Goal: Information Seeking & Learning: Learn about a topic

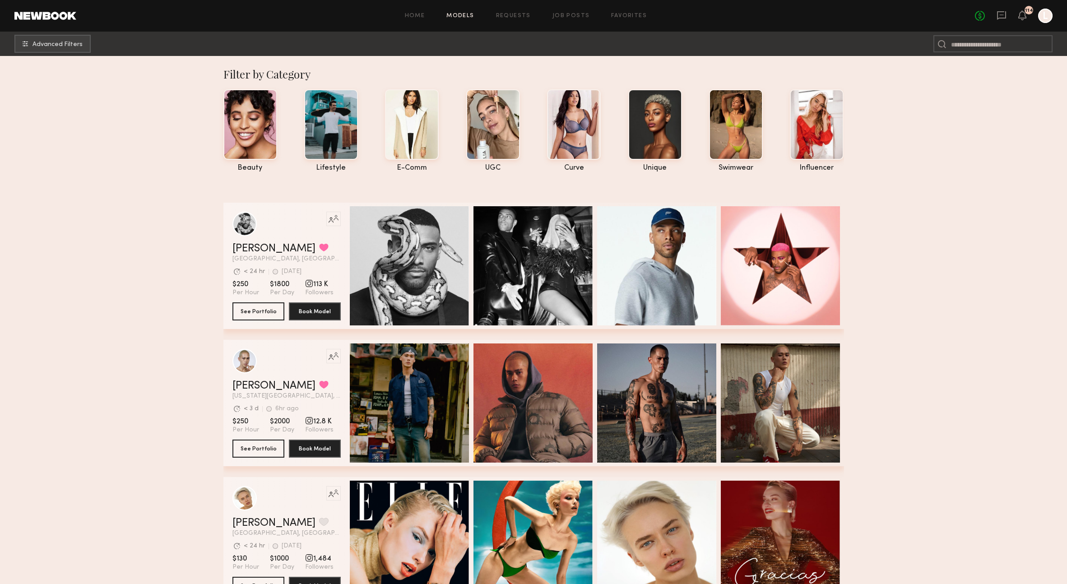
drag, startPoint x: 561, startPoint y: 12, endPoint x: 566, endPoint y: 15, distance: 5.9
click at [561, 12] on div "Home Models Requests Job Posts Favorites Sign Out No fees up to $5,000 114 L" at bounding box center [564, 16] width 976 height 14
click at [574, 16] on link "Job Posts" at bounding box center [570, 16] width 37 height 6
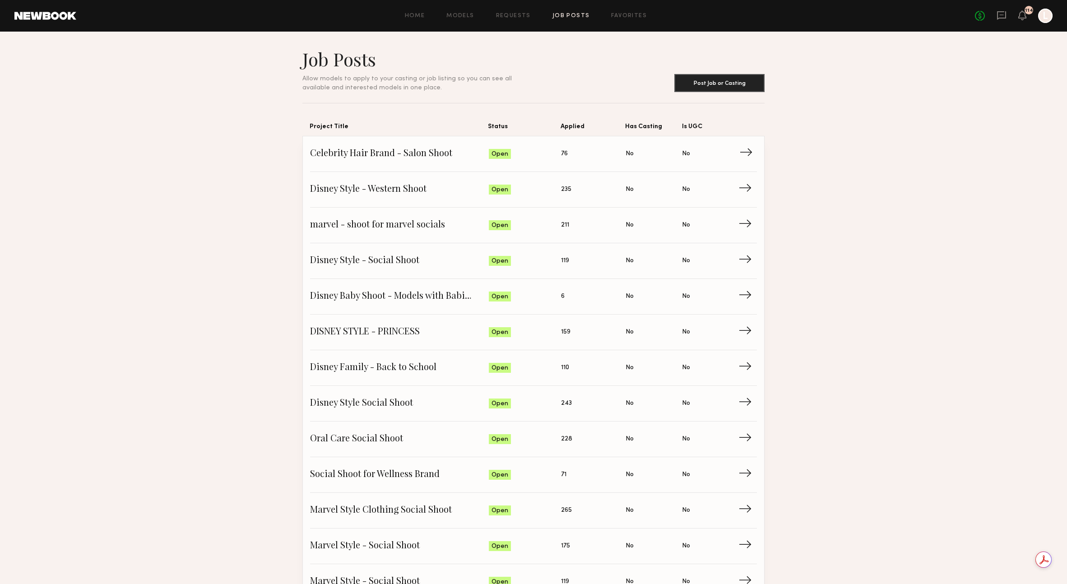
click at [422, 156] on span "Celebrity Hair Brand - Salon Shoot" at bounding box center [399, 154] width 179 height 14
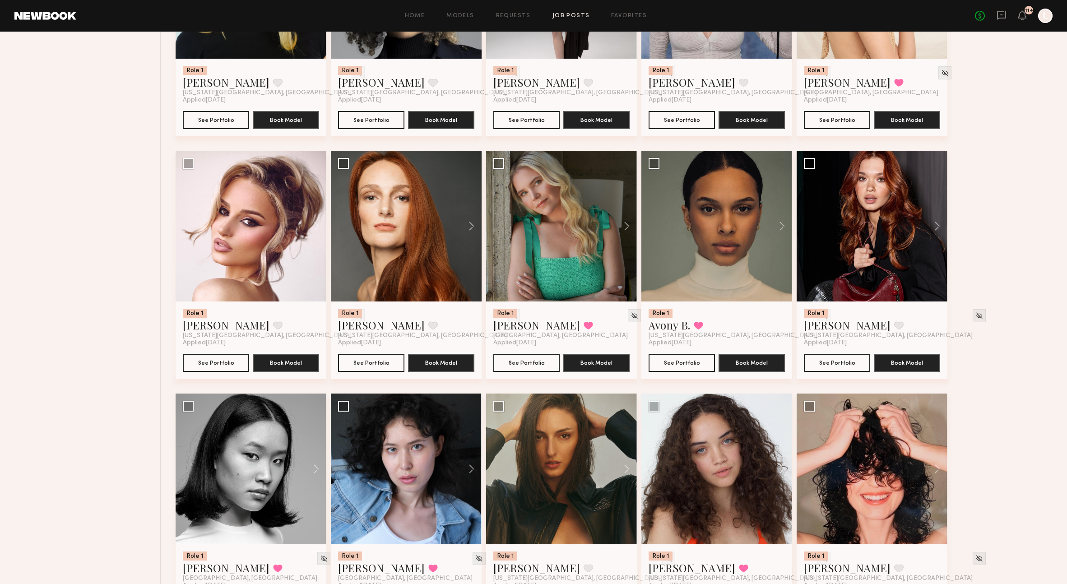
scroll to position [1693, 0]
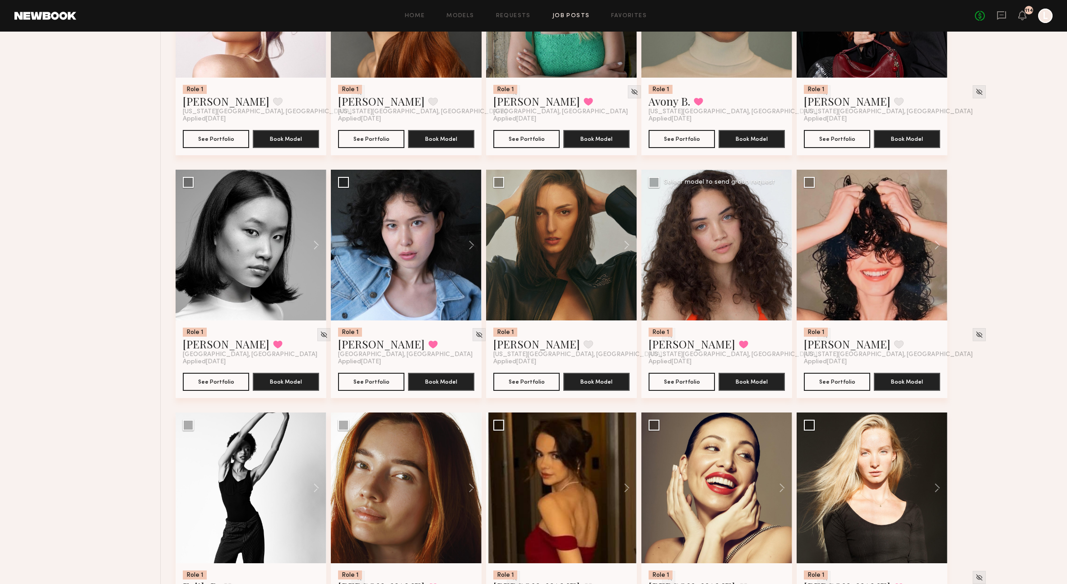
click at [726, 262] on div at bounding box center [716, 245] width 151 height 151
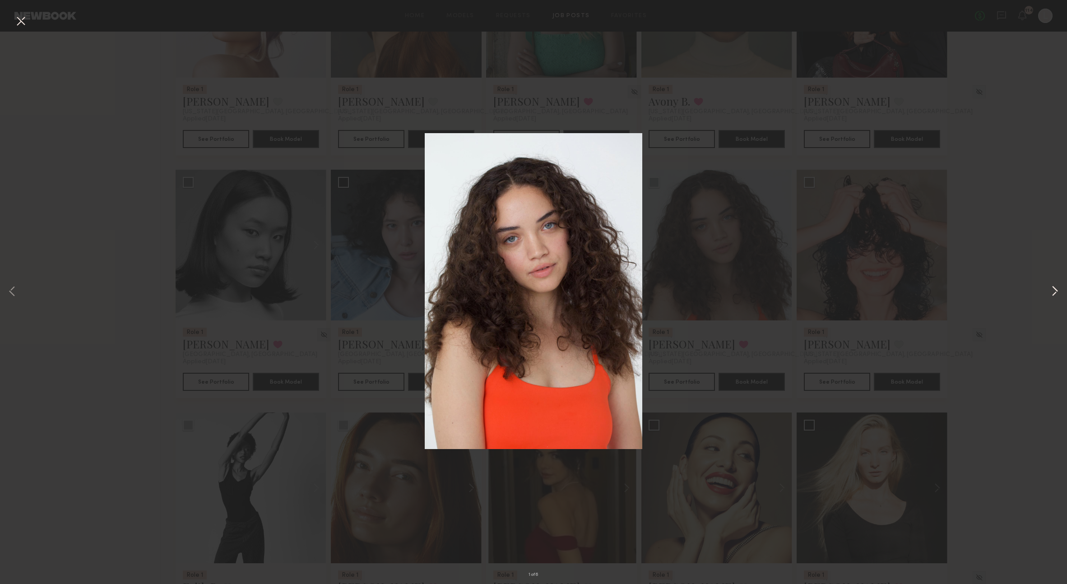
click at [1057, 290] on button at bounding box center [1054, 291] width 11 height 467
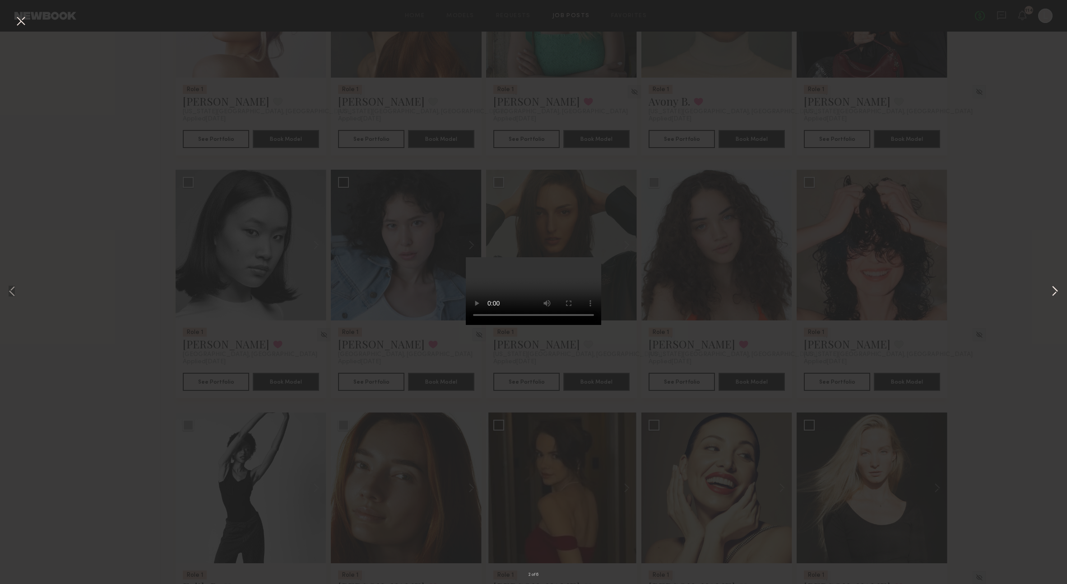
click at [1056, 294] on button at bounding box center [1054, 291] width 11 height 467
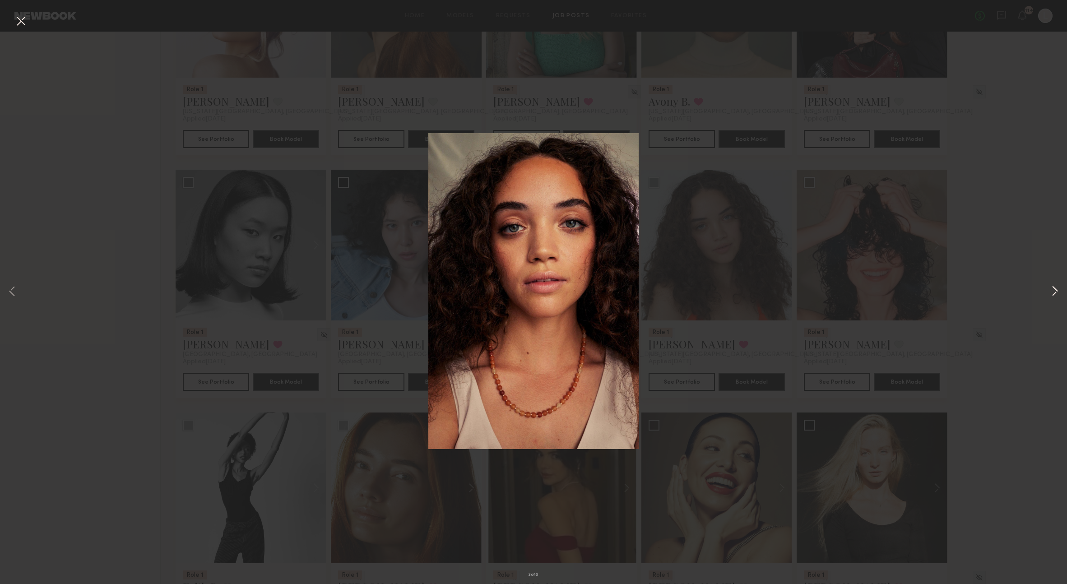
click at [1059, 297] on button at bounding box center [1054, 291] width 11 height 467
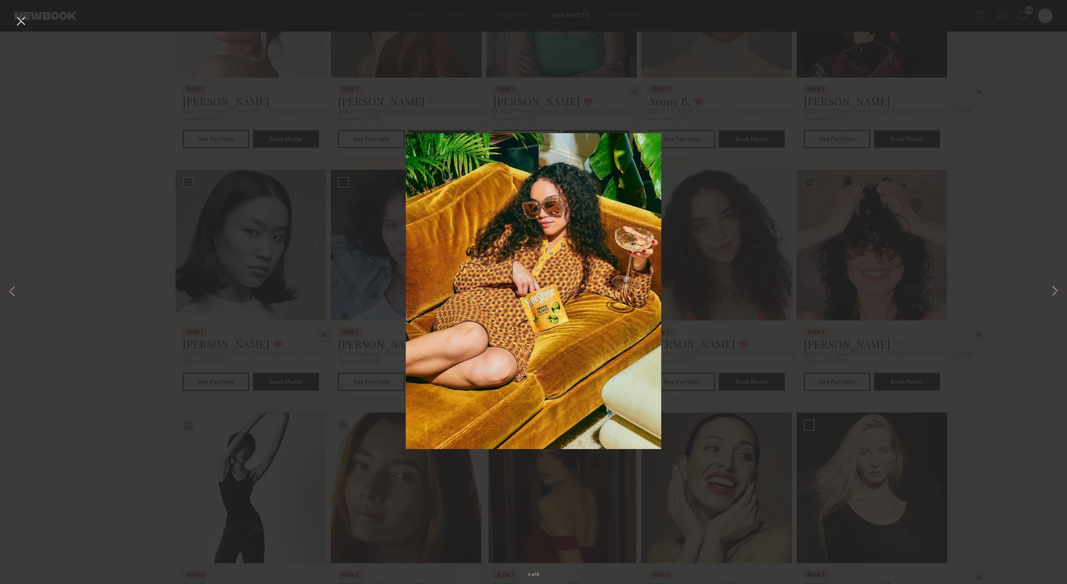
click at [1062, 300] on div "4 of 6" at bounding box center [533, 292] width 1067 height 584
click at [1053, 289] on button at bounding box center [1054, 291] width 11 height 467
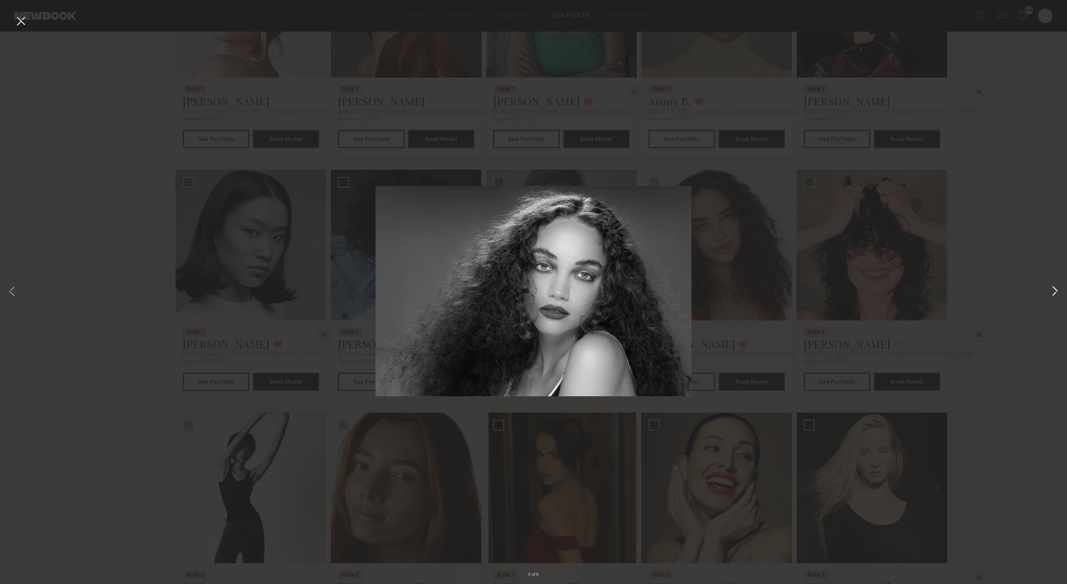
click at [1052, 290] on button at bounding box center [1054, 291] width 11 height 467
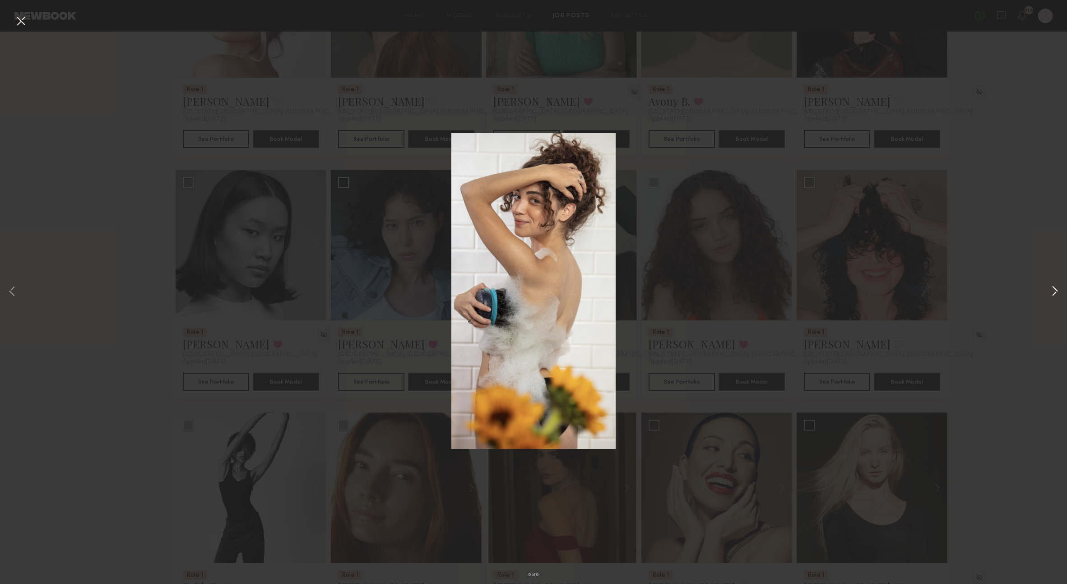
click at [1052, 292] on button at bounding box center [1054, 291] width 11 height 467
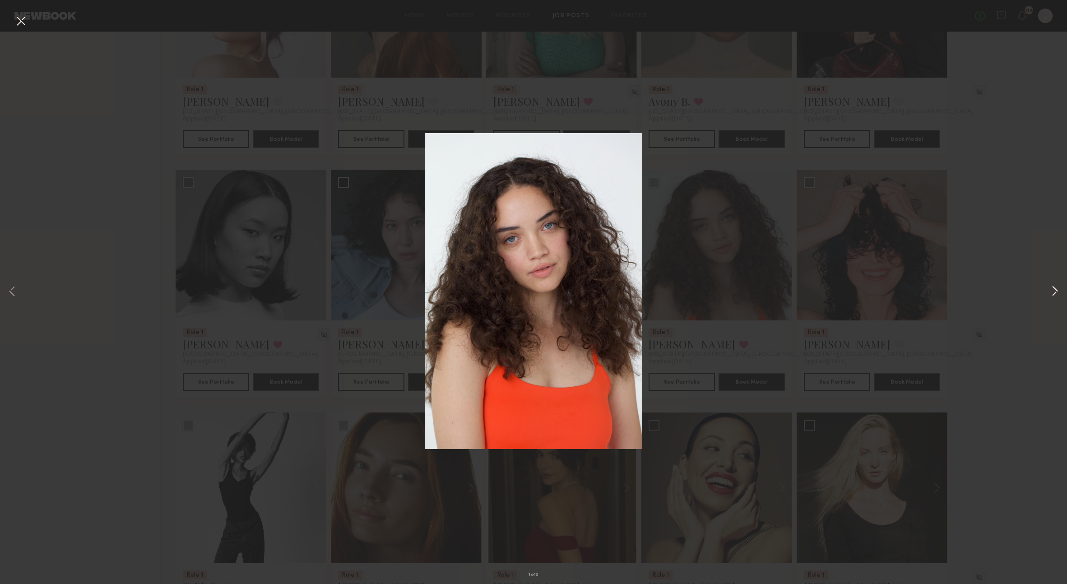
click at [1051, 292] on button at bounding box center [1054, 291] width 11 height 467
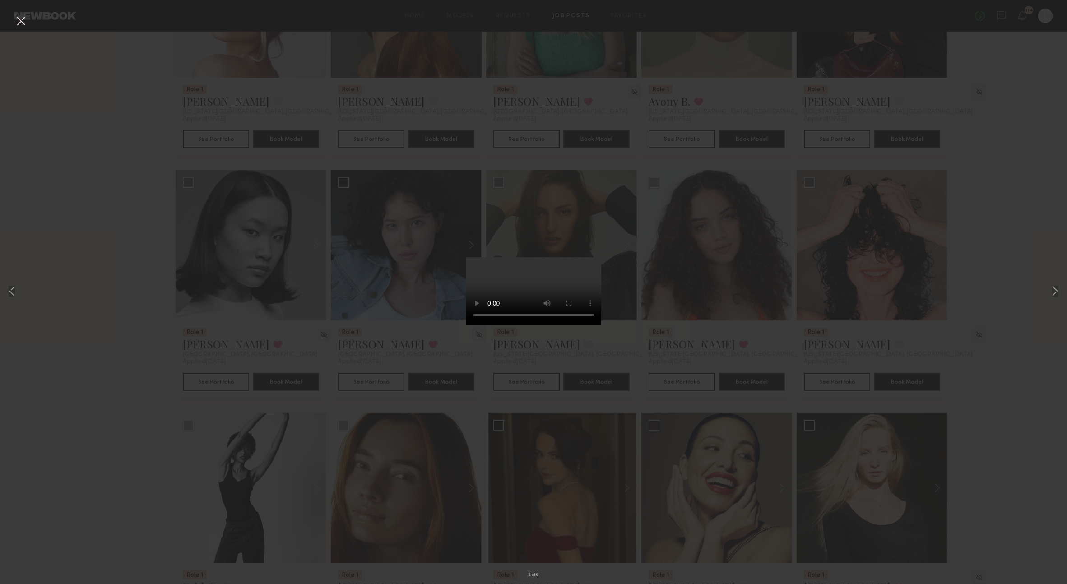
click at [1008, 288] on div "2 of 6" at bounding box center [533, 292] width 1067 height 584
click at [932, 334] on div "2 of 6" at bounding box center [533, 292] width 1067 height 584
drag, startPoint x: 19, startPoint y: 20, endPoint x: 23, endPoint y: 21, distance: 5.0
click at [19, 20] on button at bounding box center [21, 22] width 14 height 16
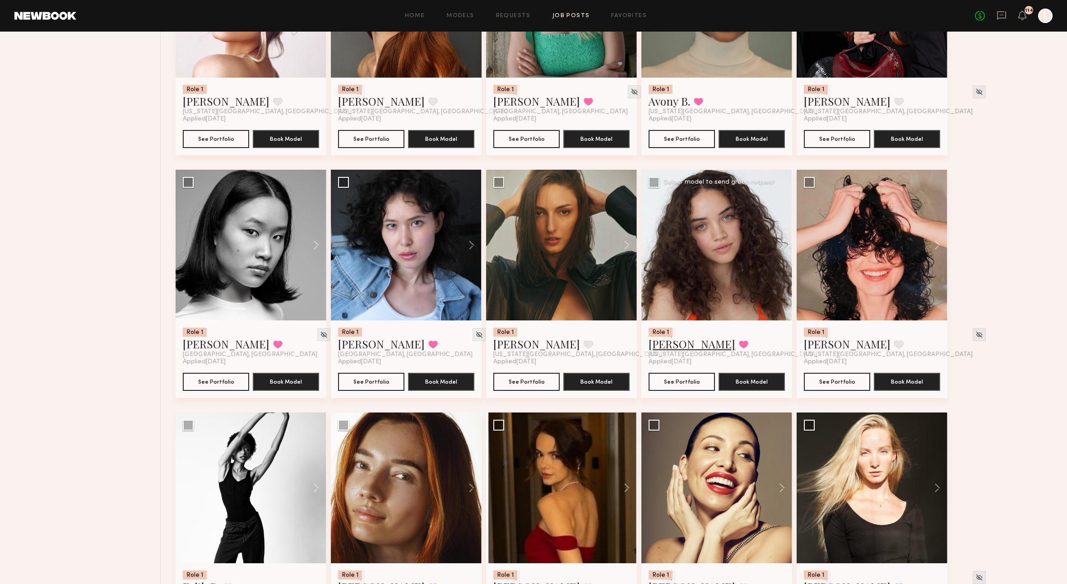
click at [682, 351] on link "[PERSON_NAME]" at bounding box center [692, 344] width 87 height 14
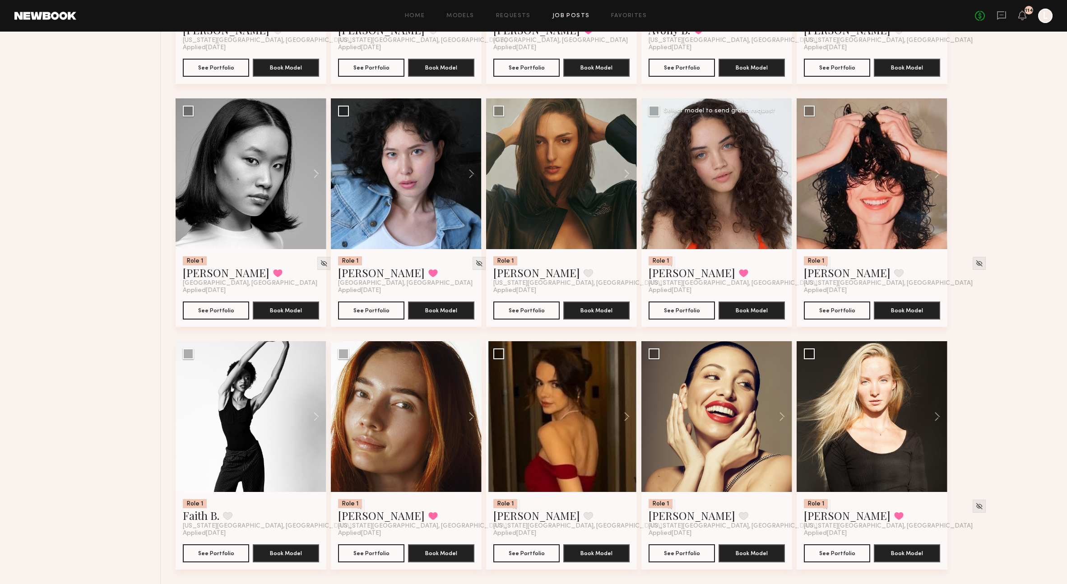
scroll to position [1771, 0]
click at [469, 421] on button at bounding box center [467, 416] width 29 height 151
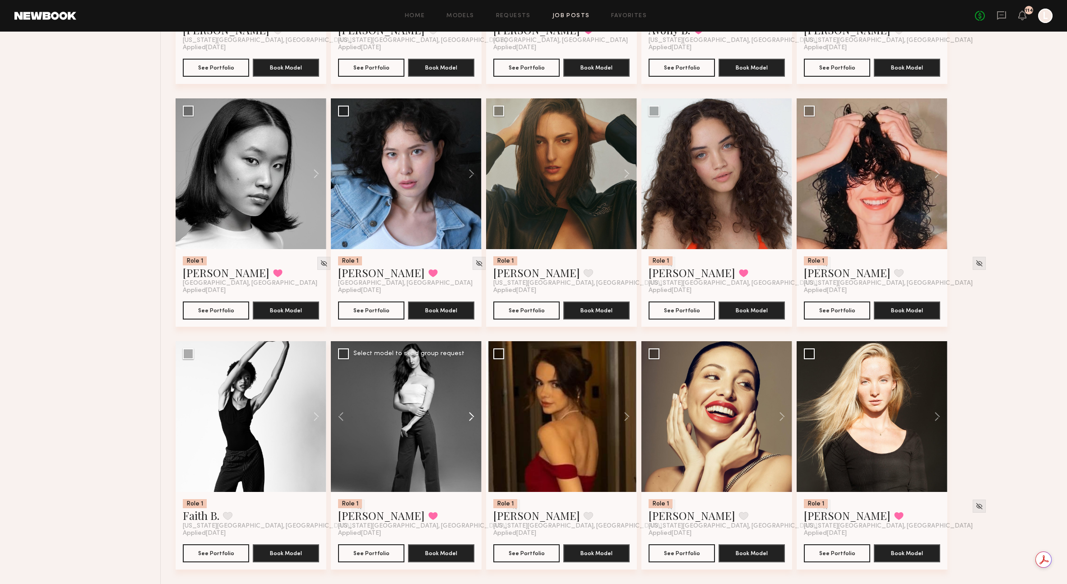
click at [473, 420] on button at bounding box center [467, 416] width 29 height 151
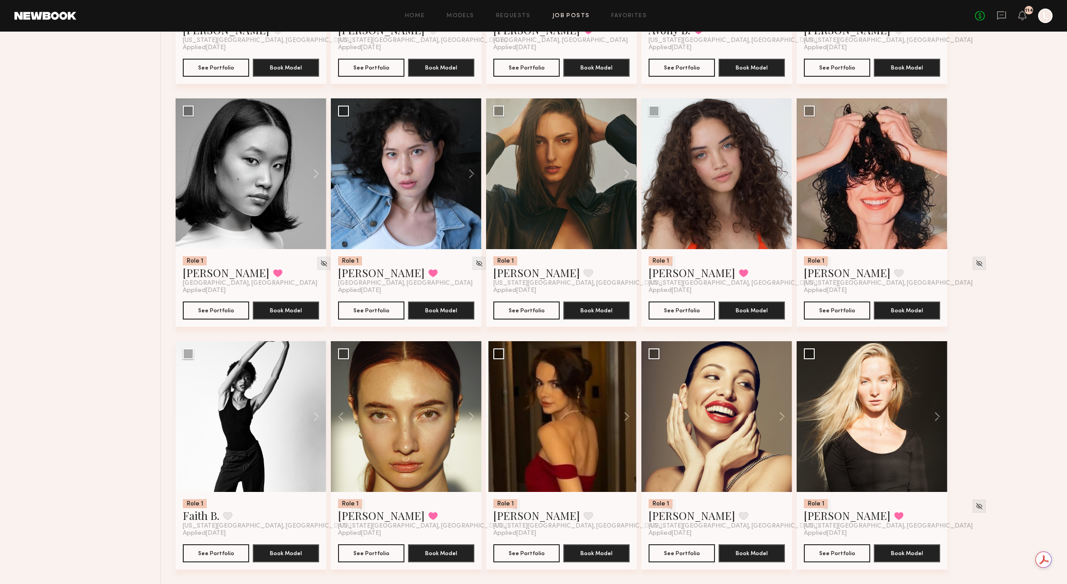
click at [312, 172] on button at bounding box center [311, 173] width 29 height 151
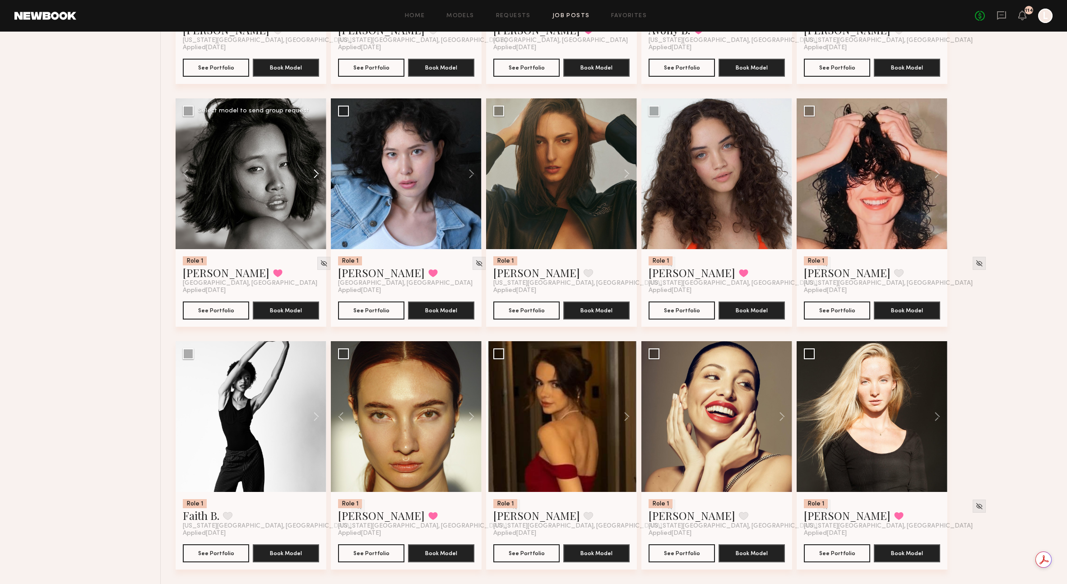
click at [316, 173] on button at bounding box center [311, 173] width 29 height 151
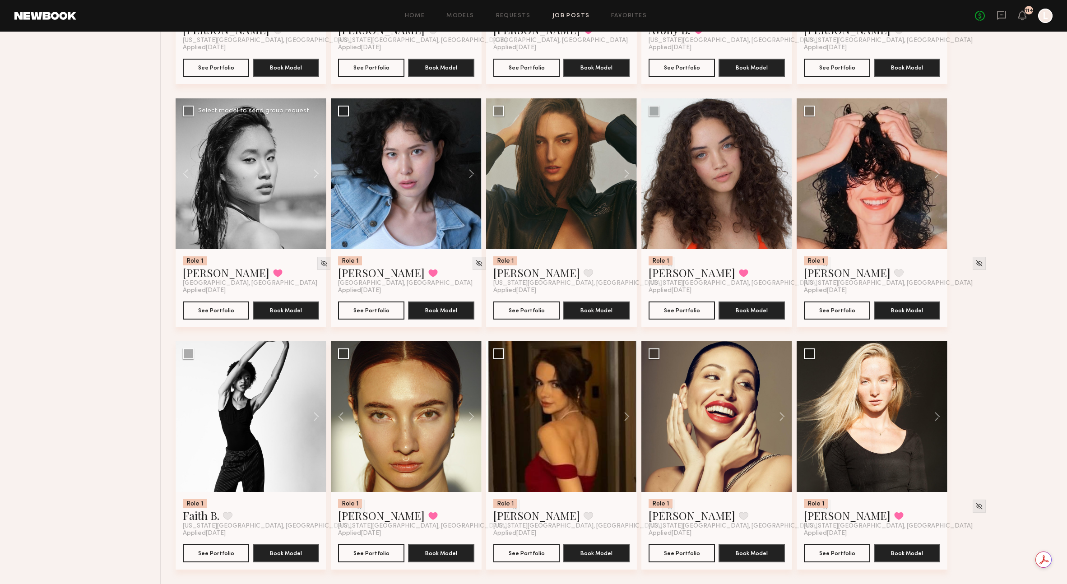
click at [279, 189] on div at bounding box center [251, 173] width 151 height 151
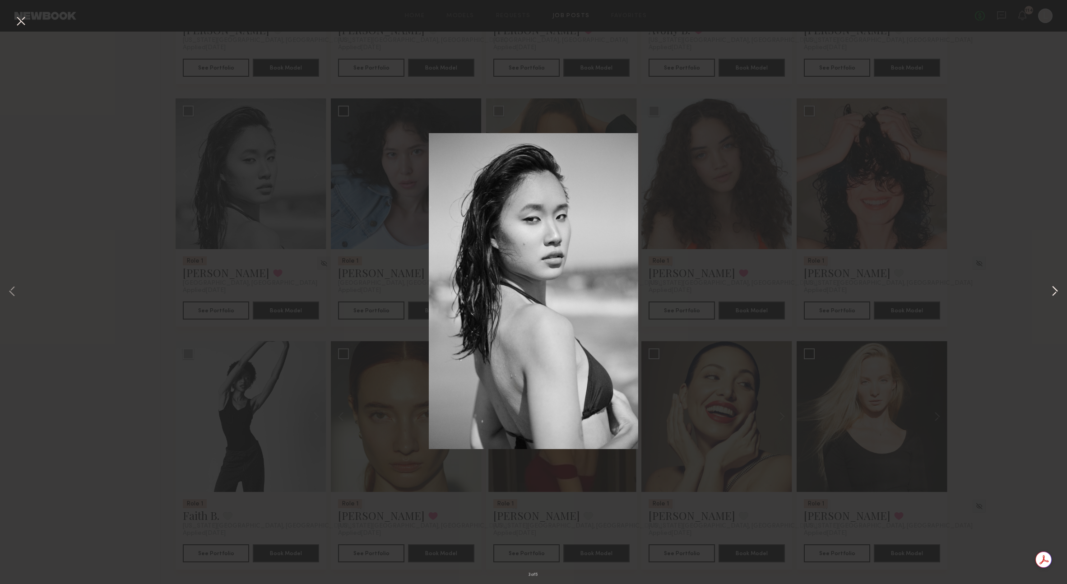
click at [1056, 292] on button at bounding box center [1054, 291] width 11 height 467
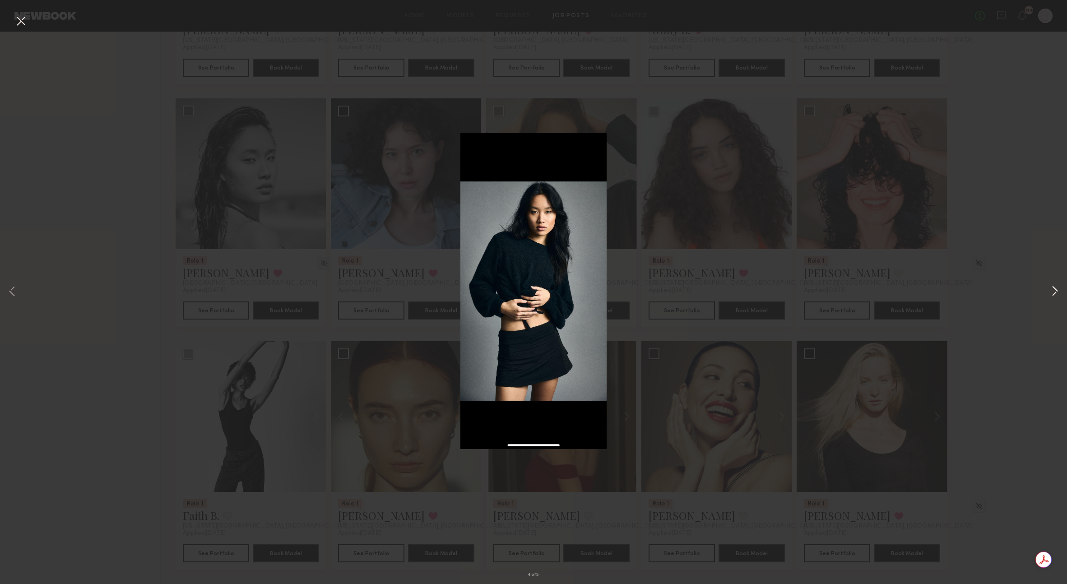
click at [1050, 292] on button at bounding box center [1054, 291] width 11 height 467
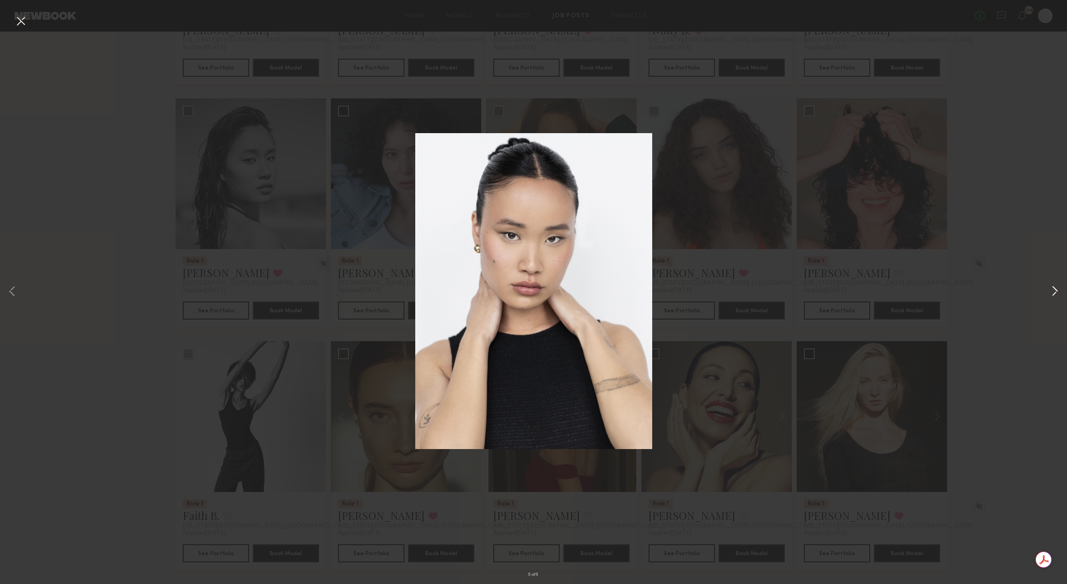
click at [1052, 292] on button at bounding box center [1054, 291] width 11 height 467
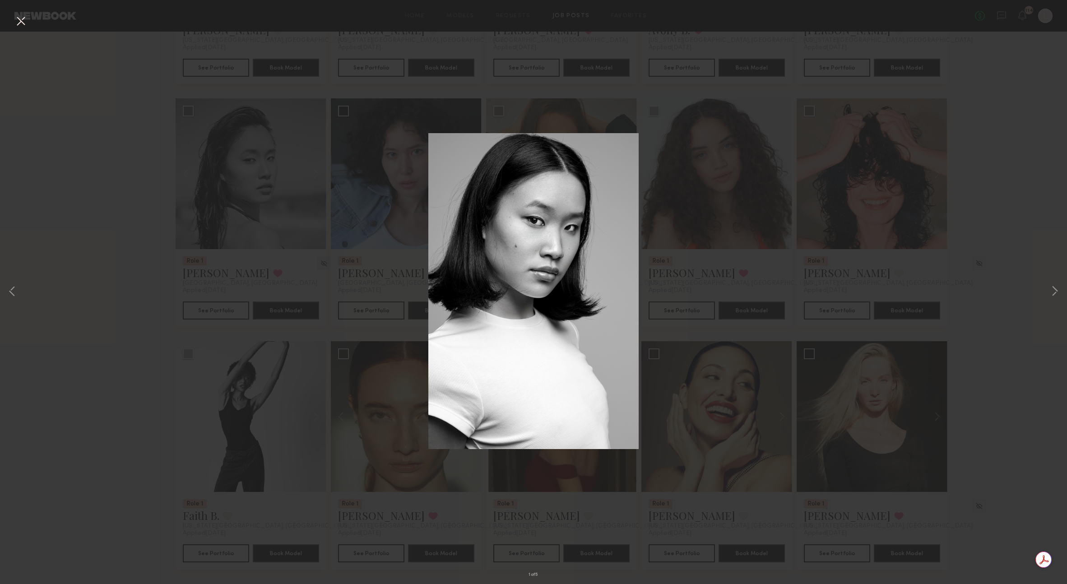
click at [991, 301] on div "1 of 5" at bounding box center [533, 292] width 1067 height 584
click at [965, 305] on div "1 of 5" at bounding box center [533, 292] width 1067 height 584
drag, startPoint x: 23, startPoint y: 23, endPoint x: 30, endPoint y: 21, distance: 7.7
click at [23, 23] on button at bounding box center [21, 22] width 14 height 16
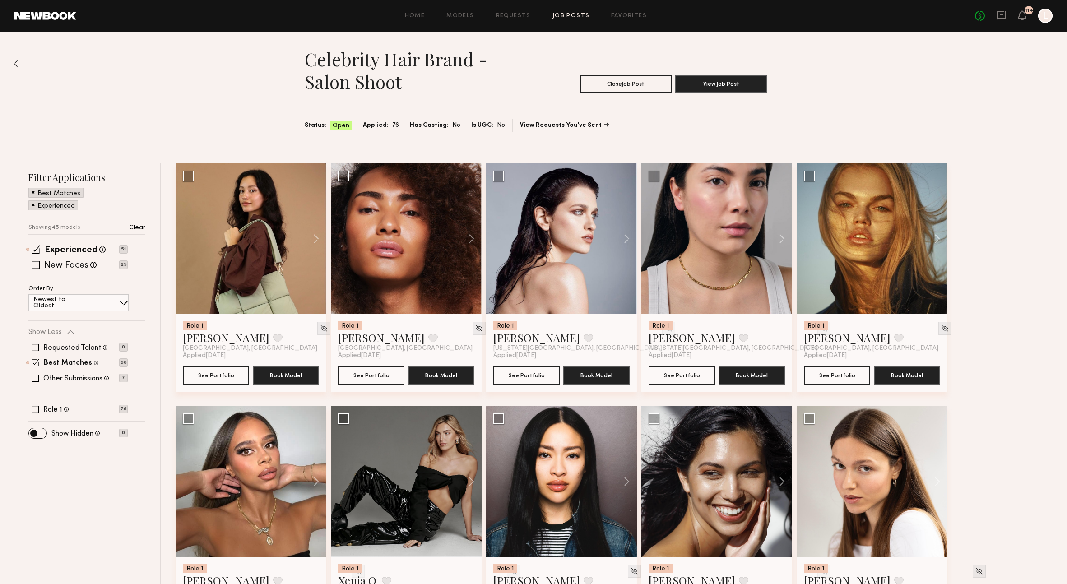
scroll to position [2, 0]
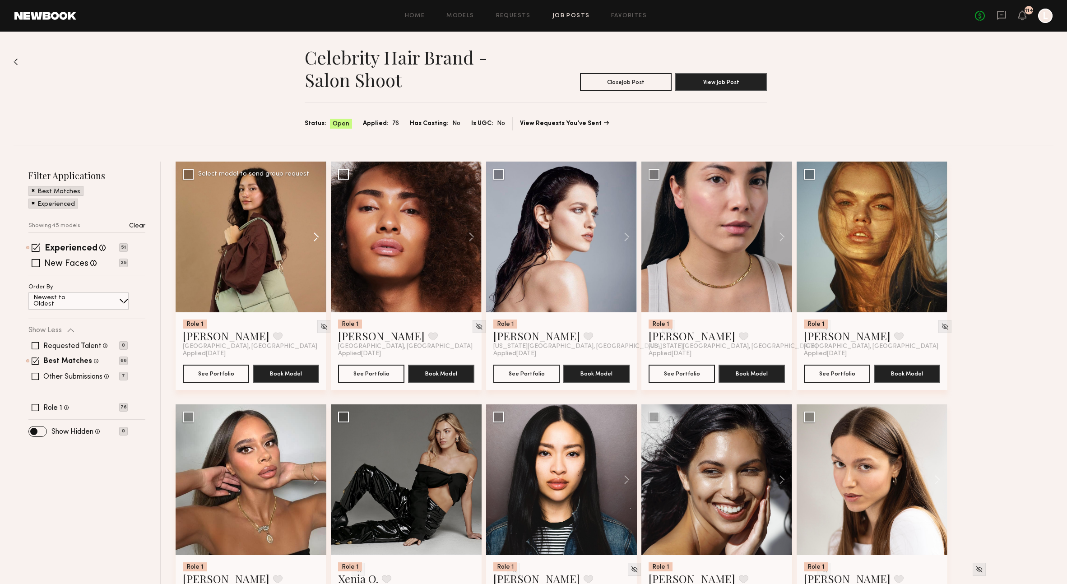
click at [315, 238] on button at bounding box center [311, 237] width 29 height 151
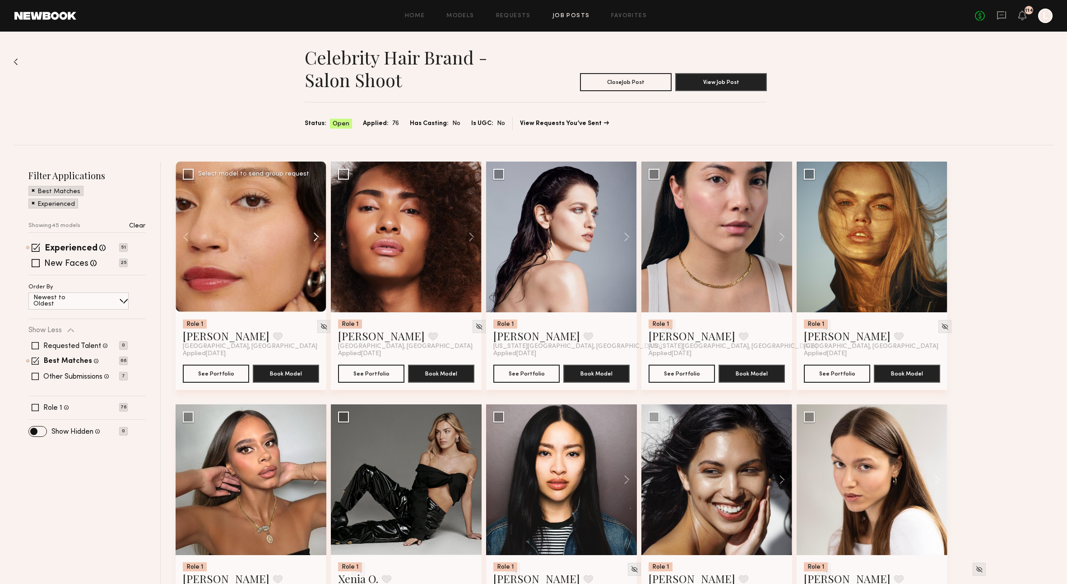
click at [315, 240] on button at bounding box center [311, 237] width 29 height 151
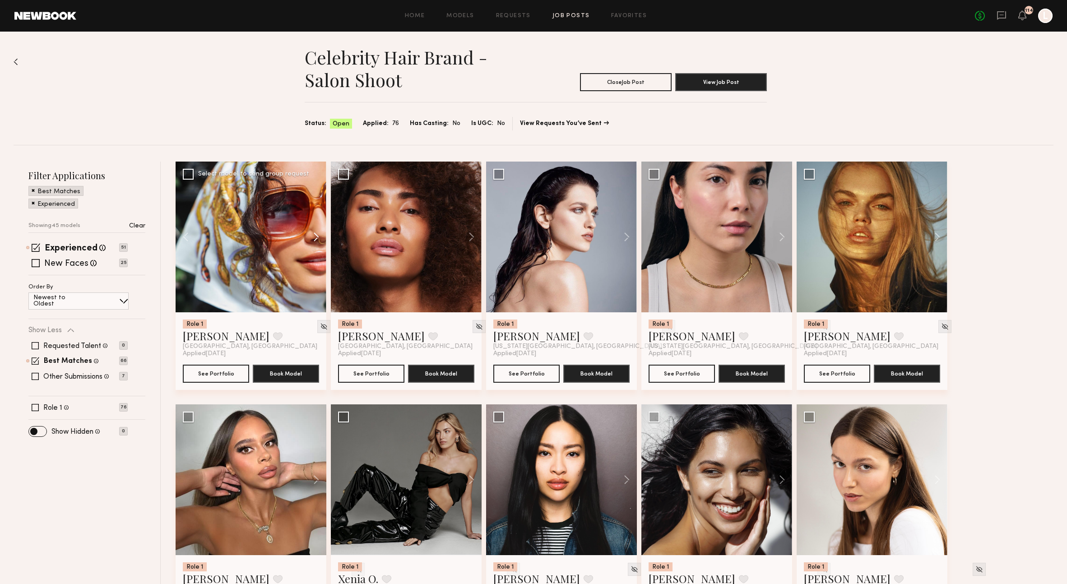
click at [315, 240] on button at bounding box center [311, 237] width 29 height 151
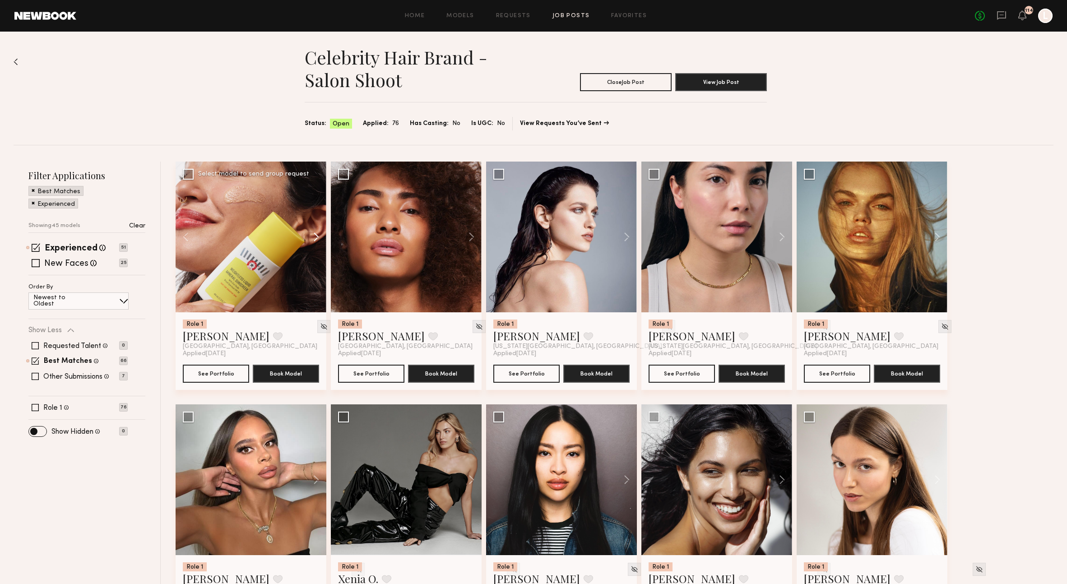
click at [315, 239] on button at bounding box center [311, 237] width 29 height 151
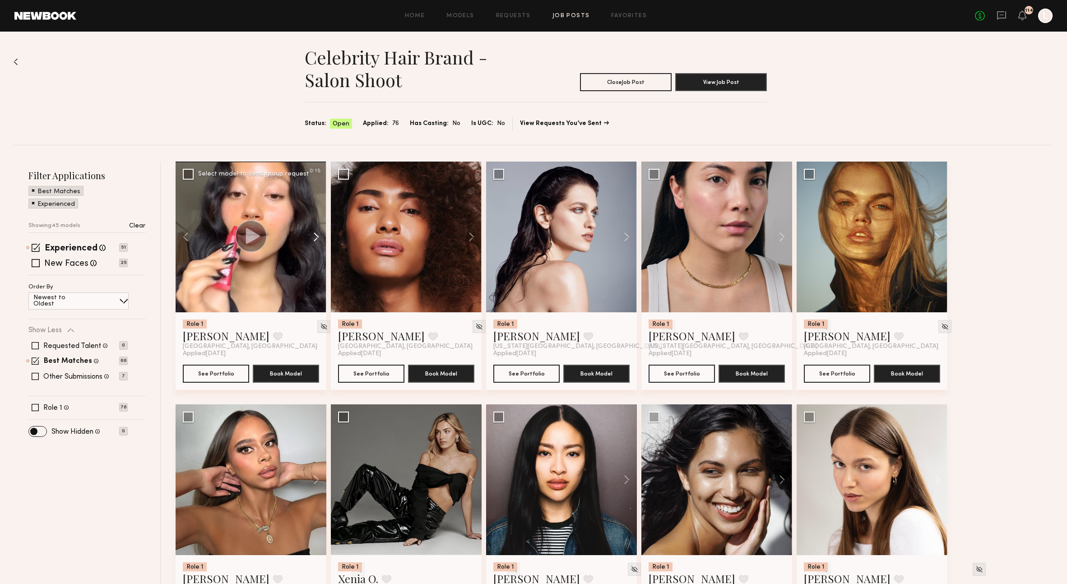
click at [313, 238] on button at bounding box center [311, 237] width 29 height 151
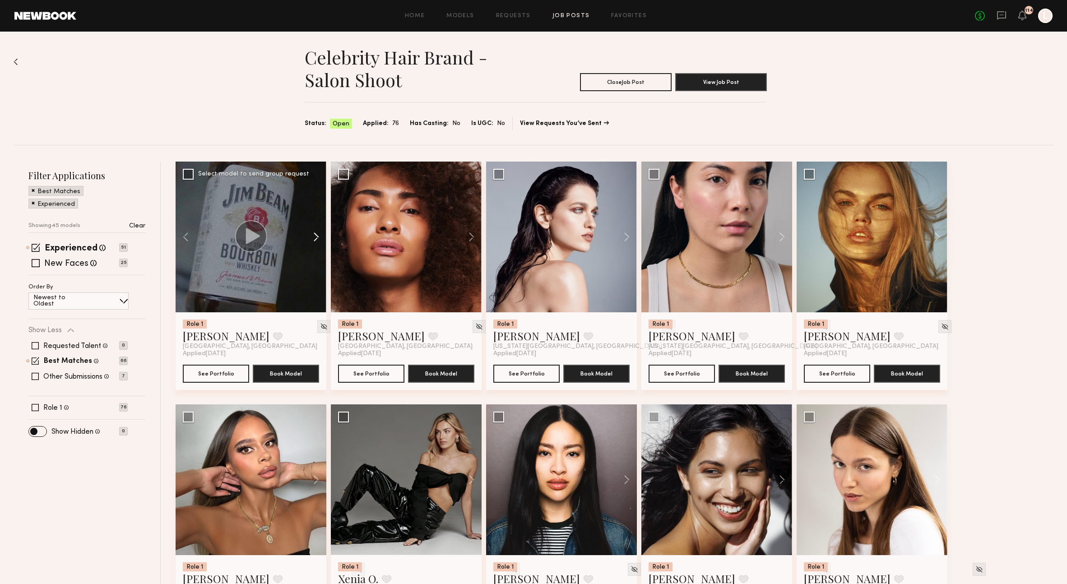
click at [315, 239] on button at bounding box center [311, 237] width 29 height 151
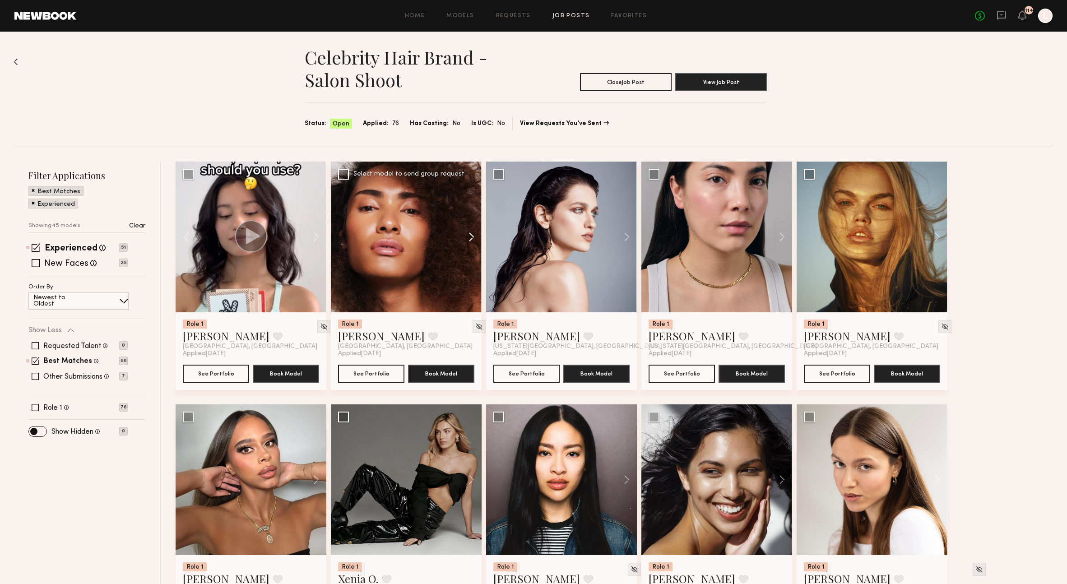
click at [471, 241] on button at bounding box center [467, 237] width 29 height 151
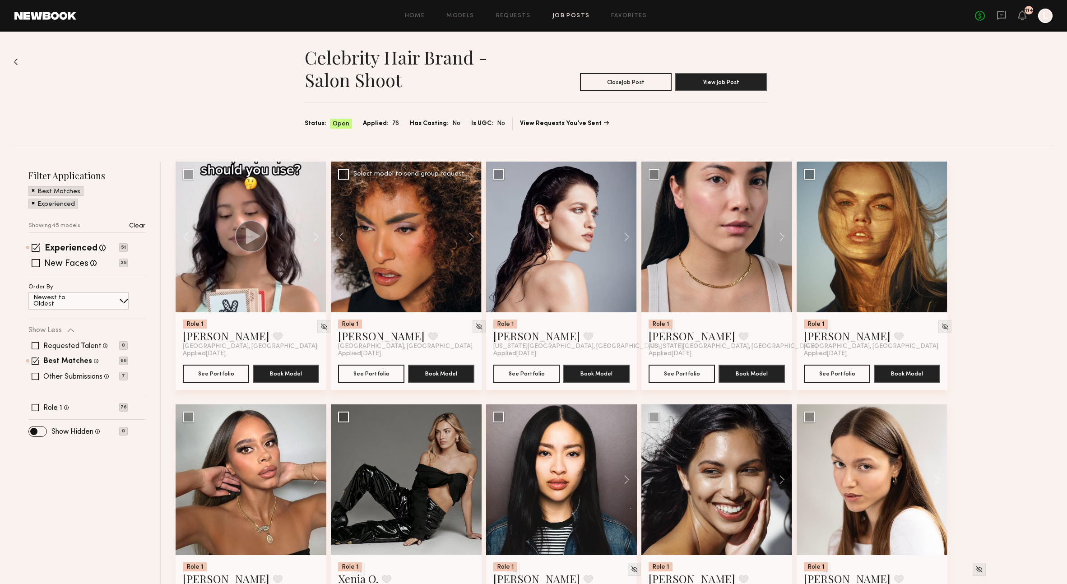
click at [344, 241] on button at bounding box center [345, 237] width 29 height 151
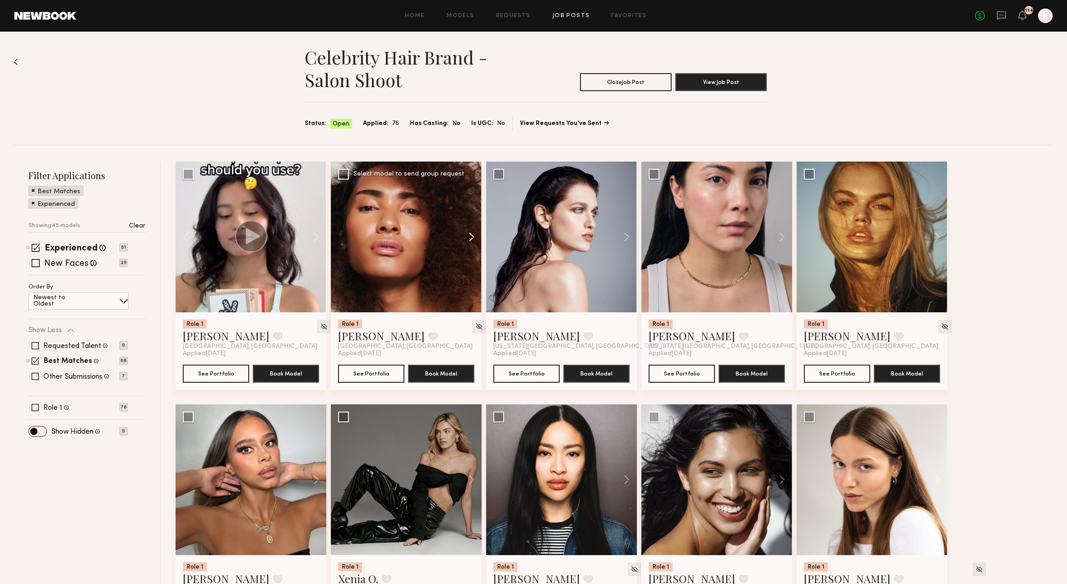
click at [468, 240] on button at bounding box center [467, 237] width 29 height 151
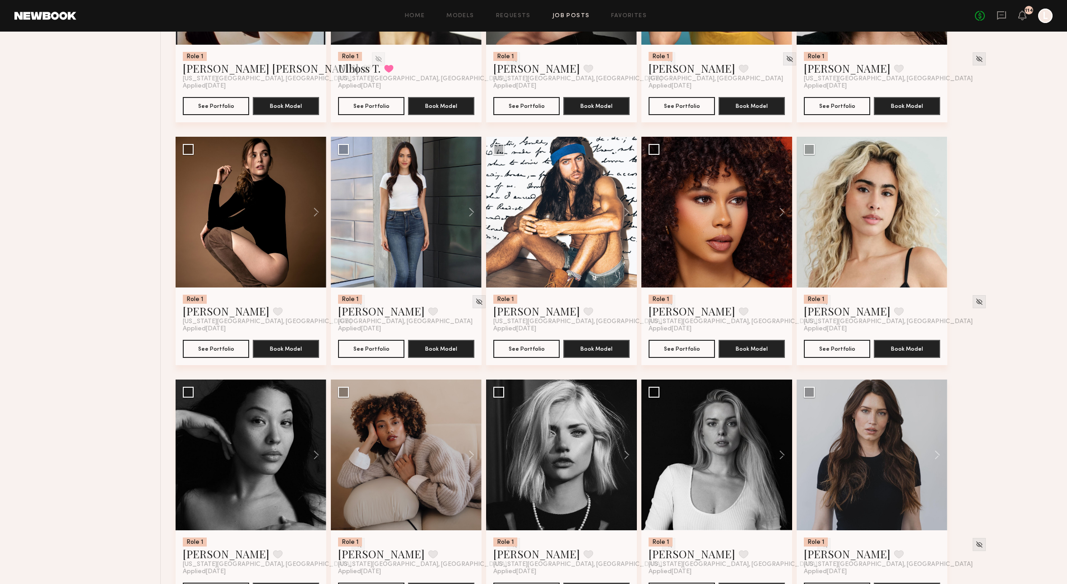
scroll to position [807, 0]
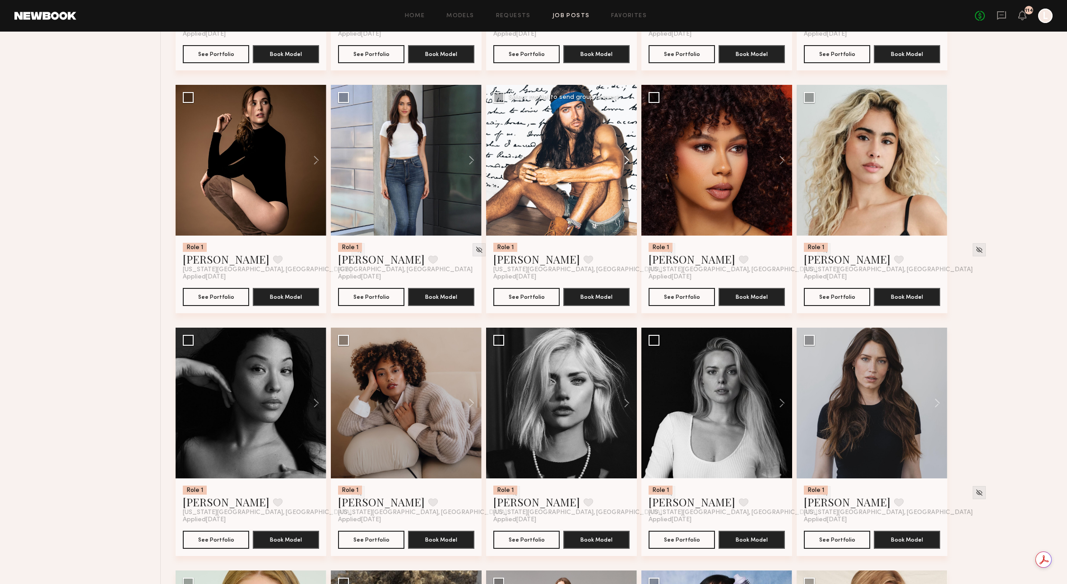
click at [628, 162] on button at bounding box center [622, 160] width 29 height 151
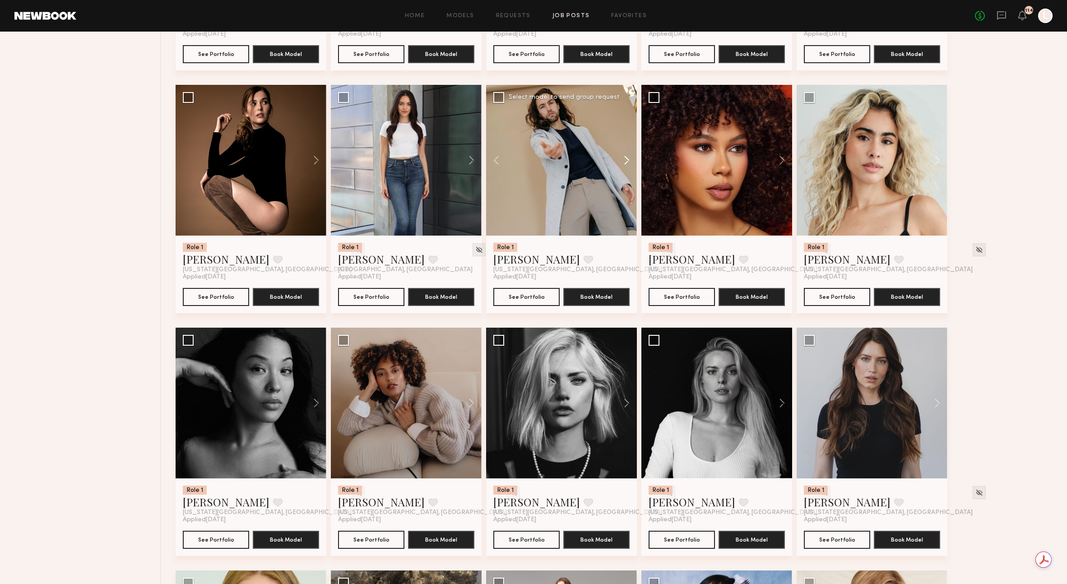
click at [625, 165] on button at bounding box center [622, 160] width 29 height 151
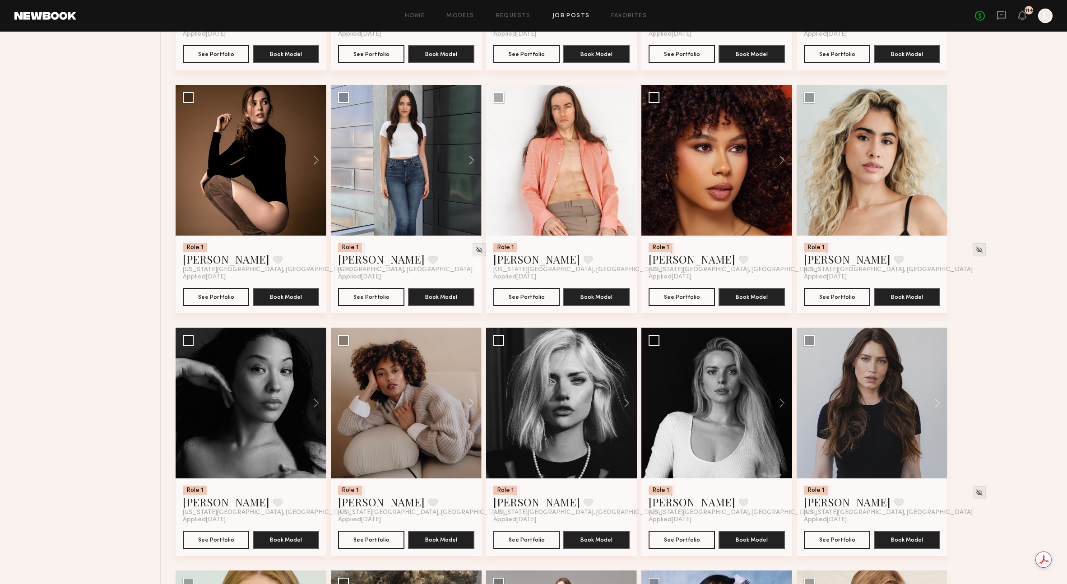
click at [1021, 358] on div "Role 1 Christa G. Favorite Brooklyn, NY Applied 08/19/2025 See Portfolio Book M…" at bounding box center [617, 448] width 882 height 2185
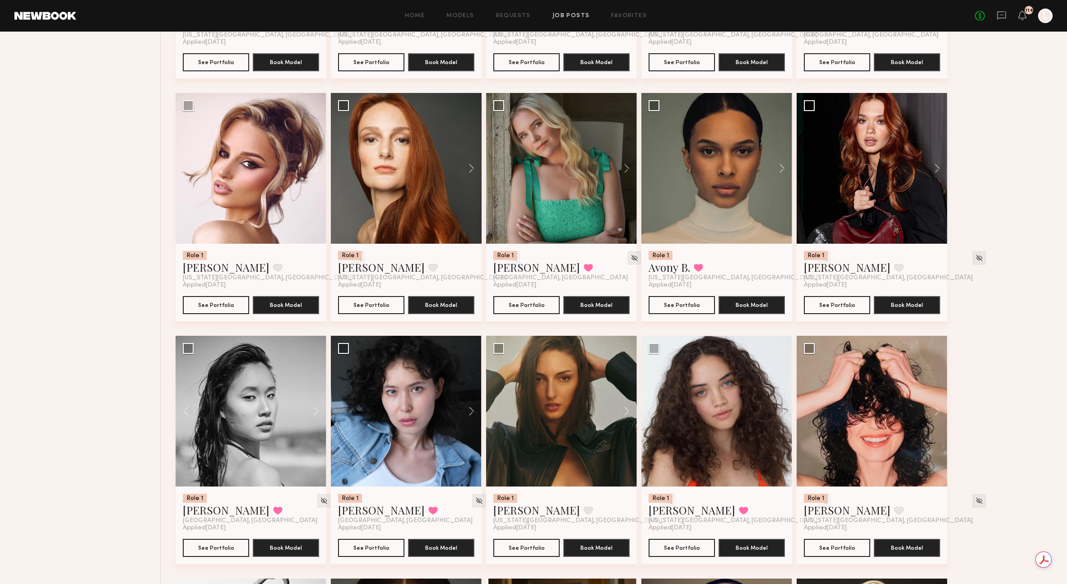
scroll to position [1582, 0]
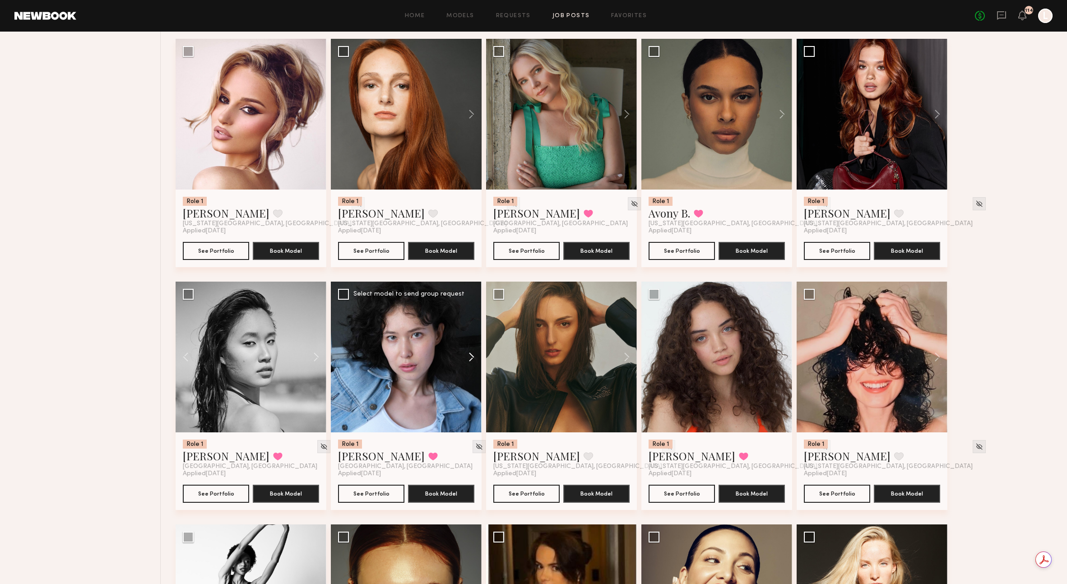
click at [470, 366] on button at bounding box center [467, 357] width 29 height 151
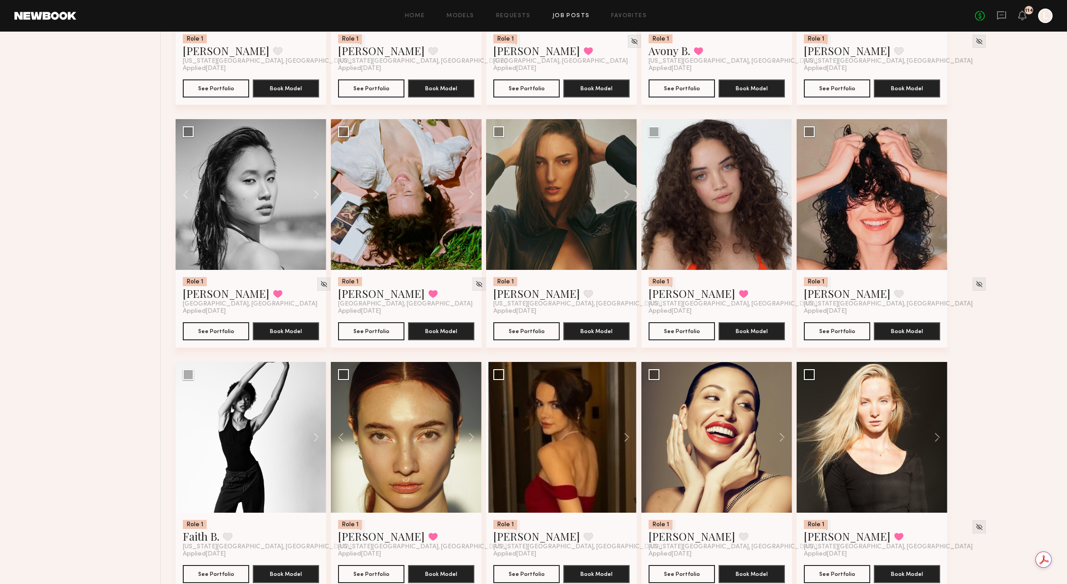
scroll to position [1775, 0]
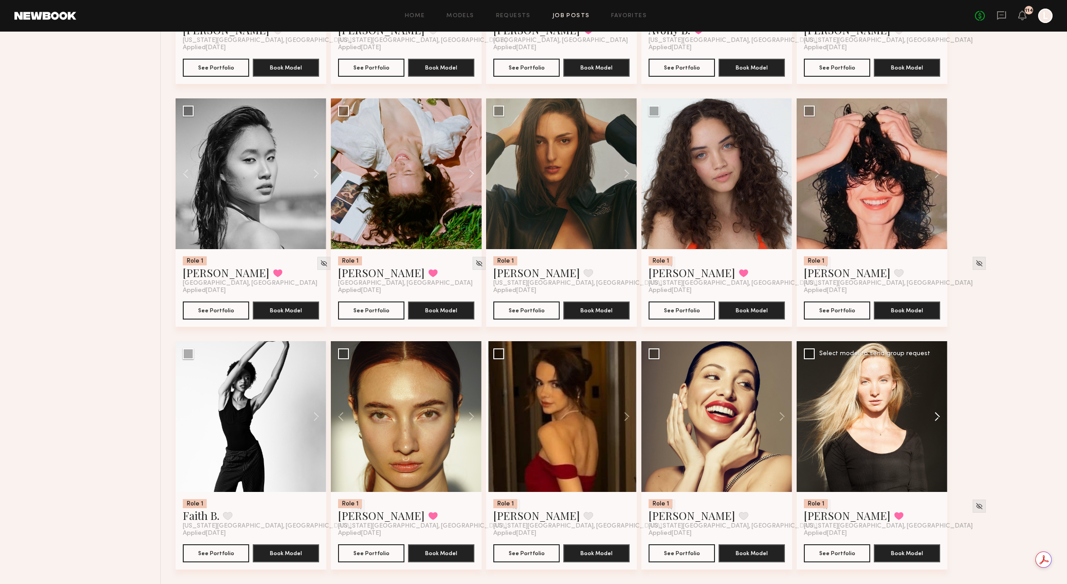
click at [938, 415] on button at bounding box center [932, 416] width 29 height 151
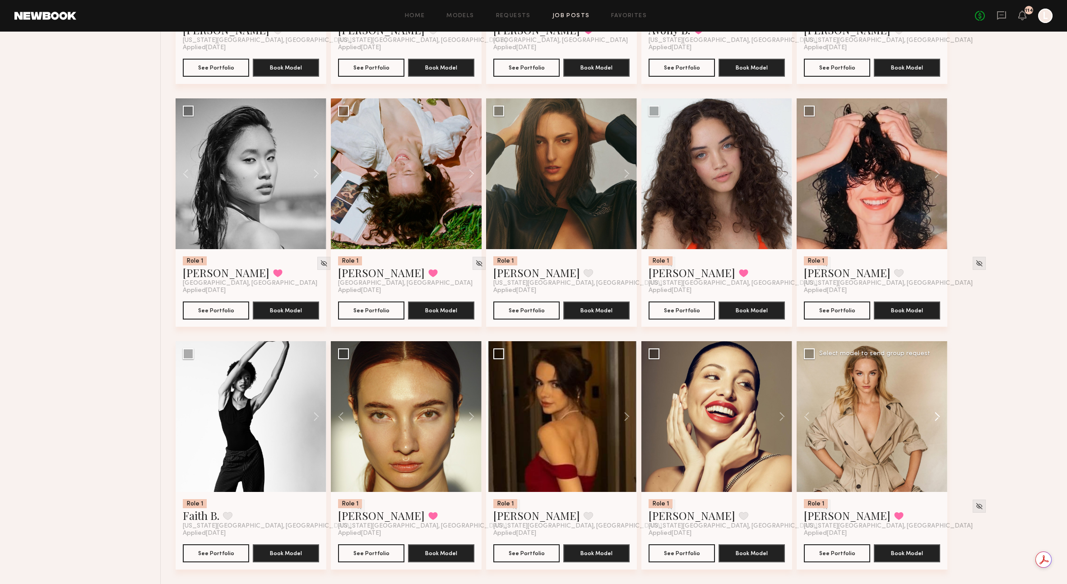
click at [937, 414] on button at bounding box center [932, 416] width 29 height 151
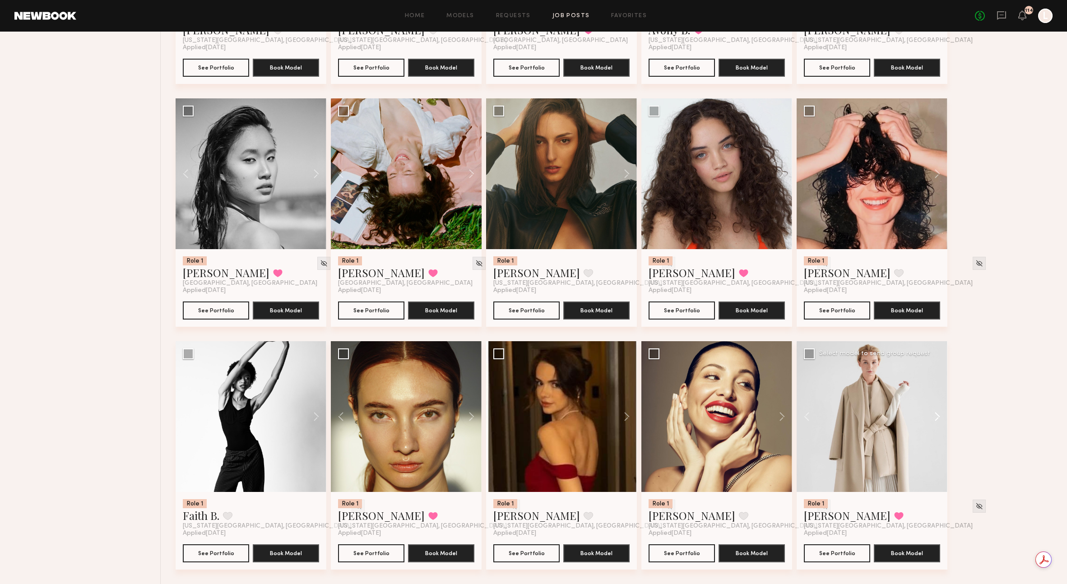
click at [937, 415] on button at bounding box center [932, 416] width 29 height 151
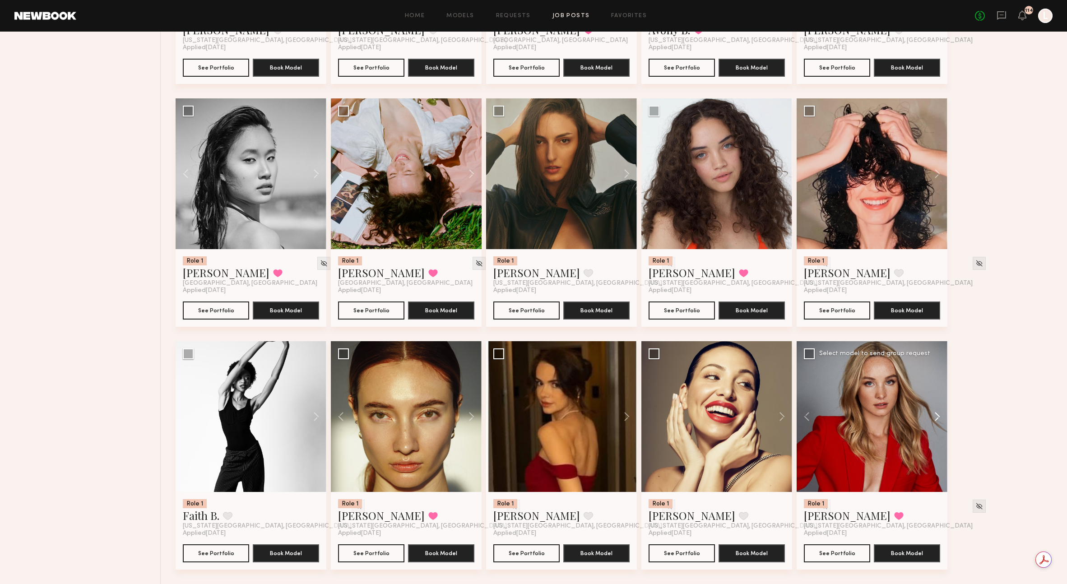
click at [937, 416] on button at bounding box center [932, 416] width 29 height 151
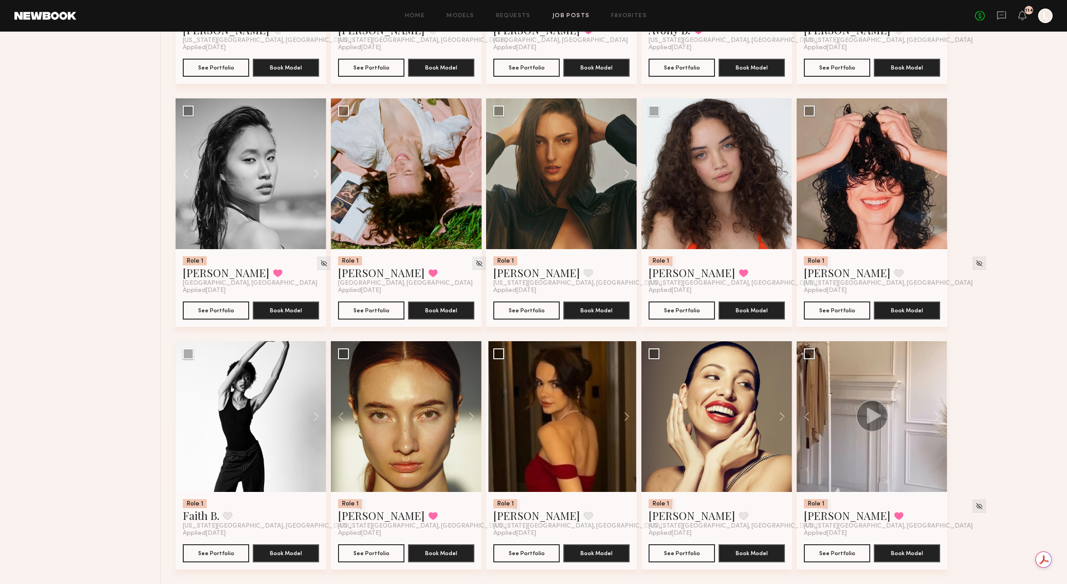
drag, startPoint x: 995, startPoint y: 404, endPoint x: 977, endPoint y: 406, distance: 18.3
click at [935, 418] on button at bounding box center [932, 416] width 29 height 151
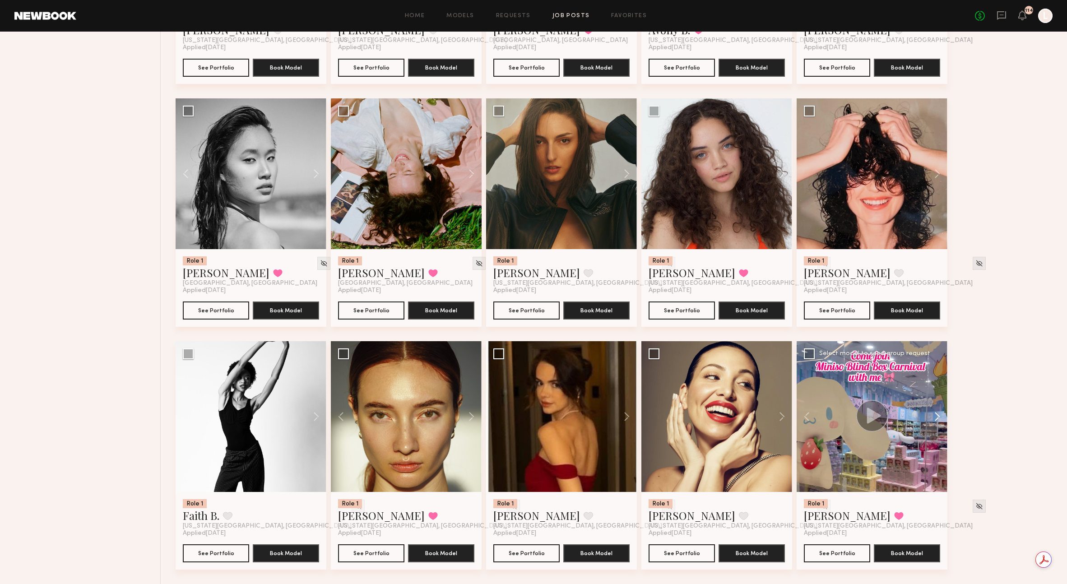
click at [936, 418] on button at bounding box center [932, 416] width 29 height 151
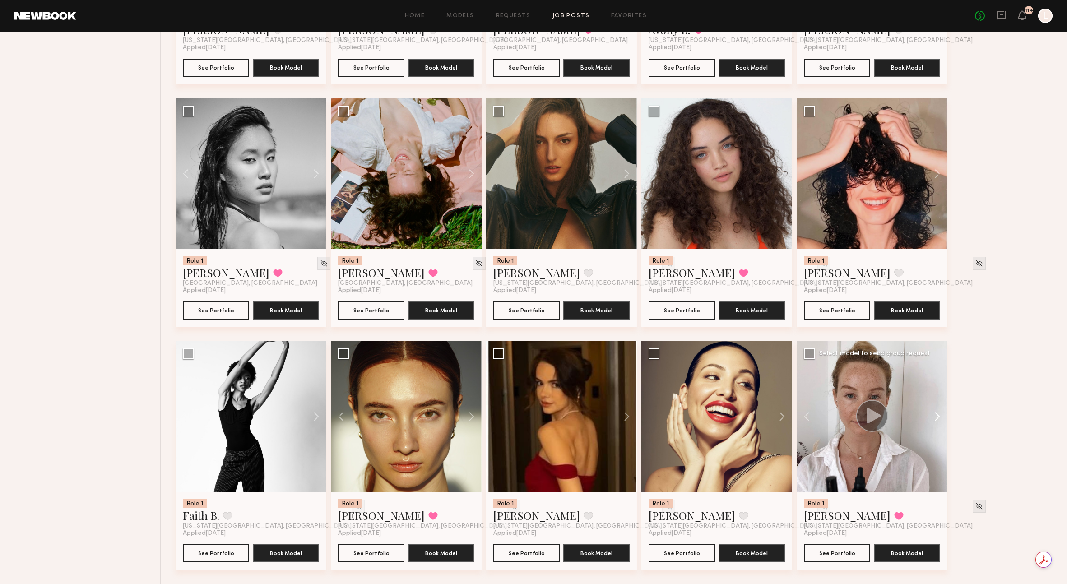
click at [937, 418] on button at bounding box center [932, 416] width 29 height 151
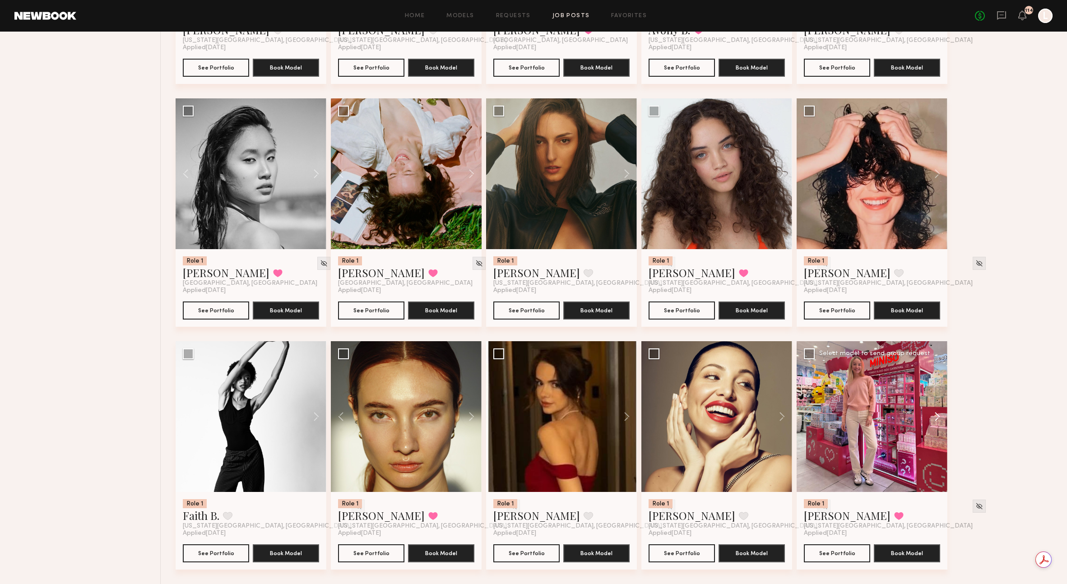
click at [939, 416] on button at bounding box center [932, 416] width 29 height 151
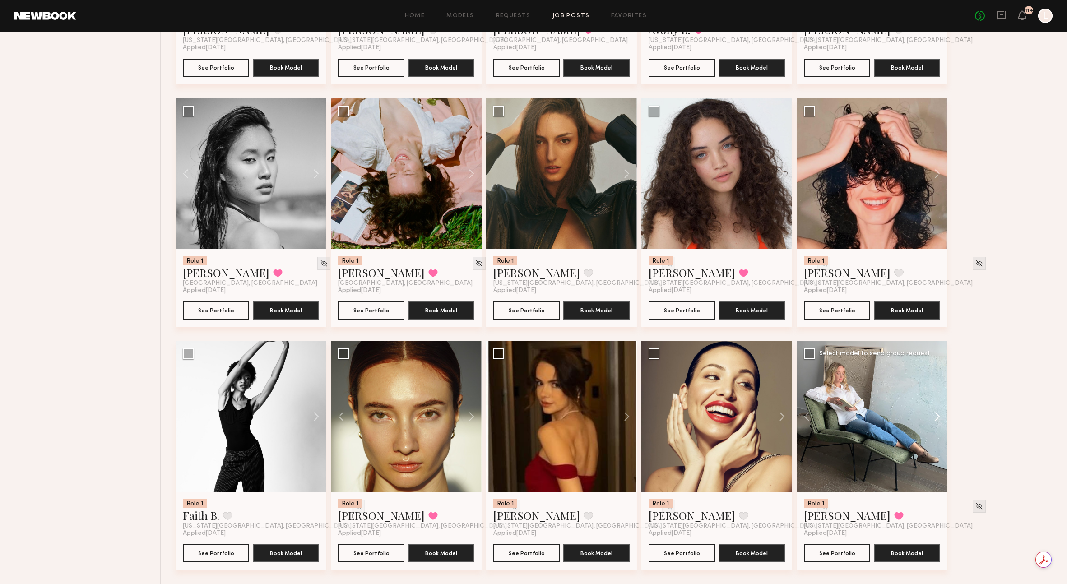
click at [939, 416] on button at bounding box center [932, 416] width 29 height 151
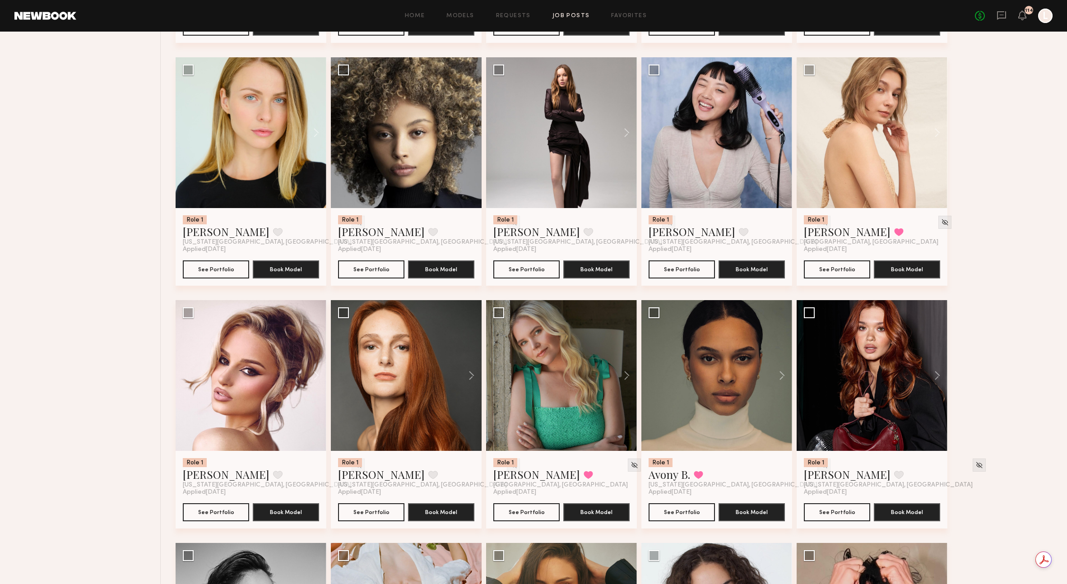
scroll to position [1329, 0]
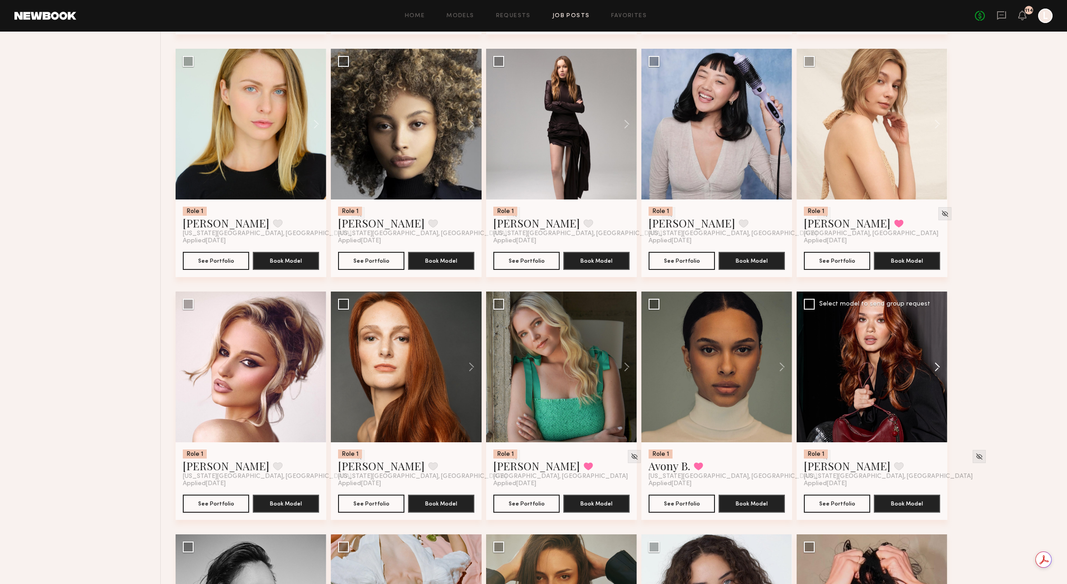
click at [931, 373] on button at bounding box center [932, 367] width 29 height 151
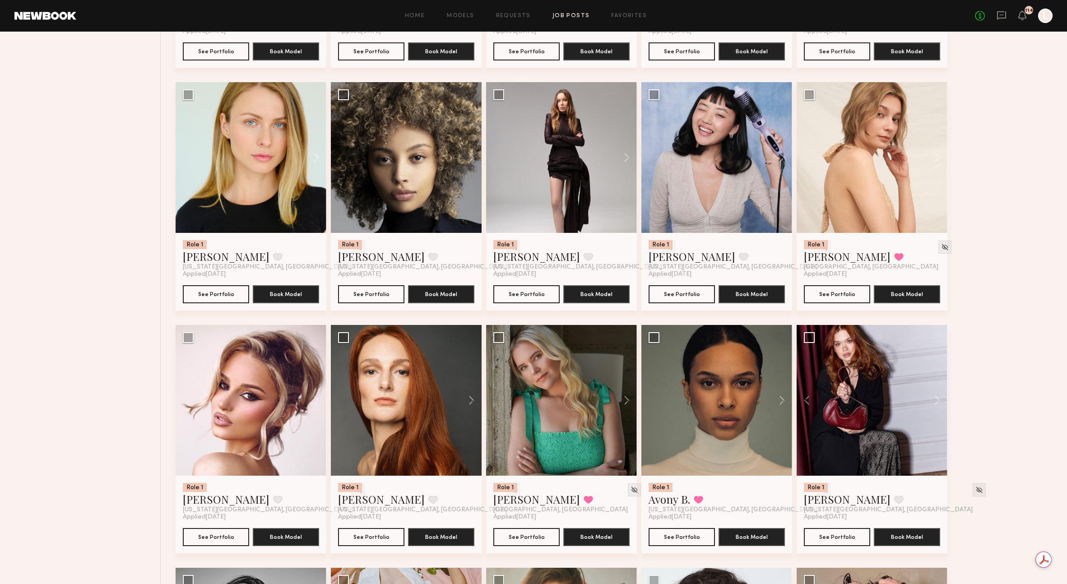
scroll to position [1280, 0]
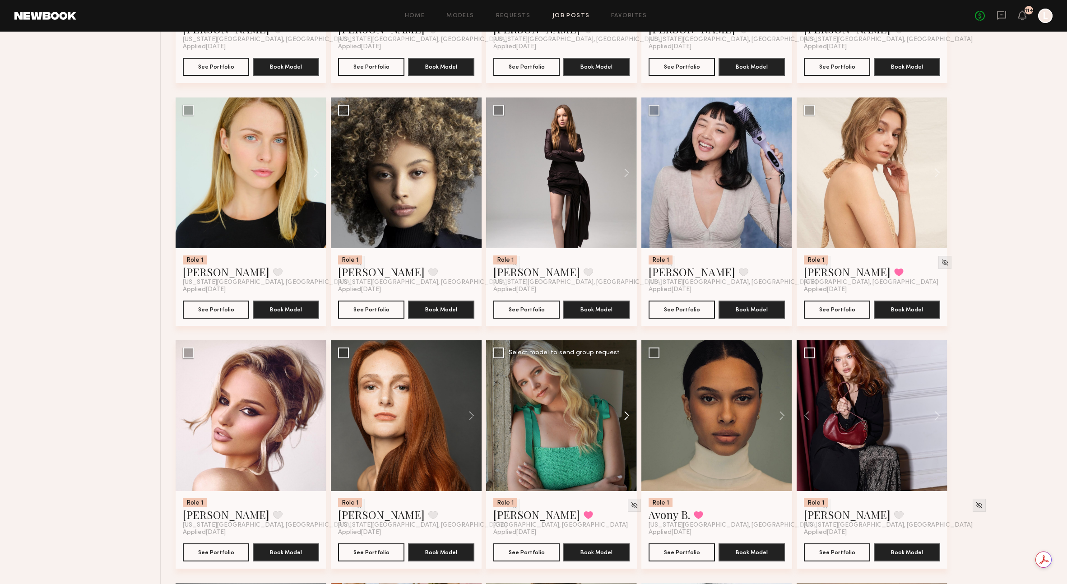
click at [627, 423] on button at bounding box center [622, 415] width 29 height 151
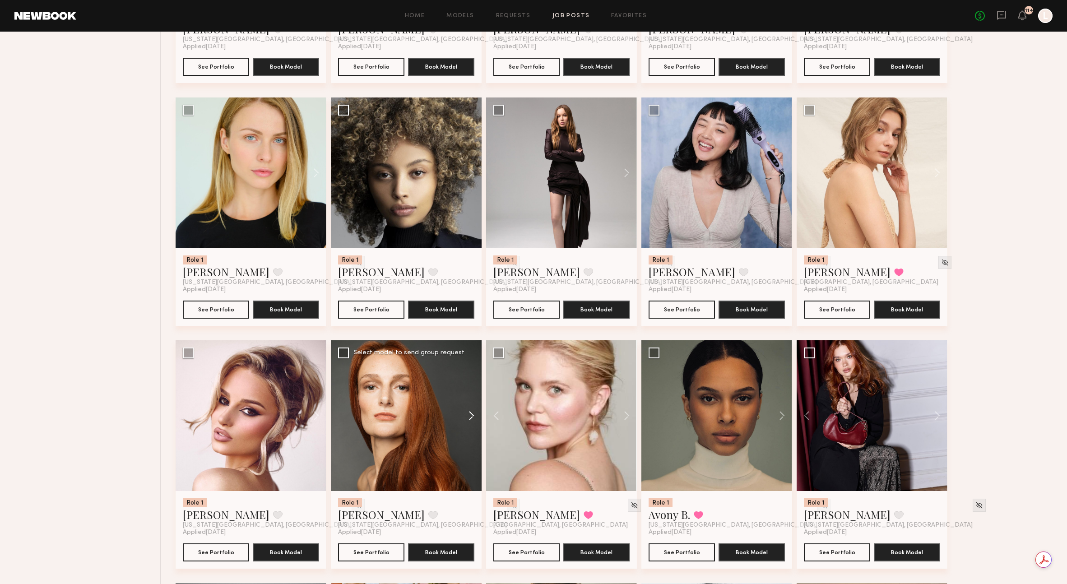
click at [469, 418] on button at bounding box center [467, 415] width 29 height 151
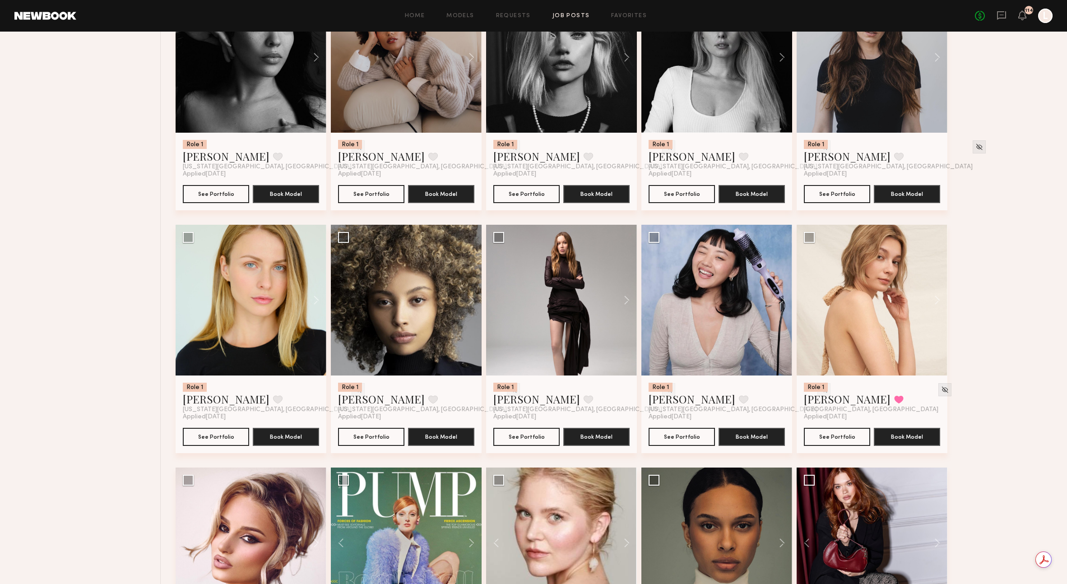
scroll to position [1152, 0]
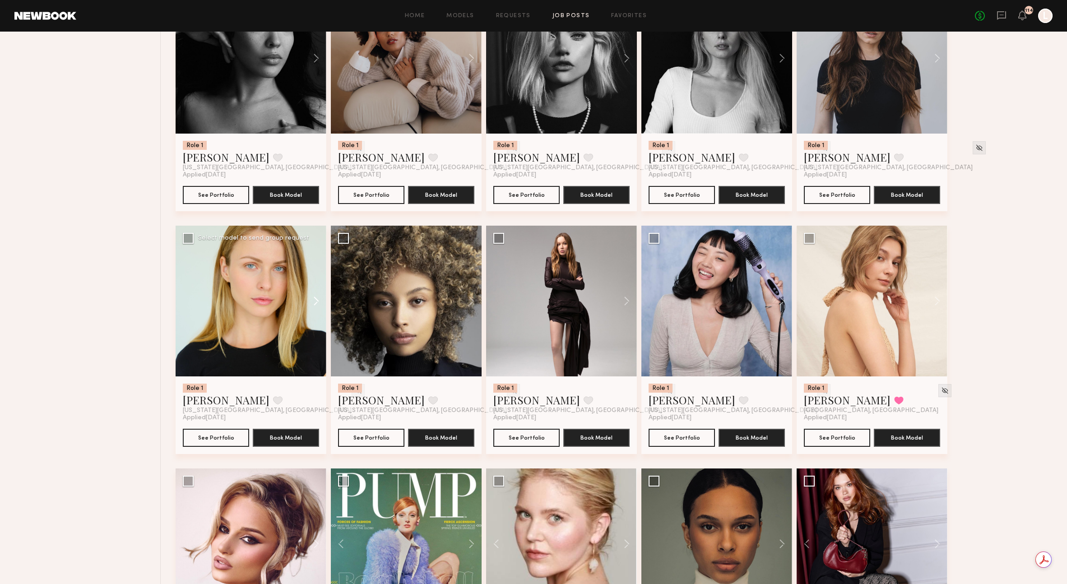
click at [315, 303] on button at bounding box center [311, 301] width 29 height 151
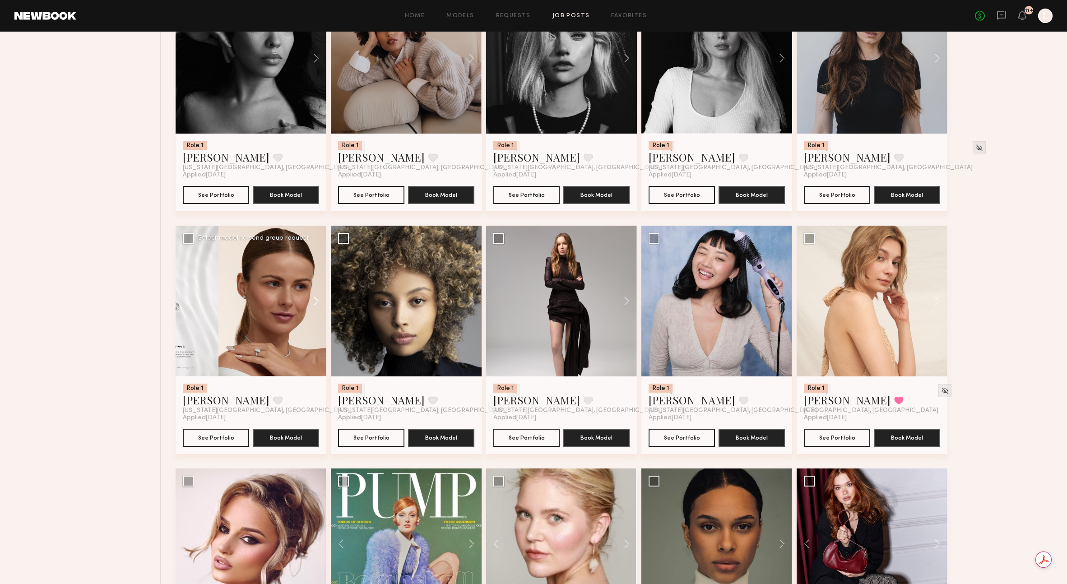
click at [315, 311] on button at bounding box center [311, 301] width 29 height 151
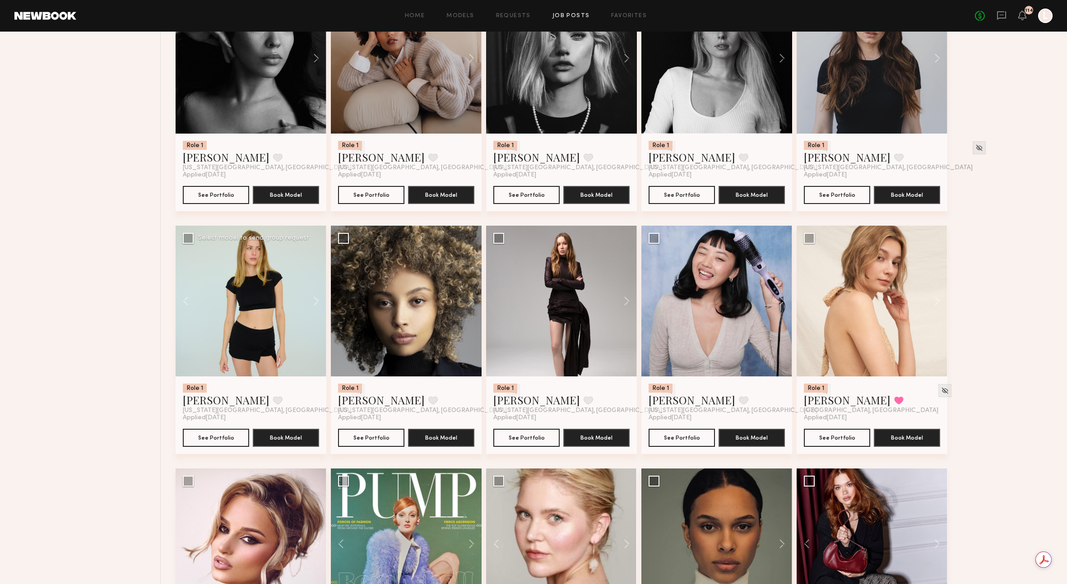
click at [315, 311] on button at bounding box center [311, 301] width 29 height 151
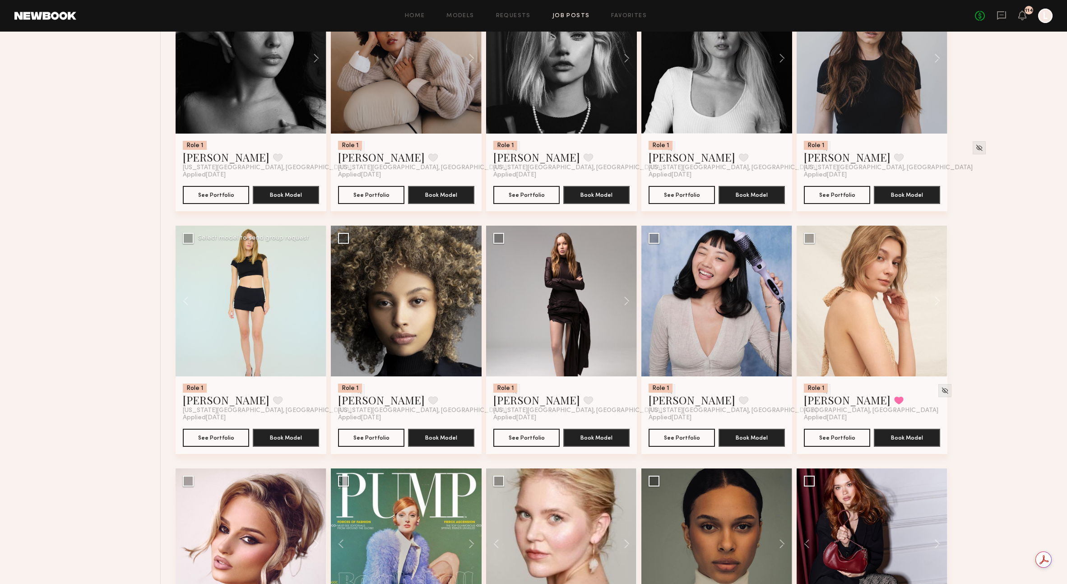
click at [315, 309] on div at bounding box center [251, 301] width 151 height 151
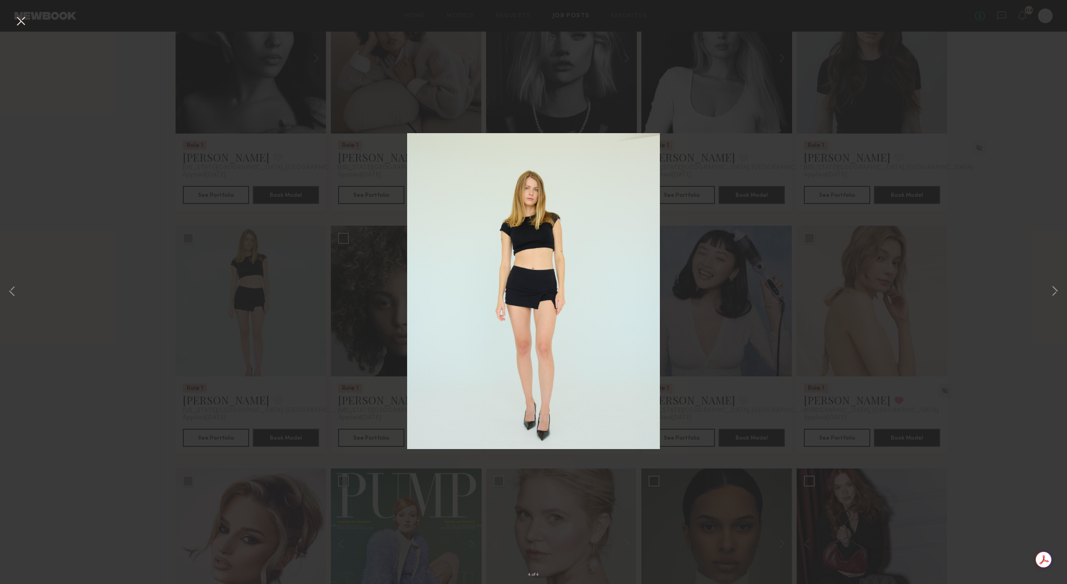
drag, startPoint x: 344, startPoint y: 307, endPoint x: 349, endPoint y: 306, distance: 4.7
click at [343, 307] on div "4 of 4" at bounding box center [533, 292] width 1067 height 584
click at [350, 354] on div "4 of 4" at bounding box center [533, 292] width 1067 height 584
click at [20, 20] on button at bounding box center [21, 22] width 14 height 16
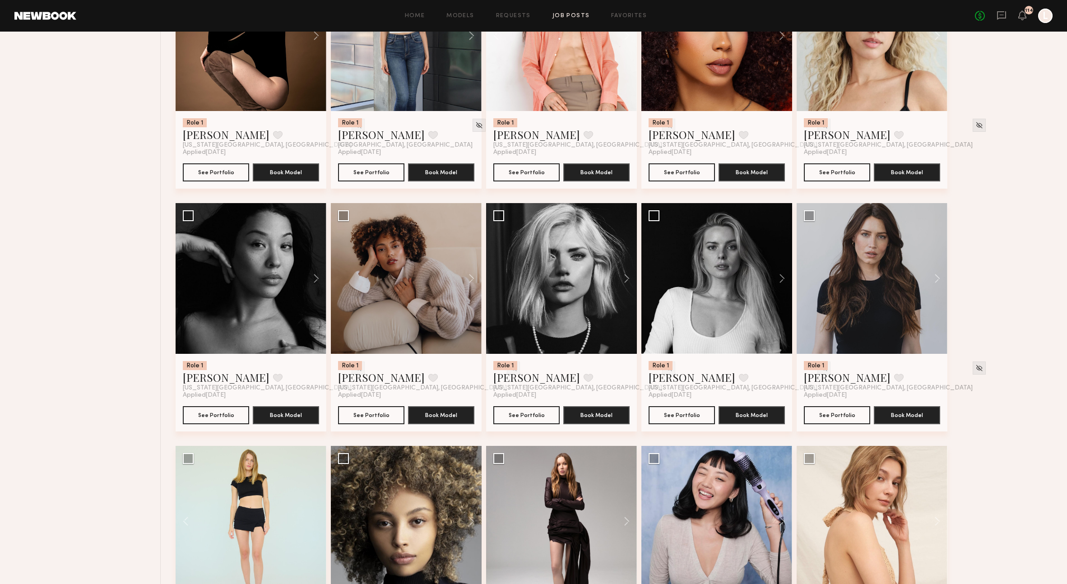
scroll to position [863, 0]
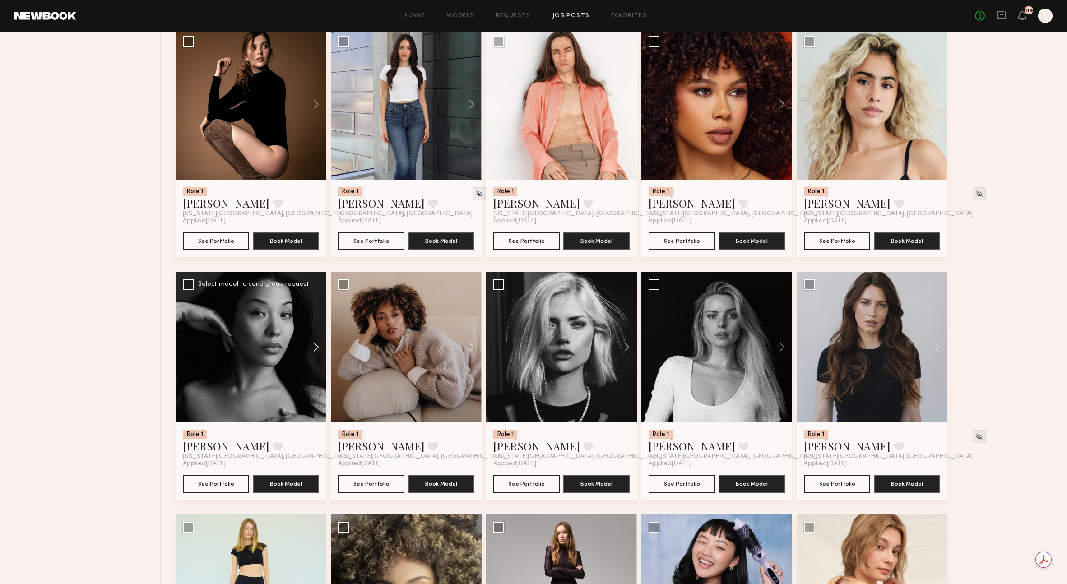
click at [315, 353] on button at bounding box center [311, 347] width 29 height 151
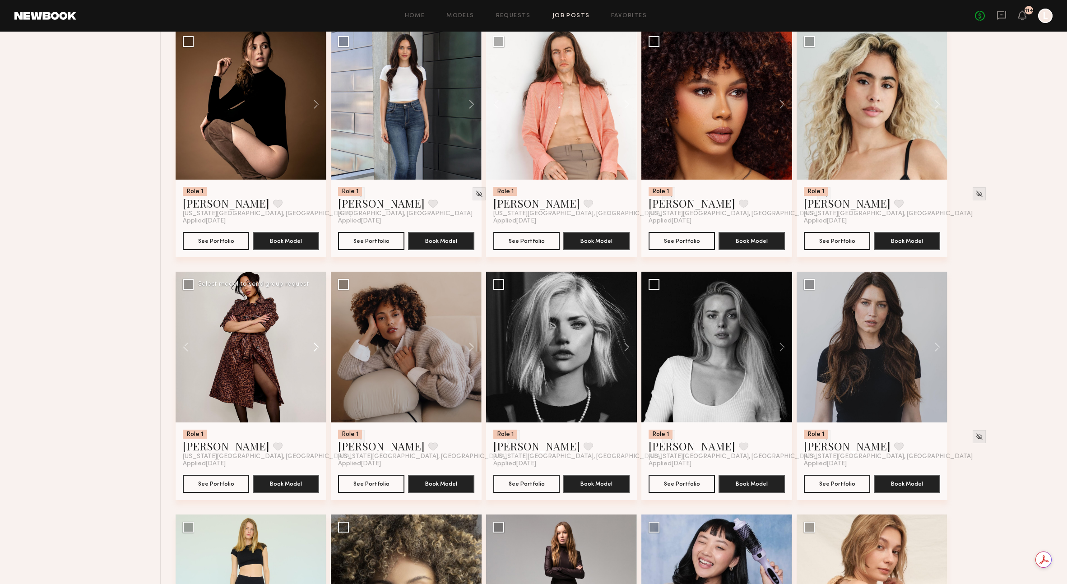
click at [312, 356] on button at bounding box center [311, 347] width 29 height 151
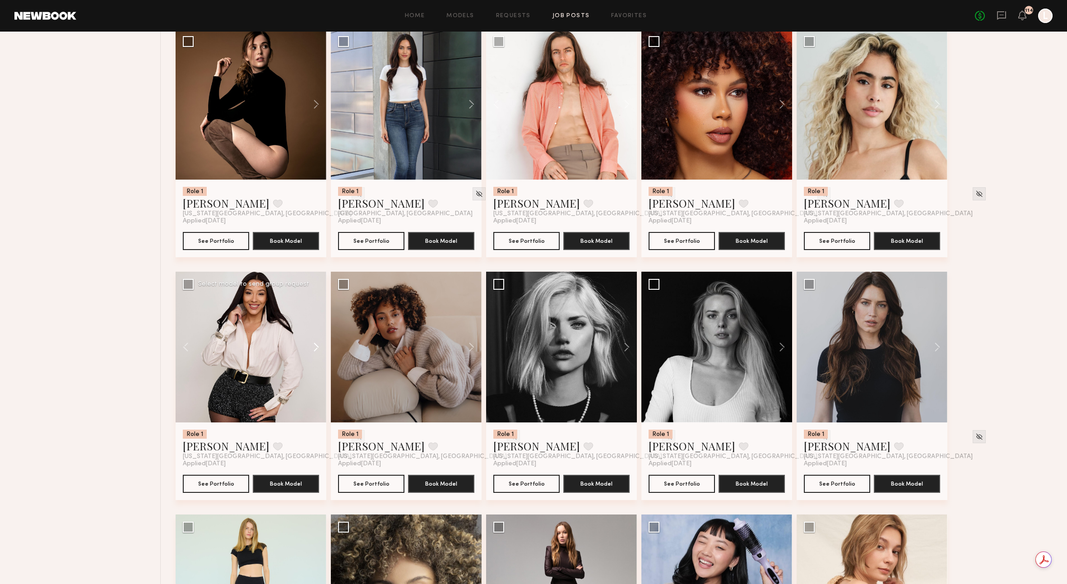
click at [311, 358] on button at bounding box center [311, 347] width 29 height 151
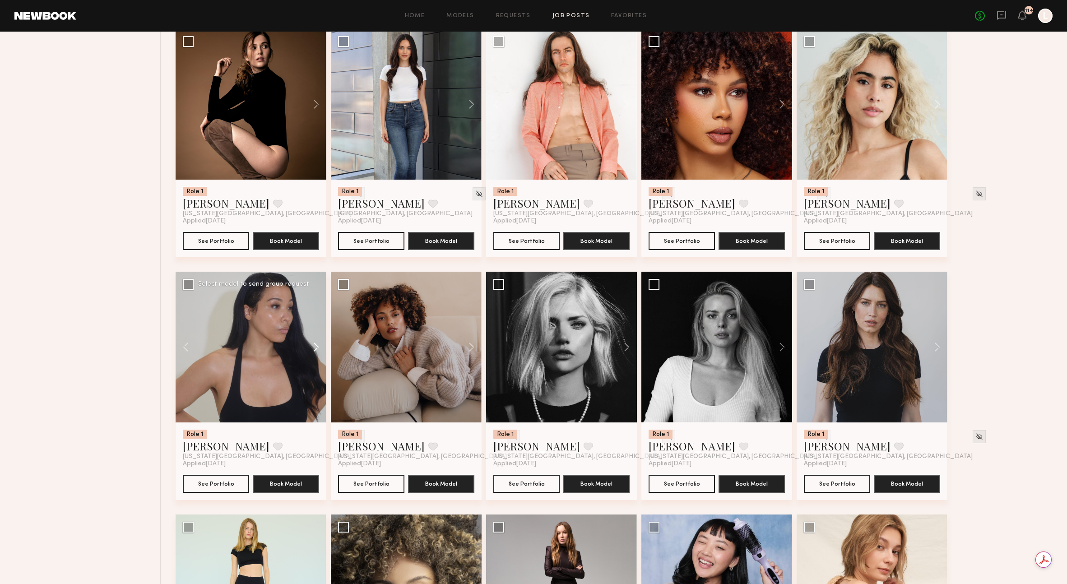
click at [312, 361] on button at bounding box center [311, 347] width 29 height 151
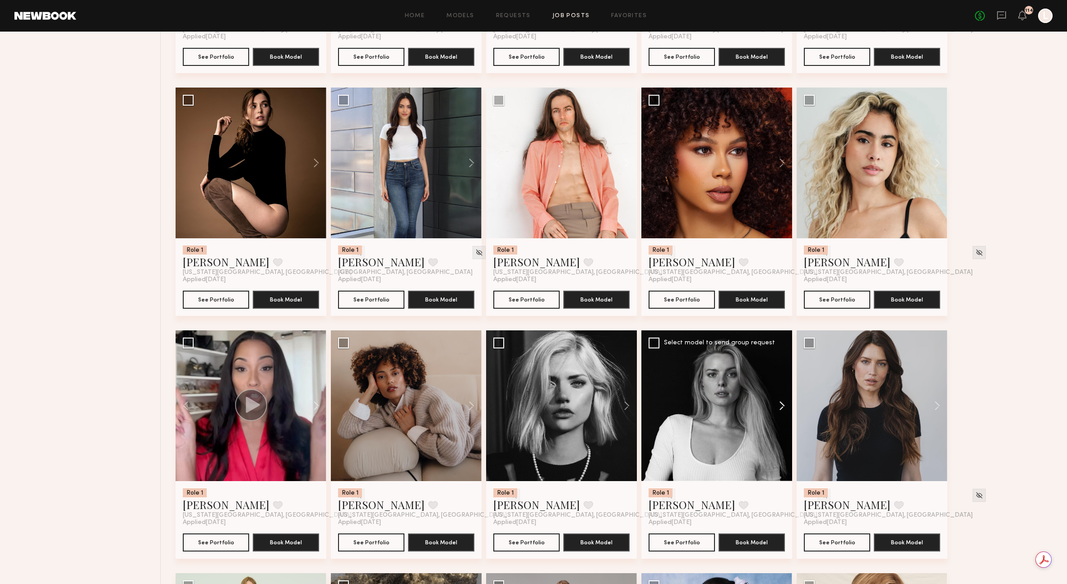
scroll to position [794, 0]
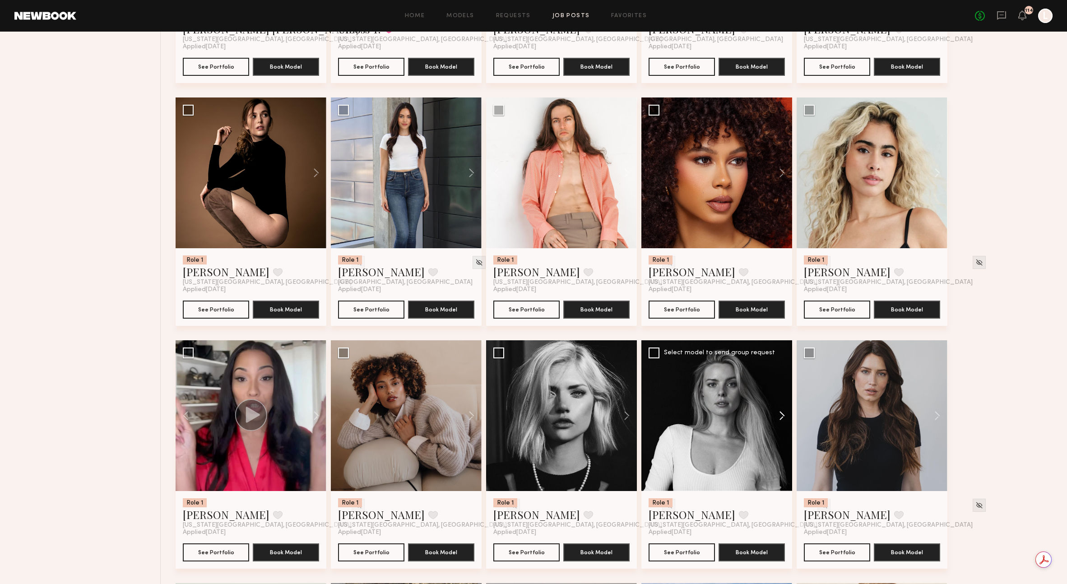
click at [785, 417] on button at bounding box center [777, 415] width 29 height 151
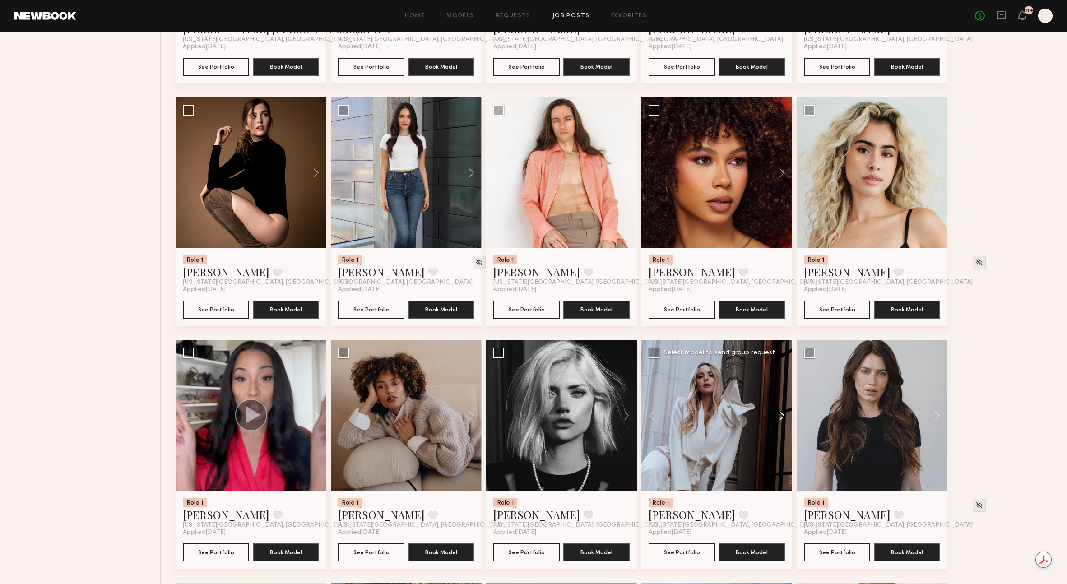
click at [785, 417] on button at bounding box center [777, 415] width 29 height 151
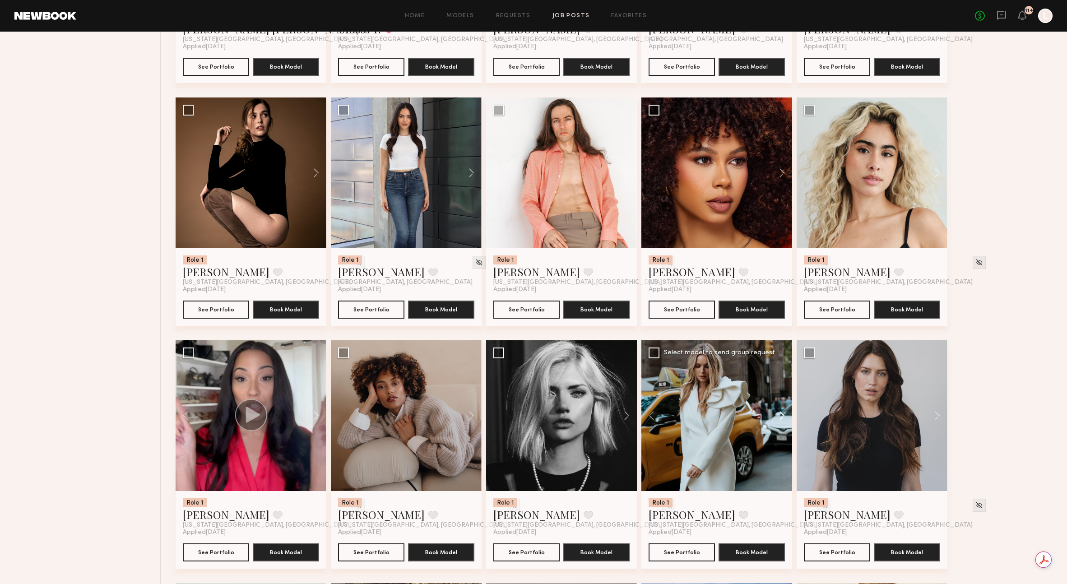
click at [787, 419] on button at bounding box center [777, 415] width 29 height 151
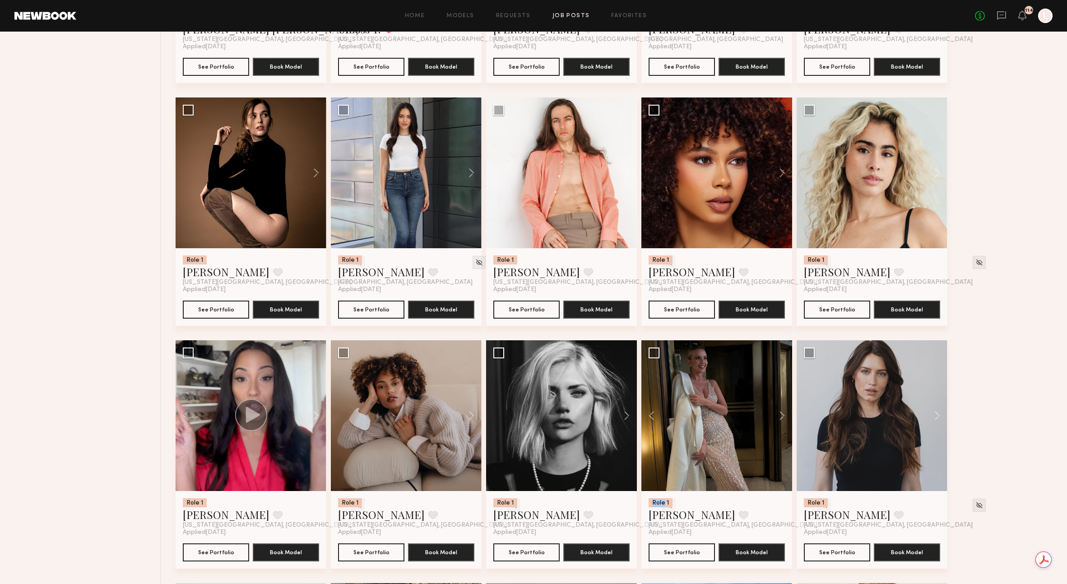
click at [793, 419] on div "Role 1 Christa G. Favorite Brooklyn, NY Applied 08/19/2025 See Portfolio Book M…" at bounding box center [617, 461] width 882 height 2185
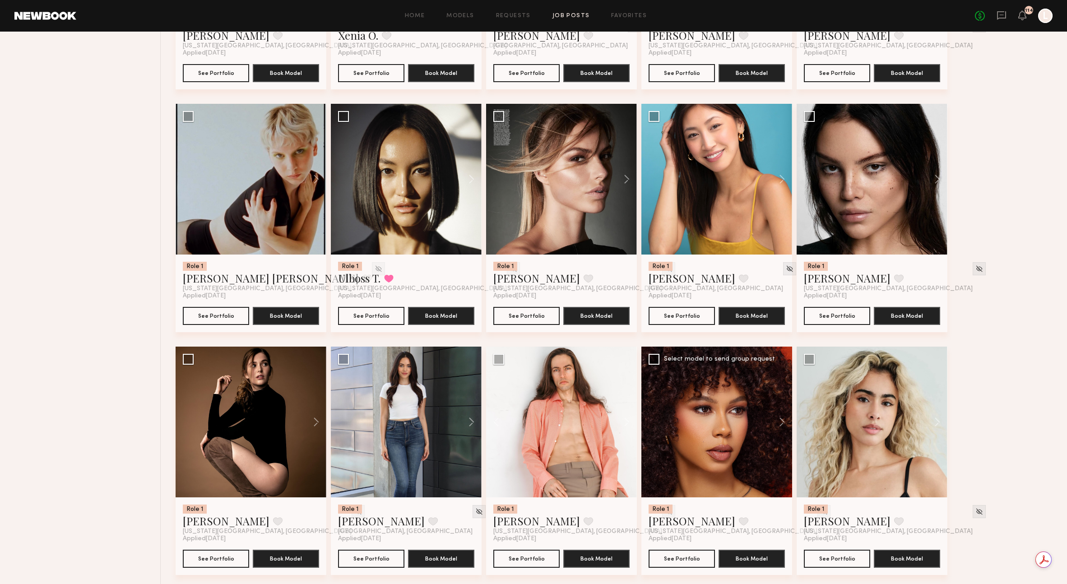
scroll to position [520, 0]
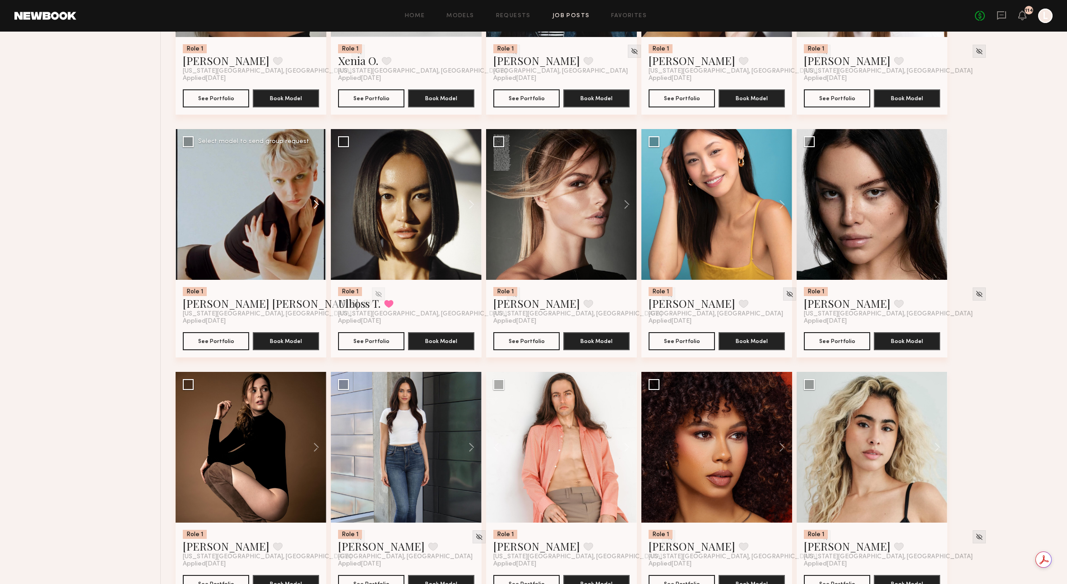
click at [315, 206] on button at bounding box center [311, 204] width 29 height 151
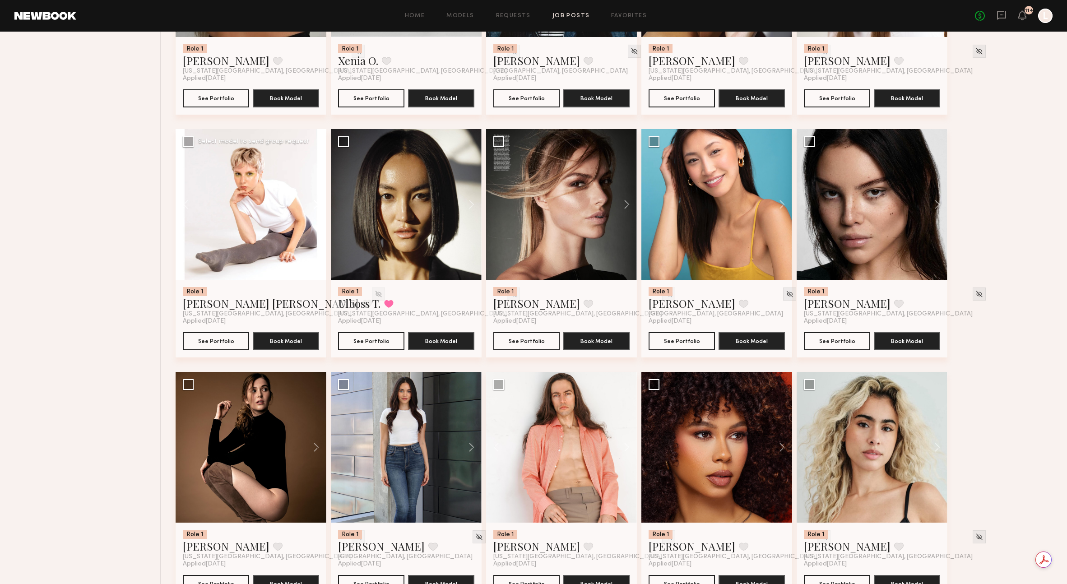
click at [315, 207] on button at bounding box center [311, 204] width 29 height 151
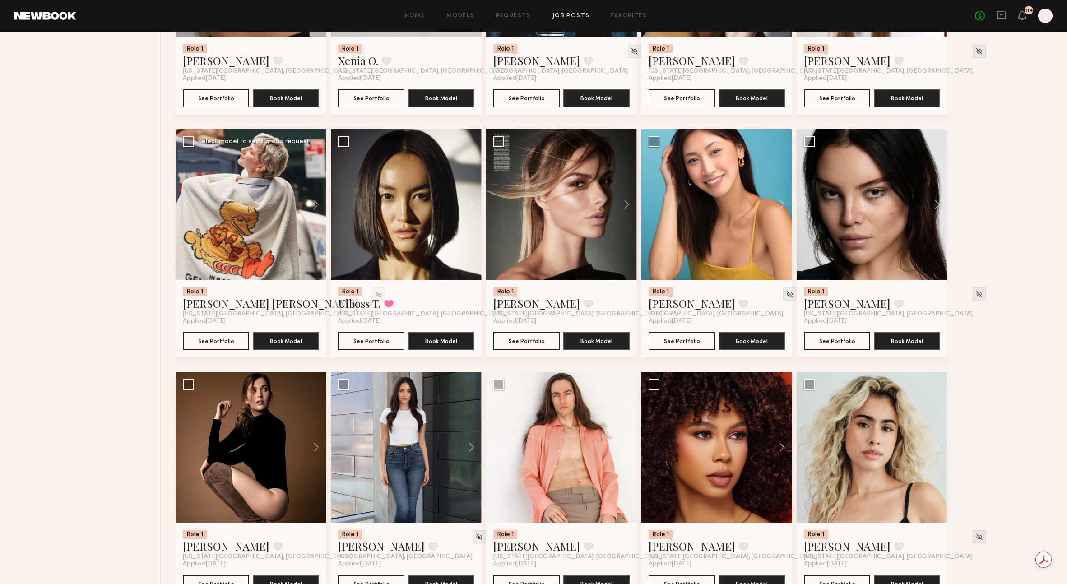
click at [317, 208] on button at bounding box center [311, 204] width 29 height 151
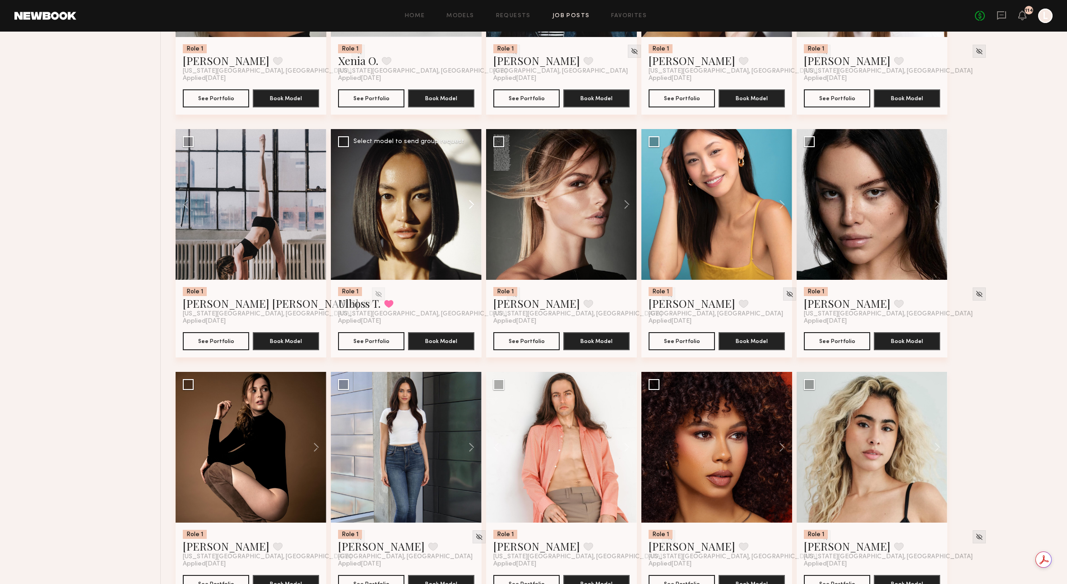
click at [474, 209] on button at bounding box center [467, 204] width 29 height 151
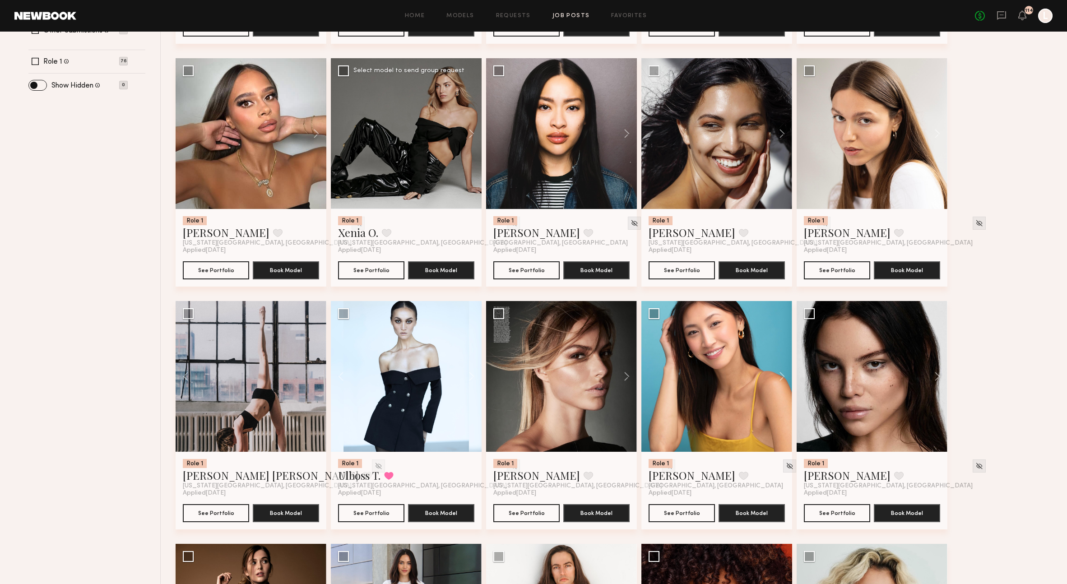
scroll to position [255, 0]
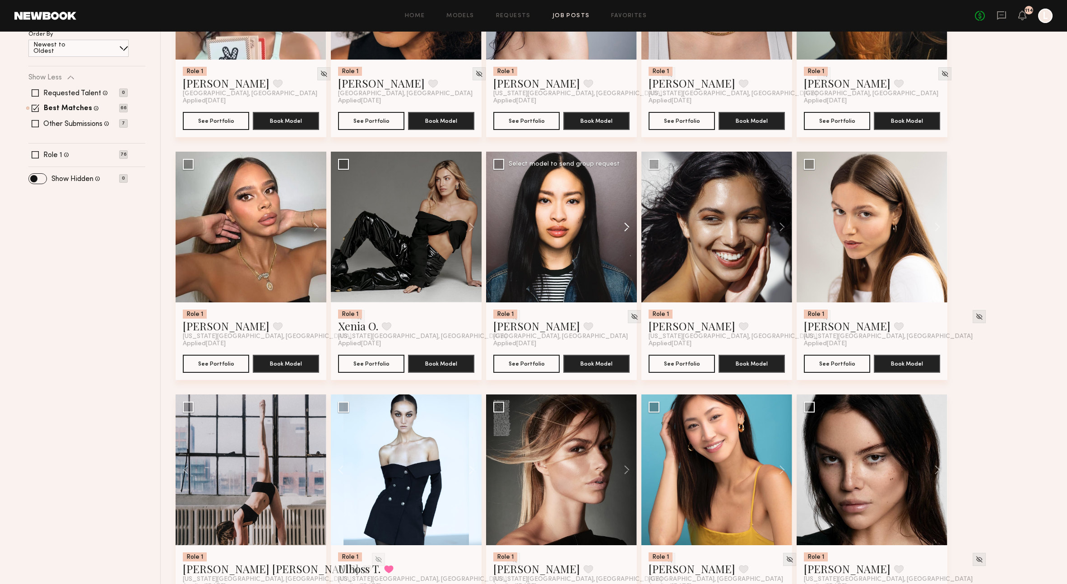
click at [630, 227] on button at bounding box center [622, 227] width 29 height 151
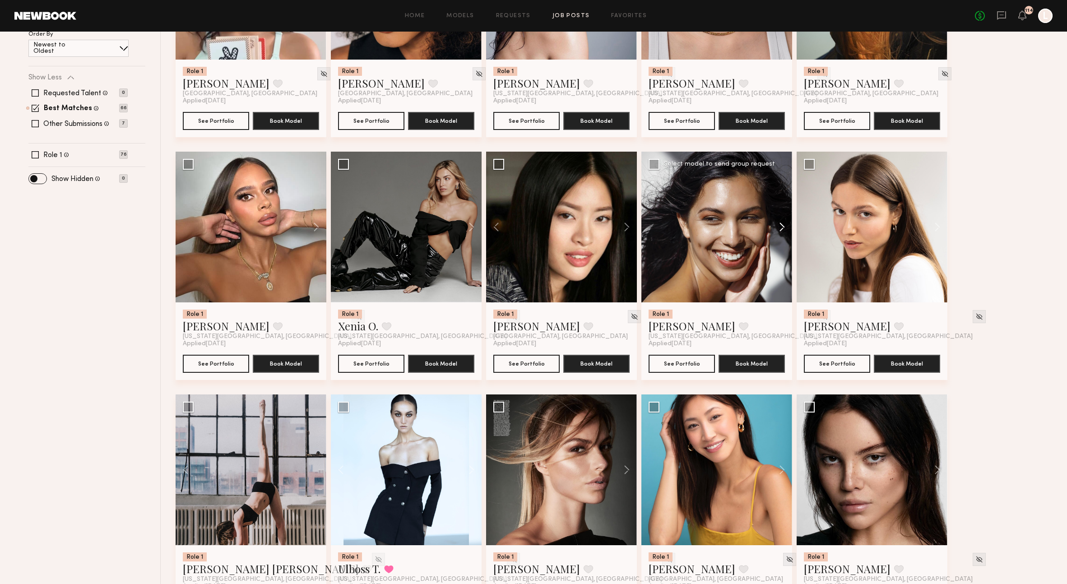
click at [780, 227] on button at bounding box center [777, 227] width 29 height 151
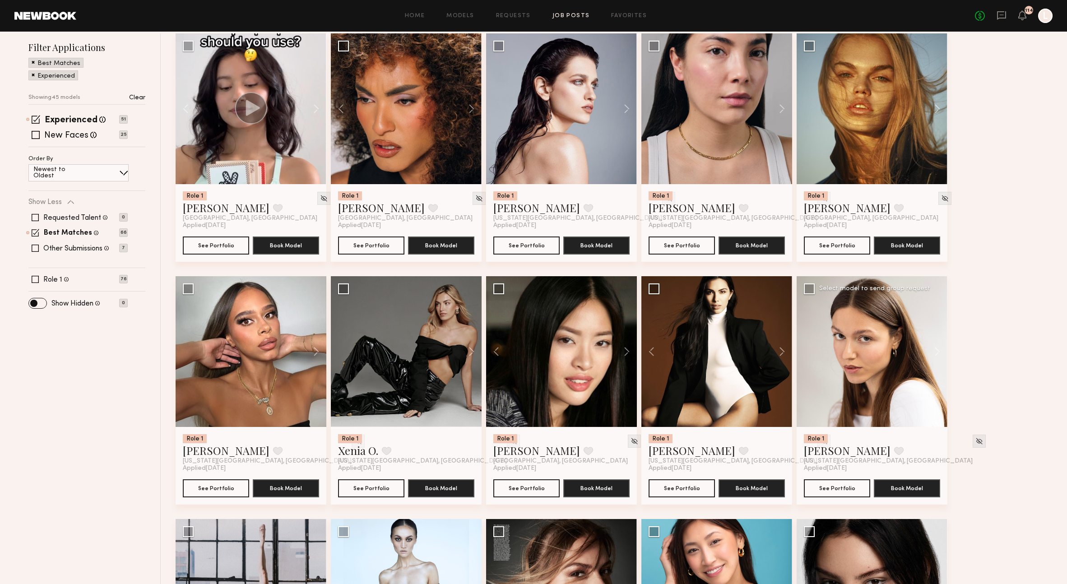
scroll to position [117, 0]
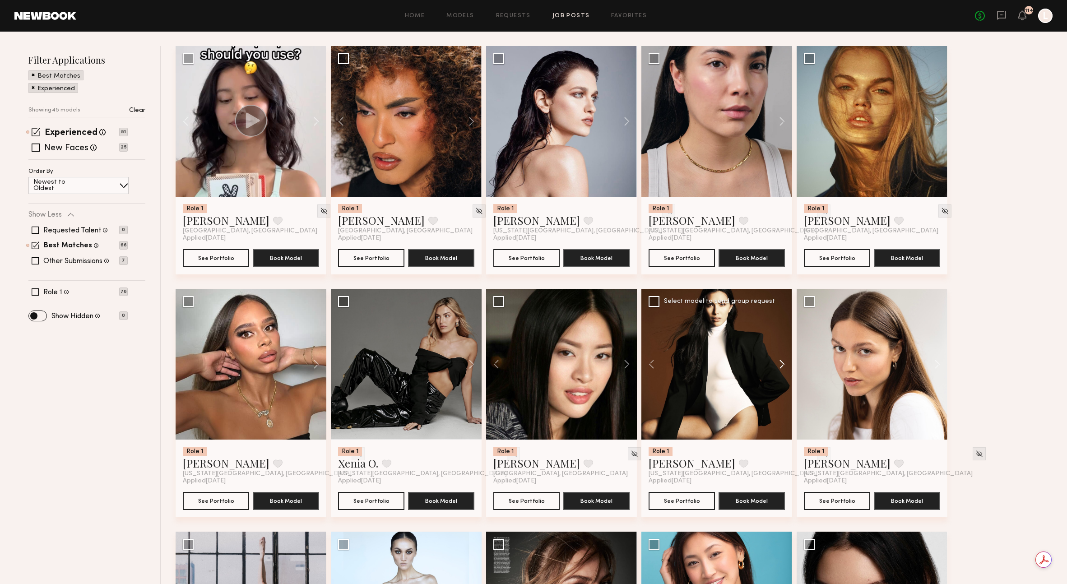
click at [781, 368] on button at bounding box center [777, 364] width 29 height 151
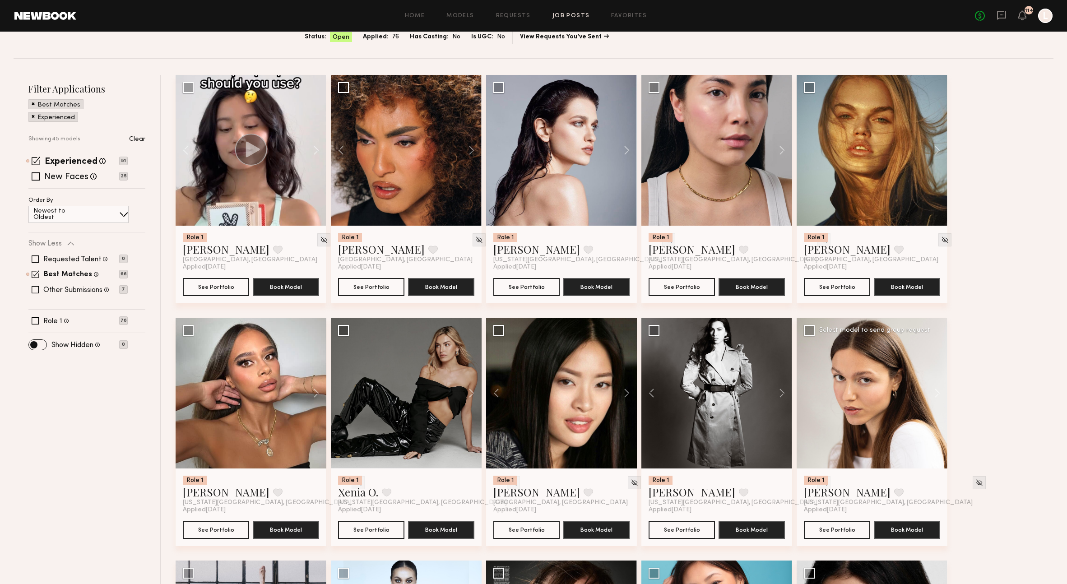
scroll to position [0, 0]
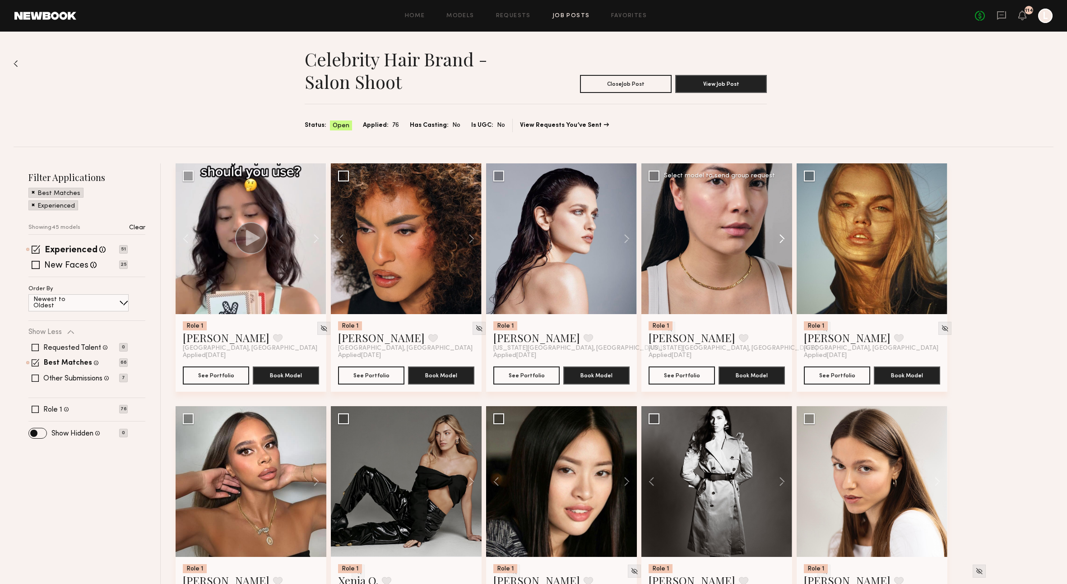
click at [782, 237] on button at bounding box center [777, 238] width 29 height 151
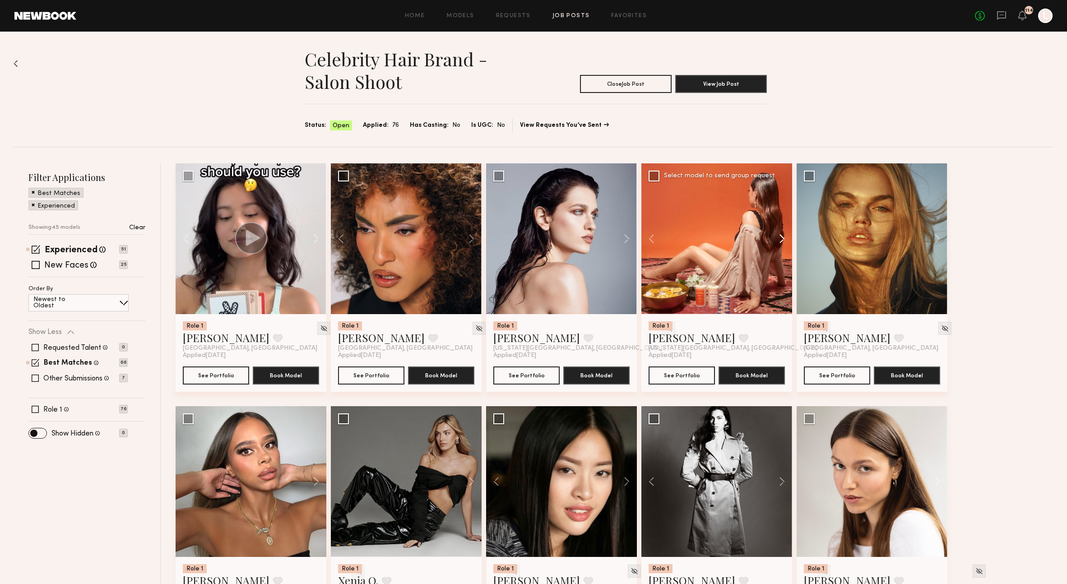
click at [780, 239] on button at bounding box center [777, 238] width 29 height 151
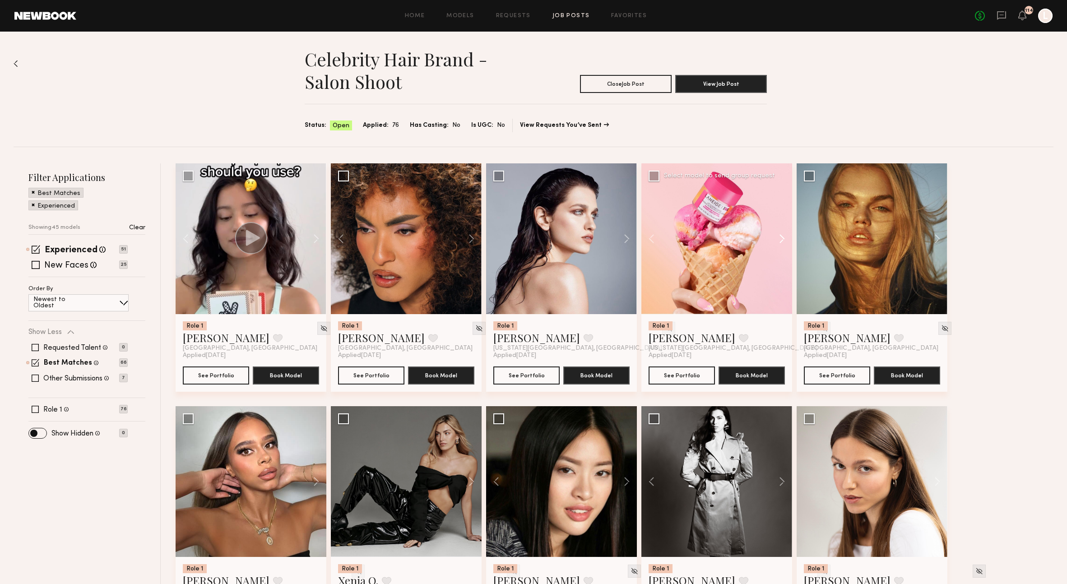
click at [782, 241] on button at bounding box center [777, 238] width 29 height 151
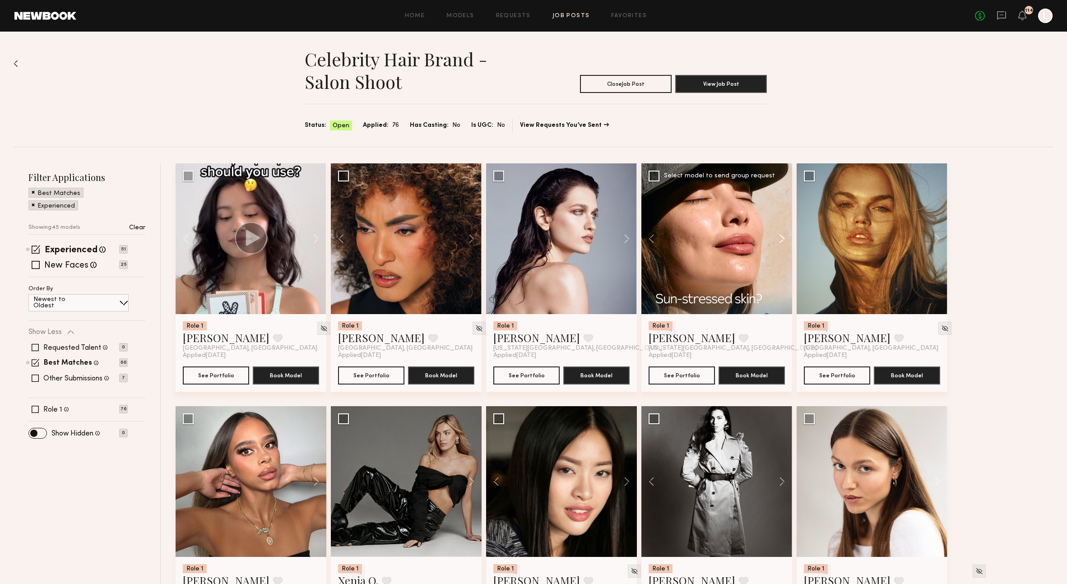
click at [780, 243] on button at bounding box center [777, 238] width 29 height 151
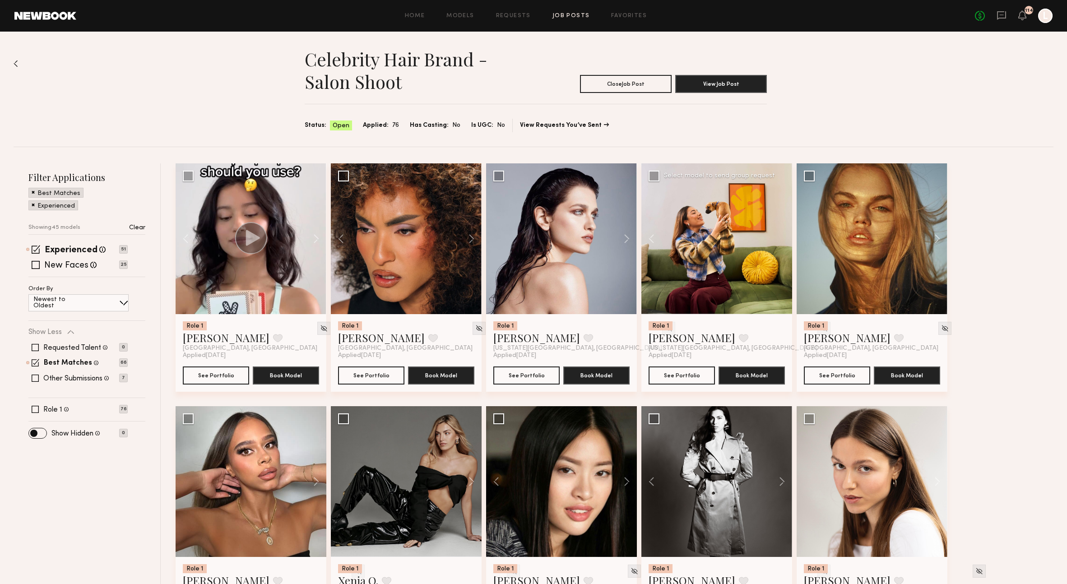
click at [779, 243] on div at bounding box center [716, 238] width 151 height 151
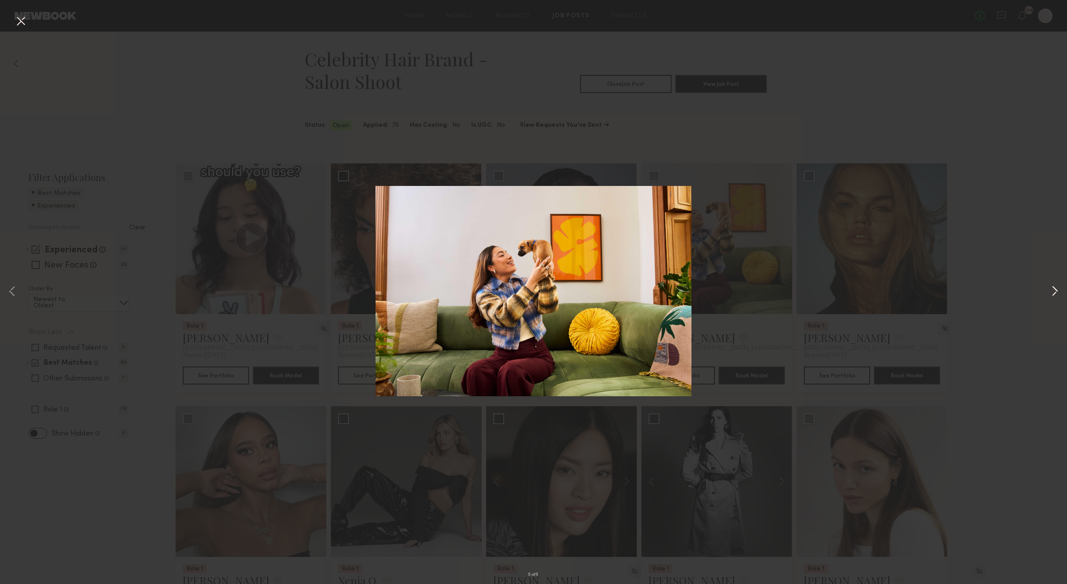
click at [1051, 298] on button at bounding box center [1054, 291] width 11 height 467
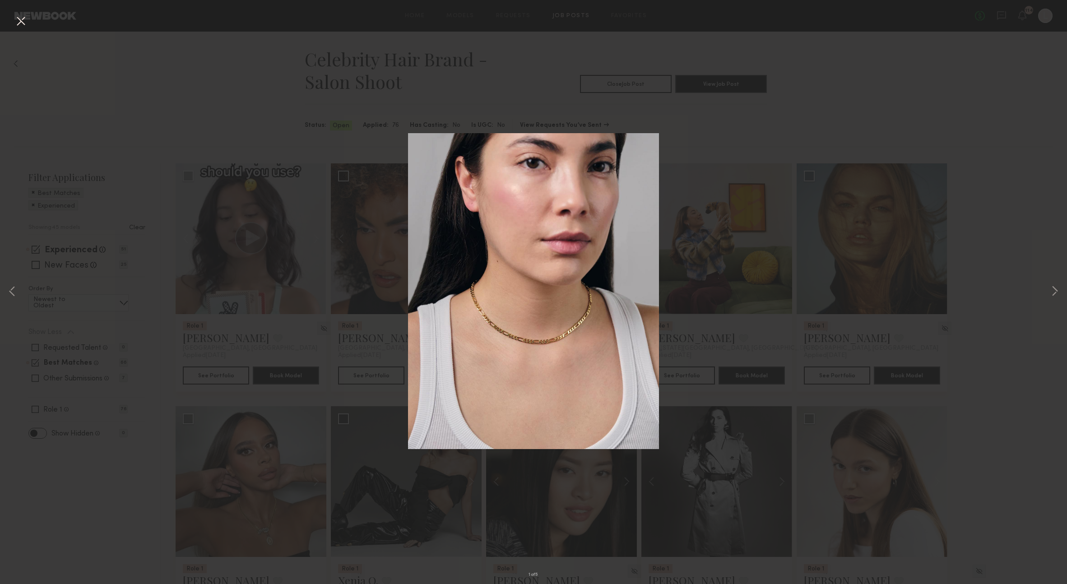
click at [24, 19] on button at bounding box center [21, 22] width 14 height 16
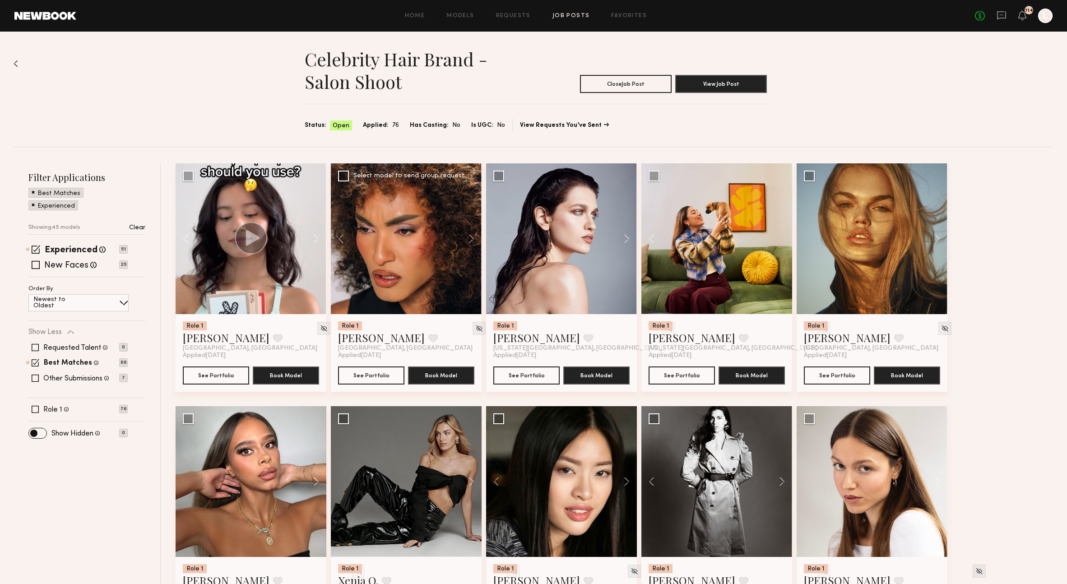
click at [412, 244] on div at bounding box center [406, 238] width 151 height 151
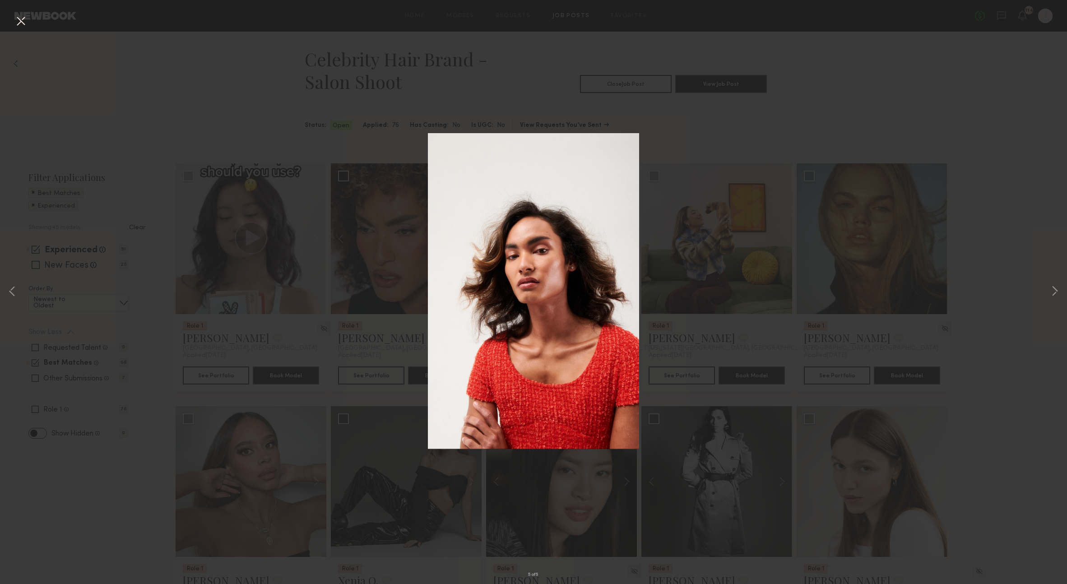
click at [699, 278] on div "5 of 5" at bounding box center [533, 292] width 1067 height 584
click at [26, 21] on button at bounding box center [21, 22] width 14 height 16
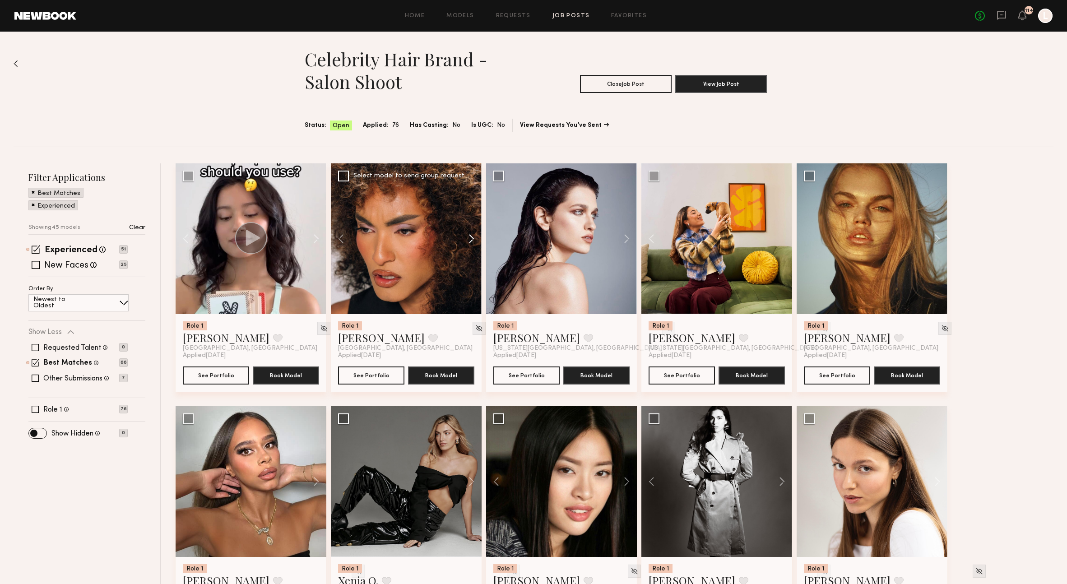
click at [472, 239] on button at bounding box center [467, 238] width 29 height 151
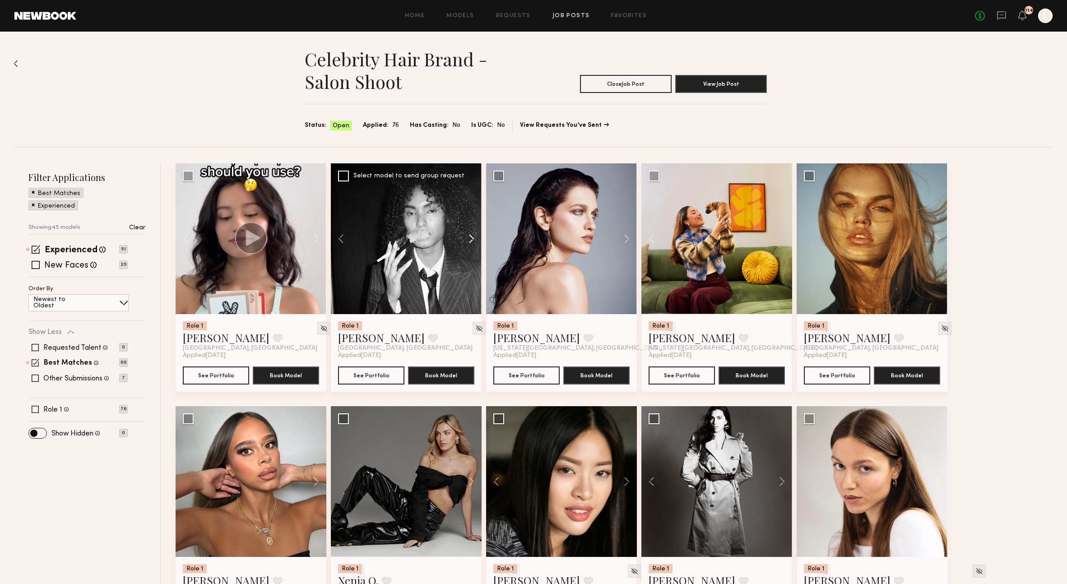
click at [472, 240] on button at bounding box center [467, 238] width 29 height 151
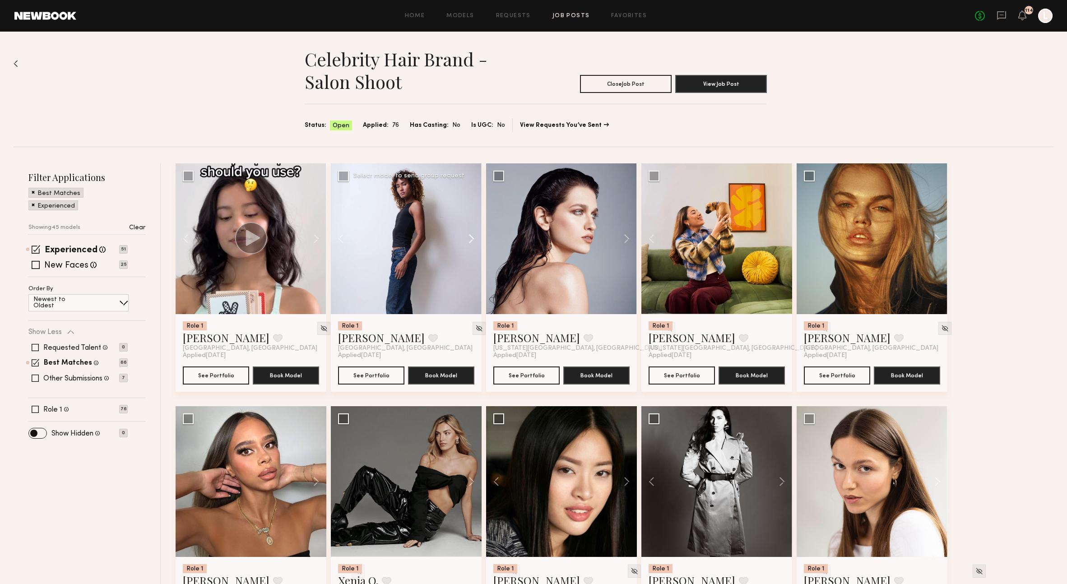
click at [472, 241] on button at bounding box center [467, 238] width 29 height 151
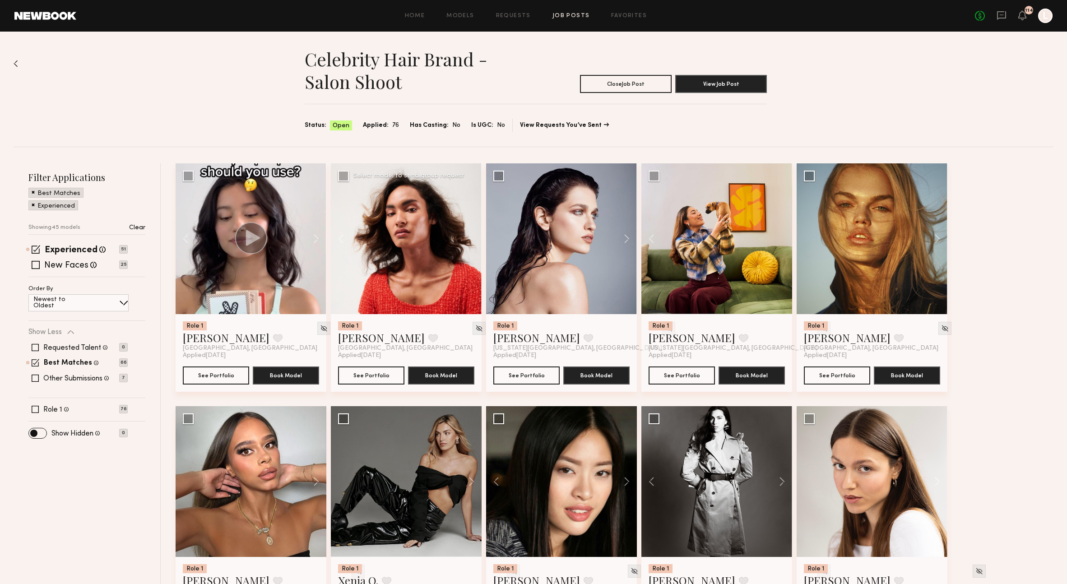
click at [472, 241] on div at bounding box center [406, 238] width 151 height 151
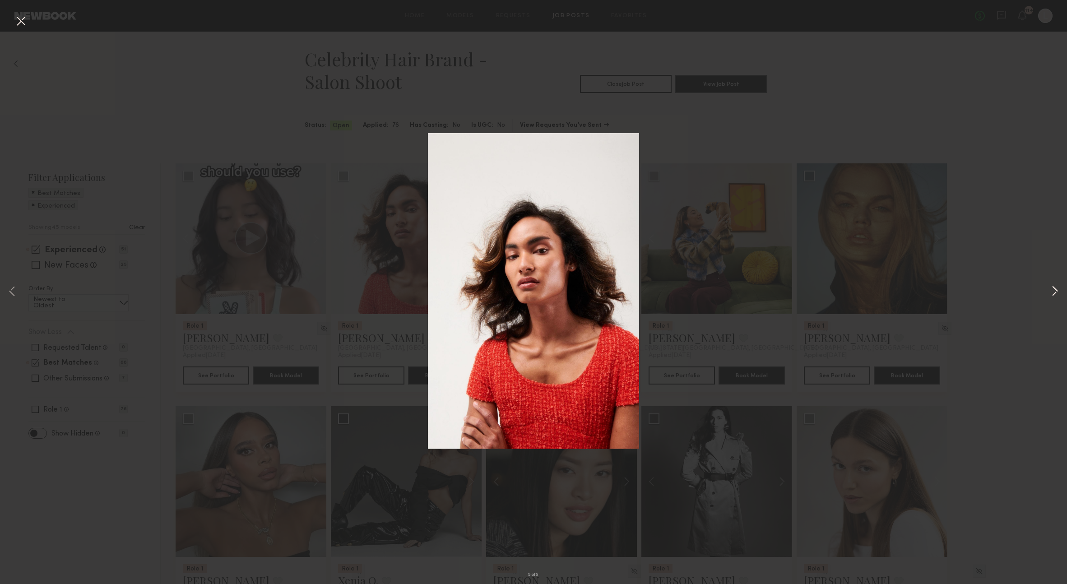
click at [1058, 295] on button at bounding box center [1054, 291] width 11 height 467
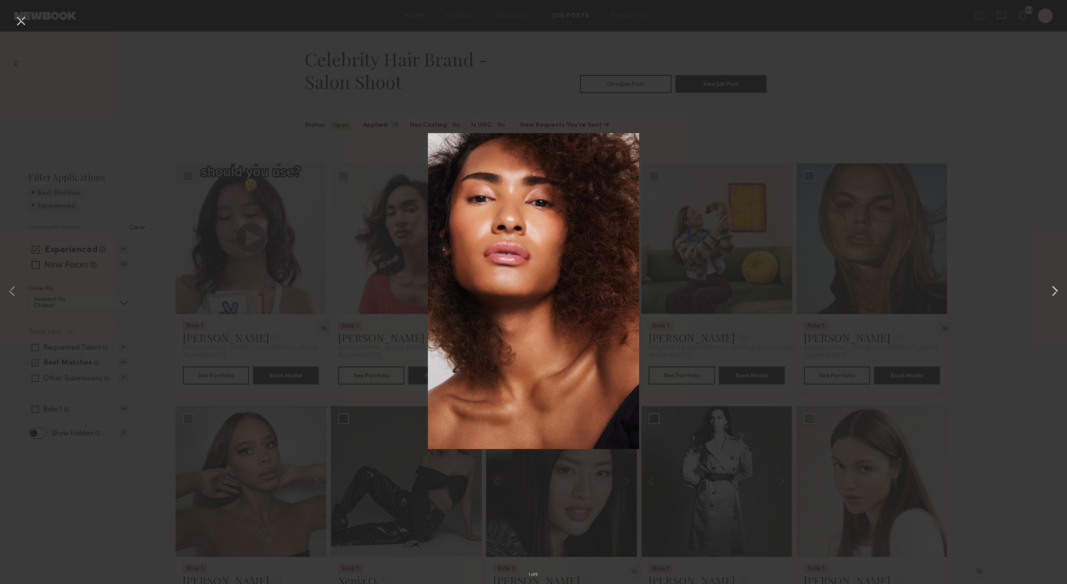
drag, startPoint x: 1058, startPoint y: 296, endPoint x: 1054, endPoint y: 293, distance: 4.9
click at [1055, 293] on button at bounding box center [1054, 291] width 11 height 467
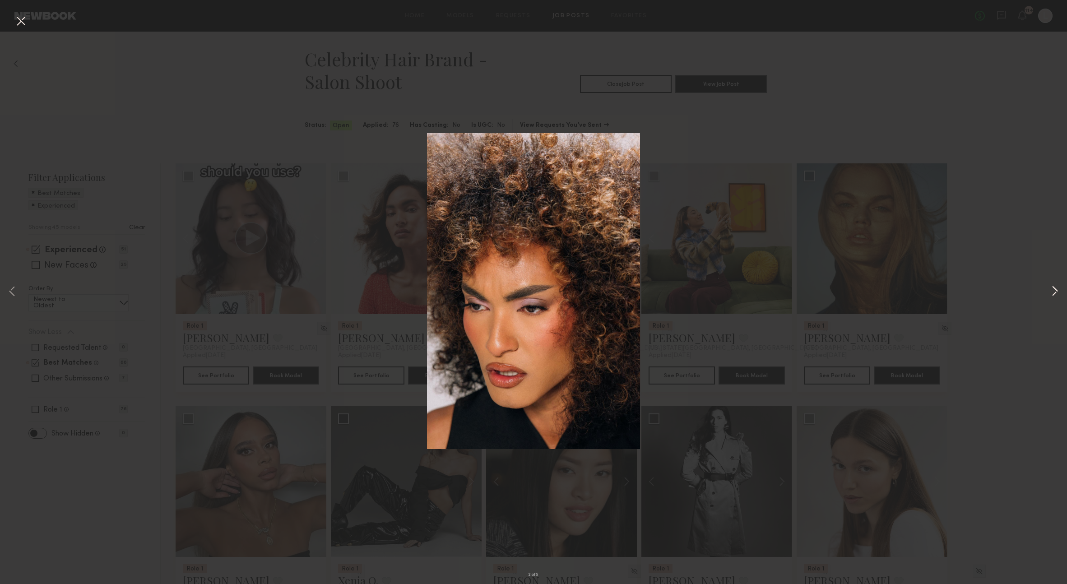
click at [1053, 294] on button at bounding box center [1054, 291] width 11 height 467
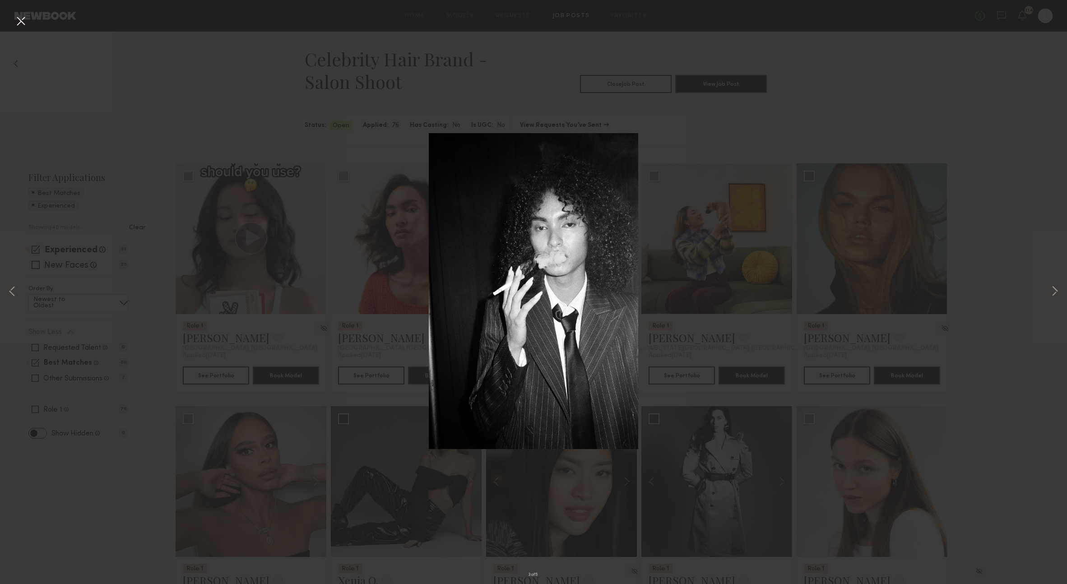
click at [1026, 292] on div "3 of 5" at bounding box center [533, 292] width 1067 height 584
click at [951, 267] on div "3 of 5" at bounding box center [533, 292] width 1067 height 584
click at [21, 19] on button at bounding box center [21, 22] width 14 height 16
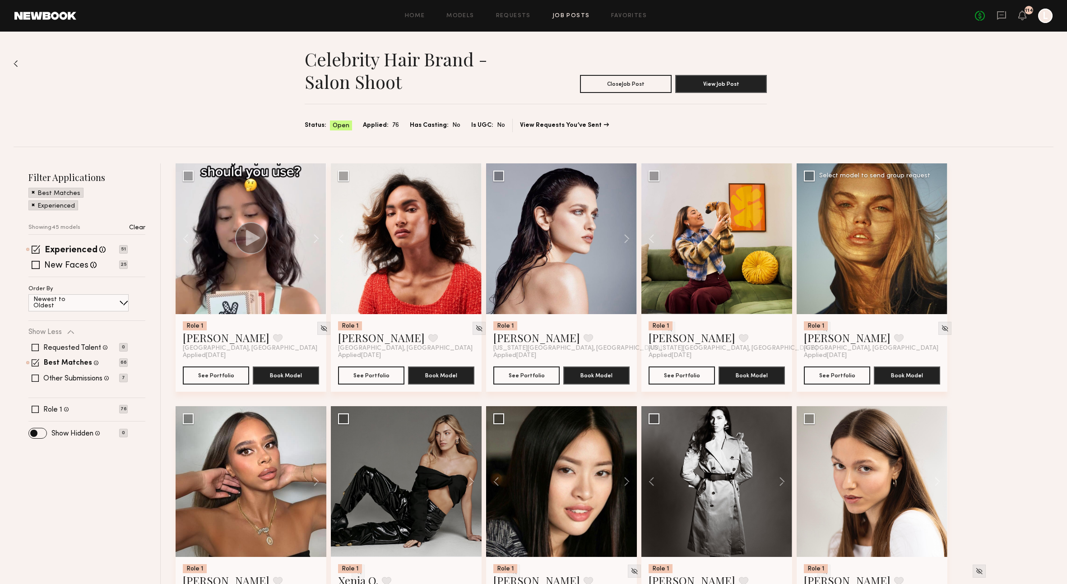
click at [905, 274] on div at bounding box center [872, 238] width 151 height 151
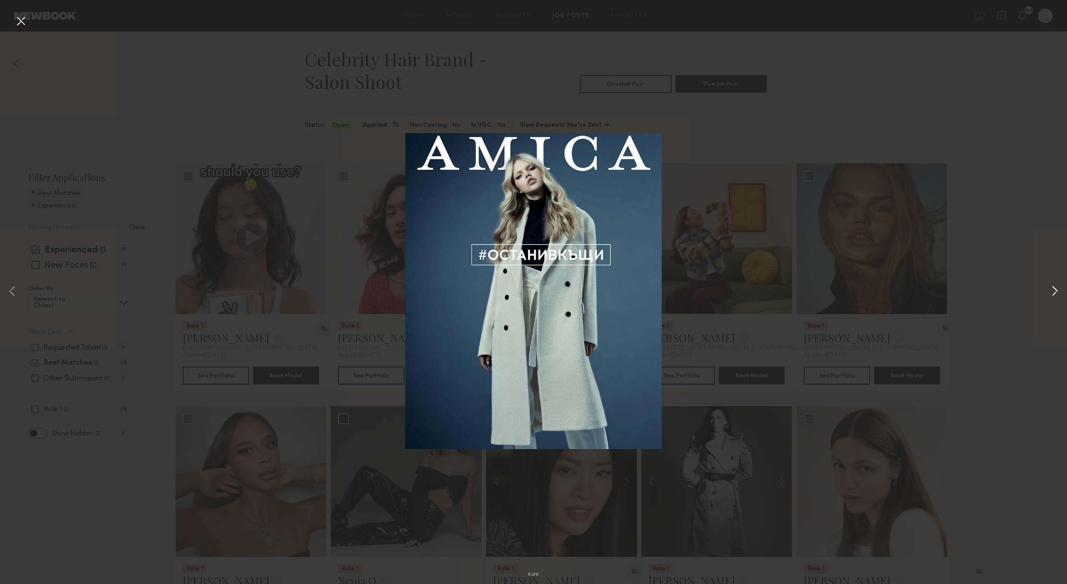
click at [1052, 290] on button at bounding box center [1054, 291] width 11 height 467
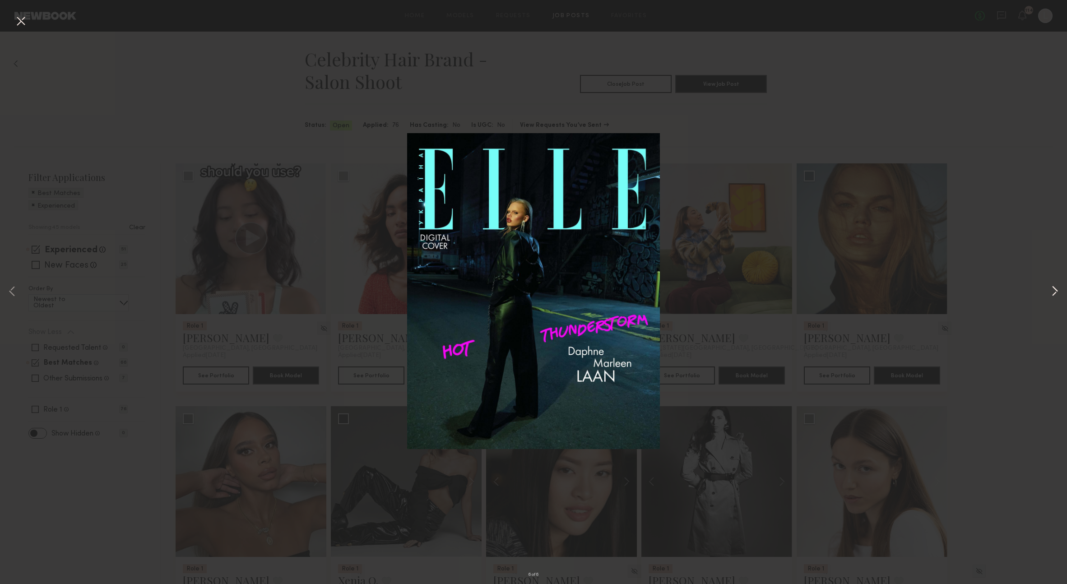
drag, startPoint x: 1057, startPoint y: 292, endPoint x: 1034, endPoint y: 289, distance: 22.7
click at [1057, 292] on button at bounding box center [1054, 291] width 11 height 467
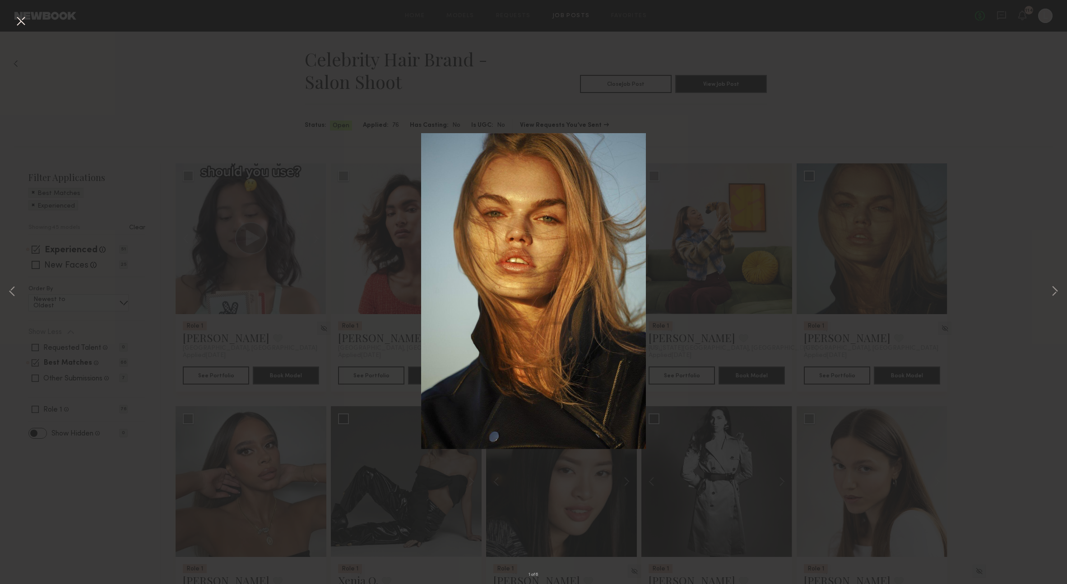
click at [984, 295] on div "1 of 6" at bounding box center [533, 292] width 1067 height 584
click at [19, 19] on button at bounding box center [21, 22] width 14 height 16
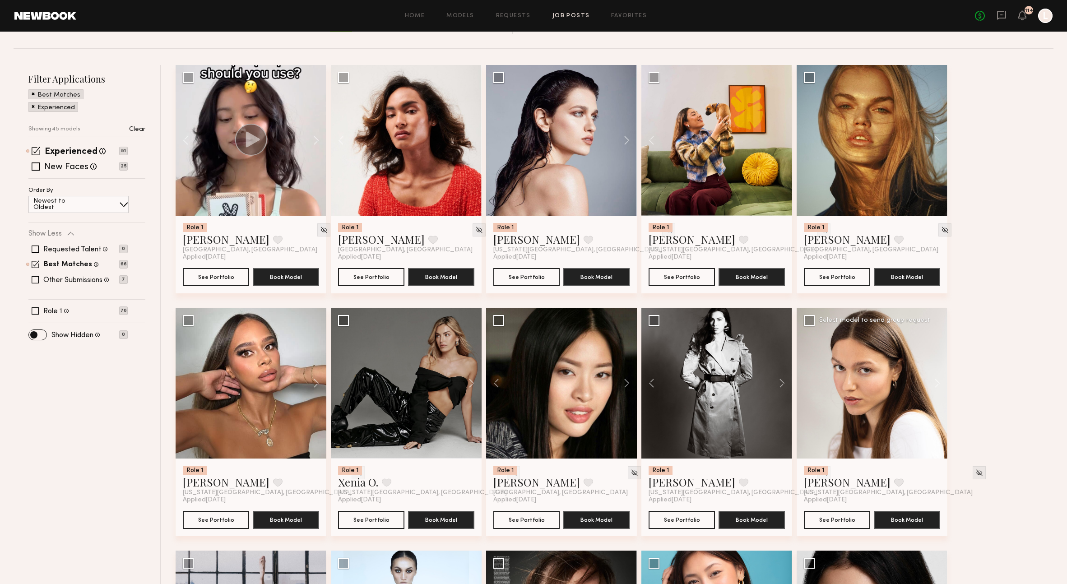
scroll to position [107, 0]
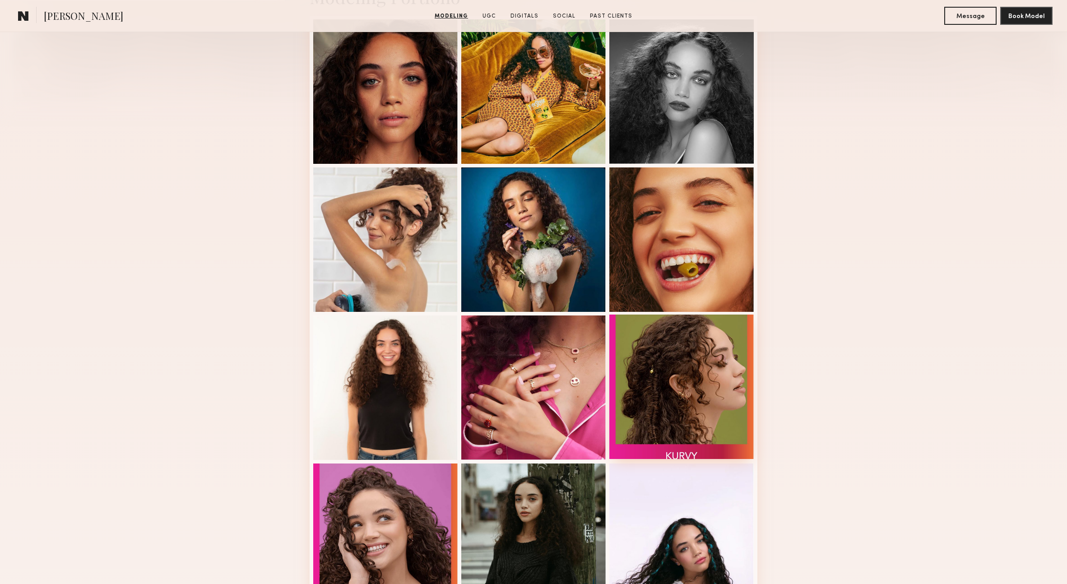
scroll to position [244, 0]
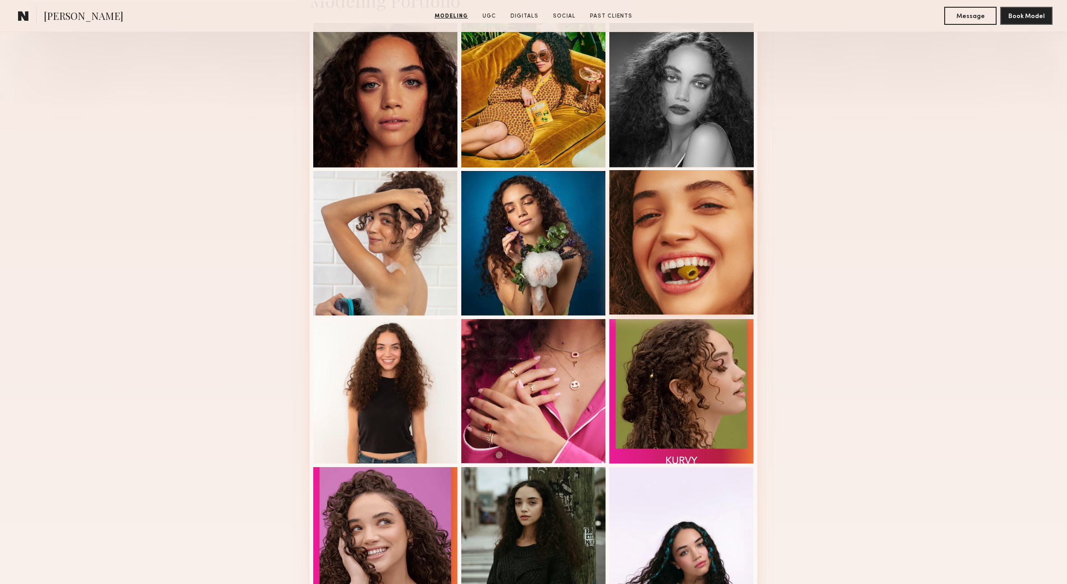
click at [705, 276] on div at bounding box center [681, 242] width 144 height 144
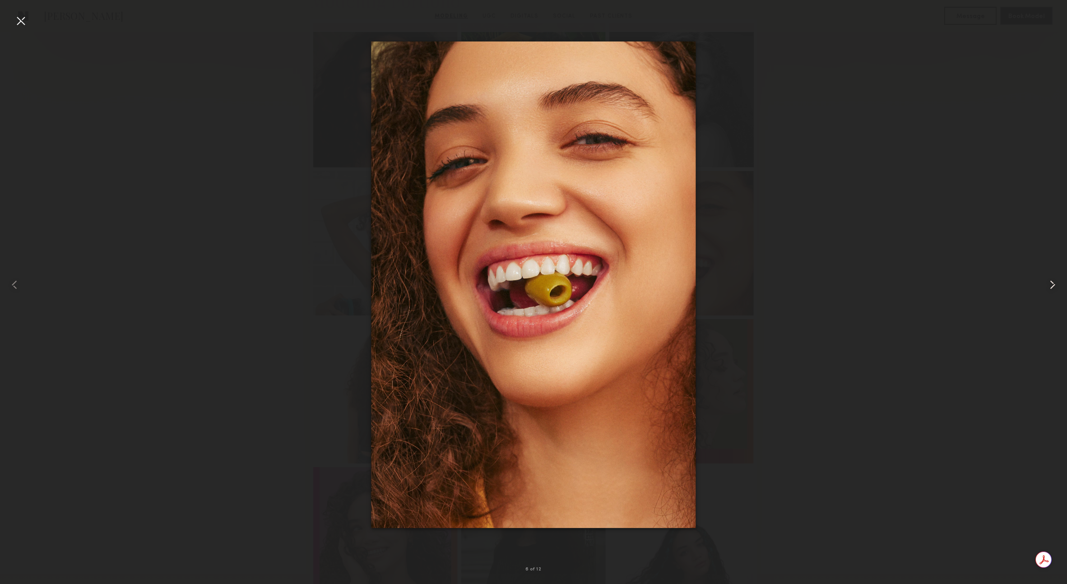
click at [1049, 290] on common-icon at bounding box center [1052, 285] width 14 height 14
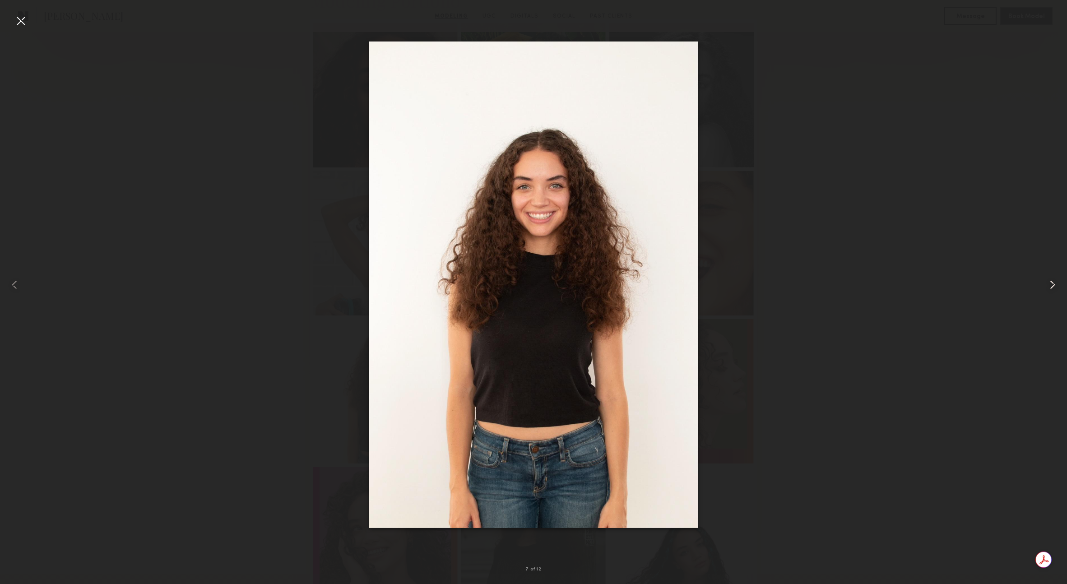
click at [1049, 288] on common-icon at bounding box center [1052, 285] width 14 height 14
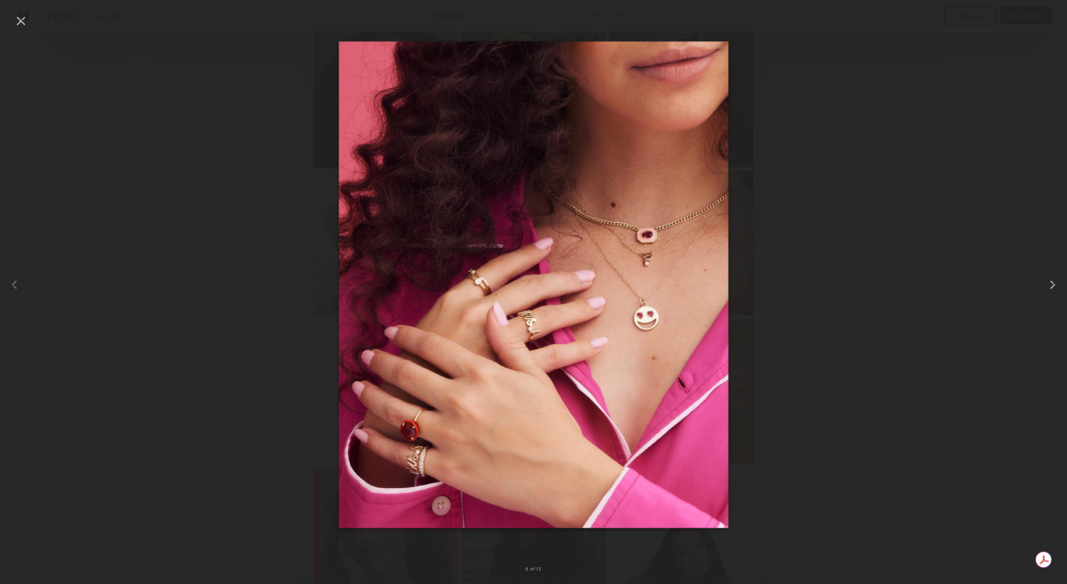
click at [1049, 290] on common-icon at bounding box center [1052, 285] width 14 height 14
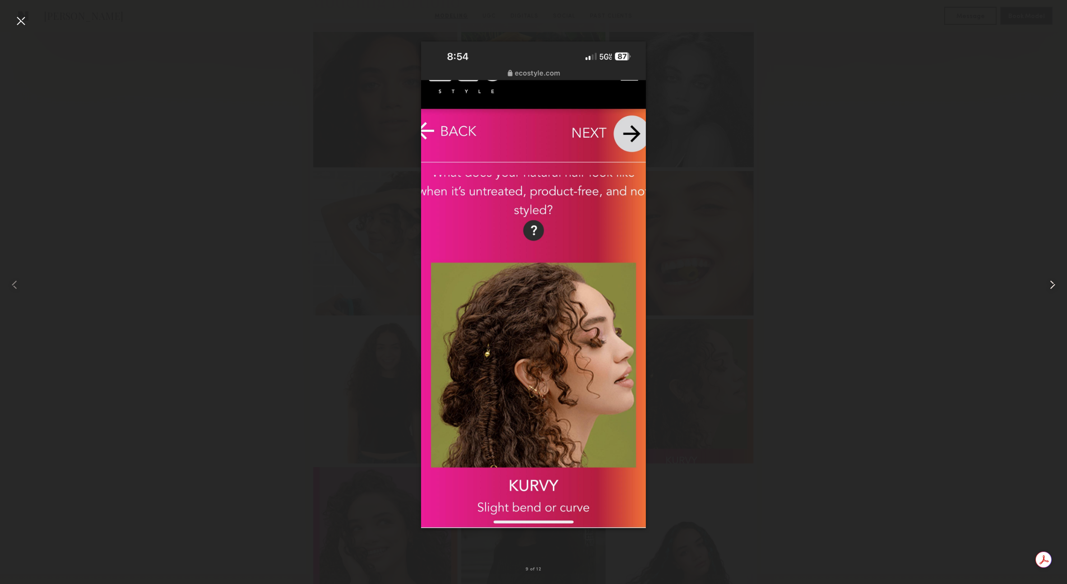
click at [1053, 292] on div at bounding box center [1045, 284] width 43 height 541
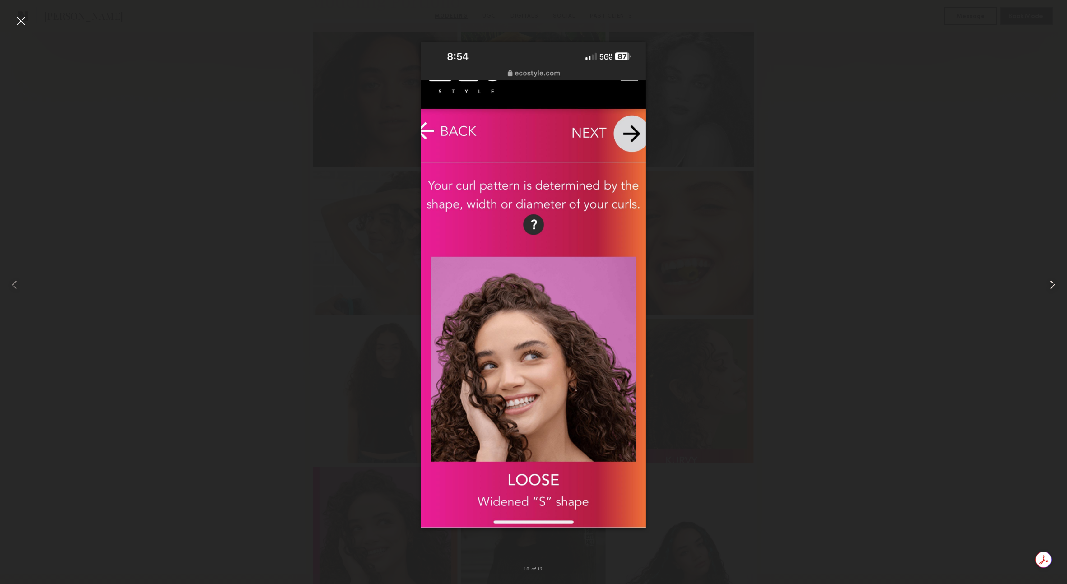
click at [1055, 293] on div at bounding box center [1045, 284] width 43 height 541
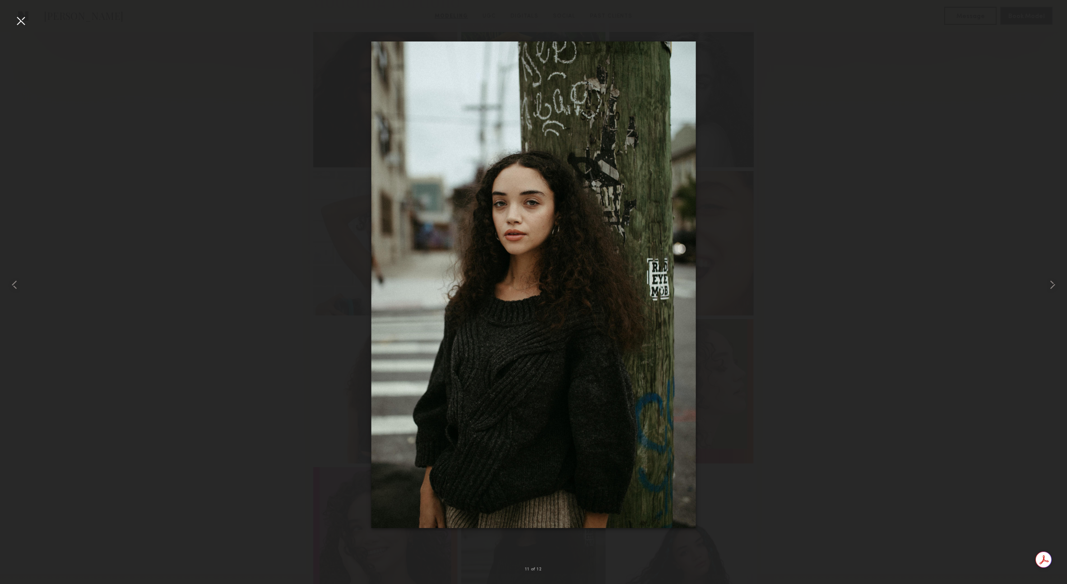
click at [996, 288] on div at bounding box center [533, 284] width 1067 height 541
click at [899, 252] on div at bounding box center [533, 284] width 1067 height 541
click at [28, 22] on div at bounding box center [21, 284] width 43 height 541
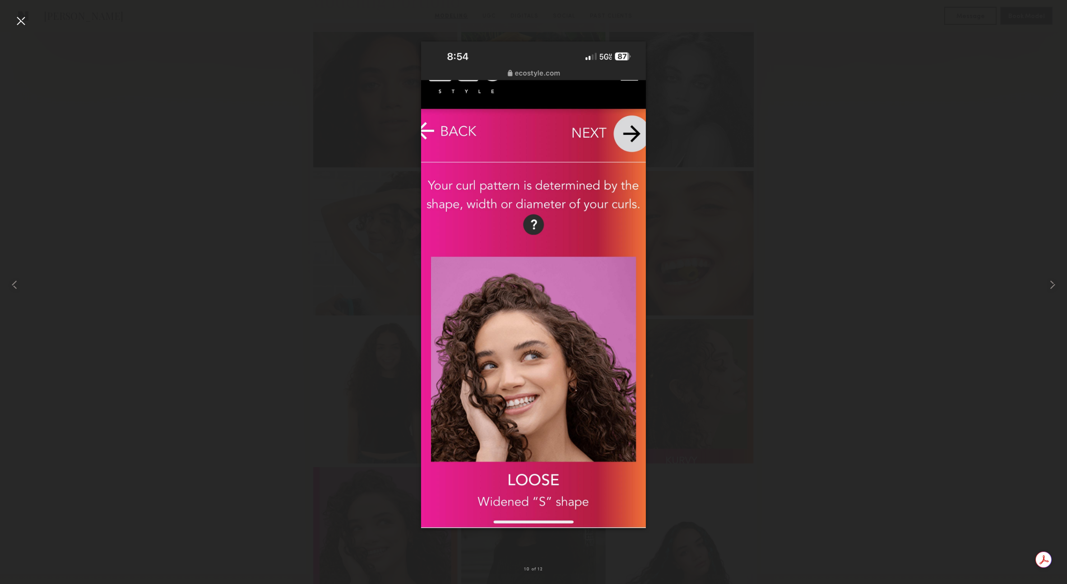
click at [20, 20] on div at bounding box center [21, 21] width 14 height 14
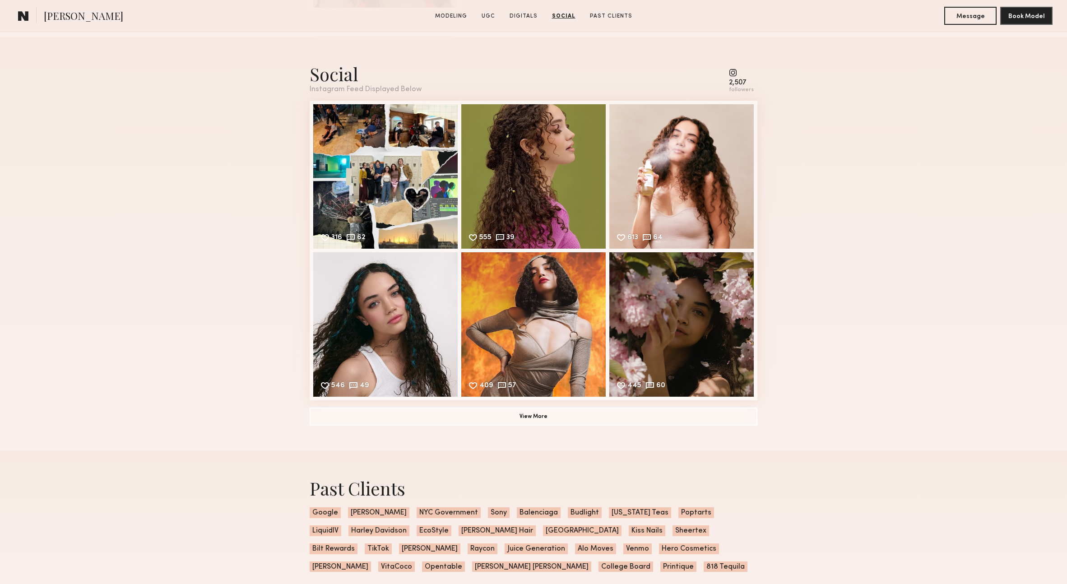
scroll to position [1368, 0]
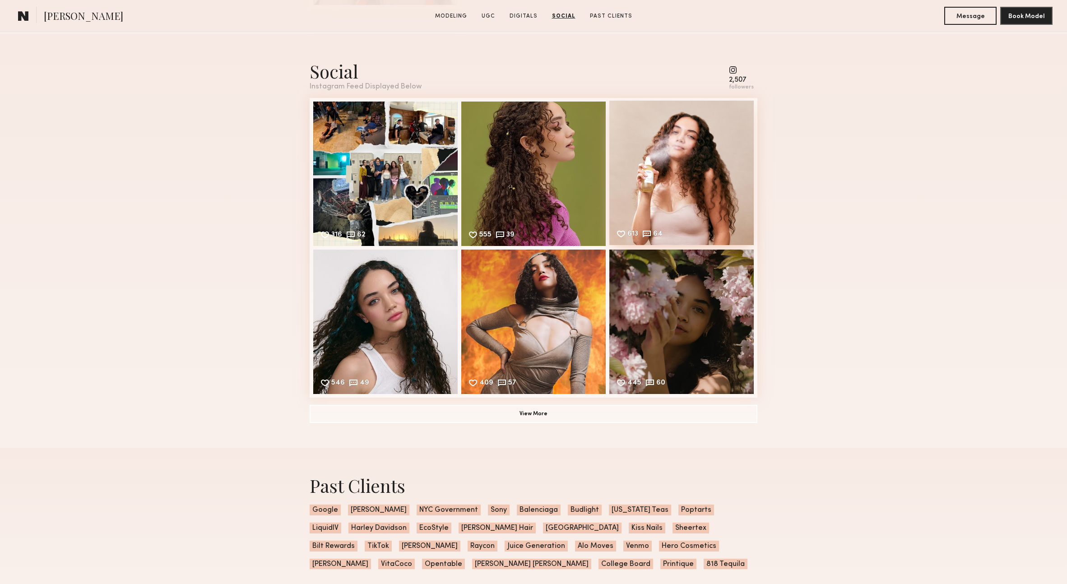
click at [696, 207] on div "613 64 Likes & comments displayed to show model’s engagement" at bounding box center [681, 173] width 144 height 144
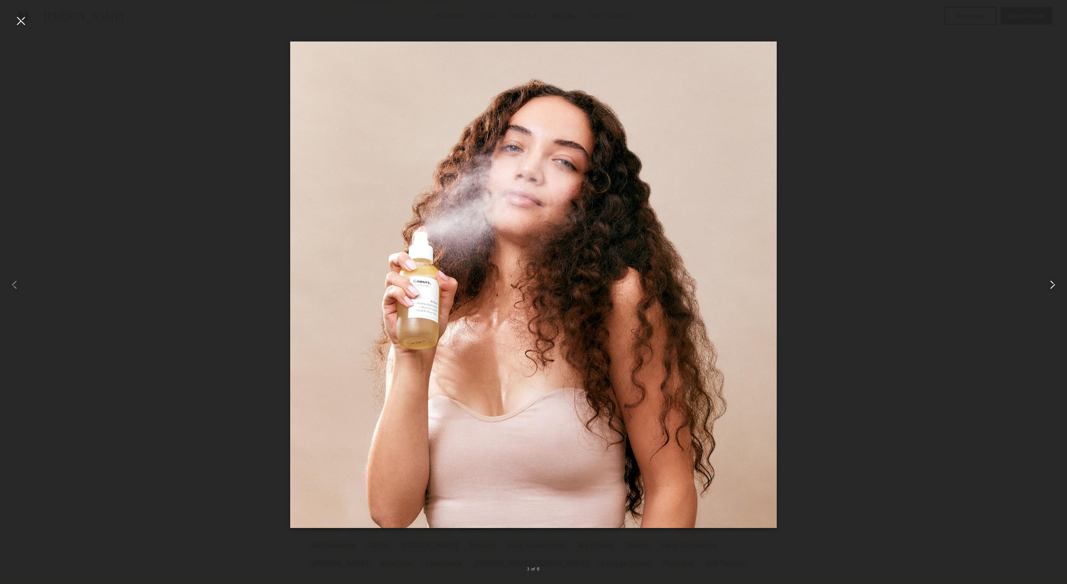
click at [1053, 284] on common-icon at bounding box center [1052, 285] width 14 height 14
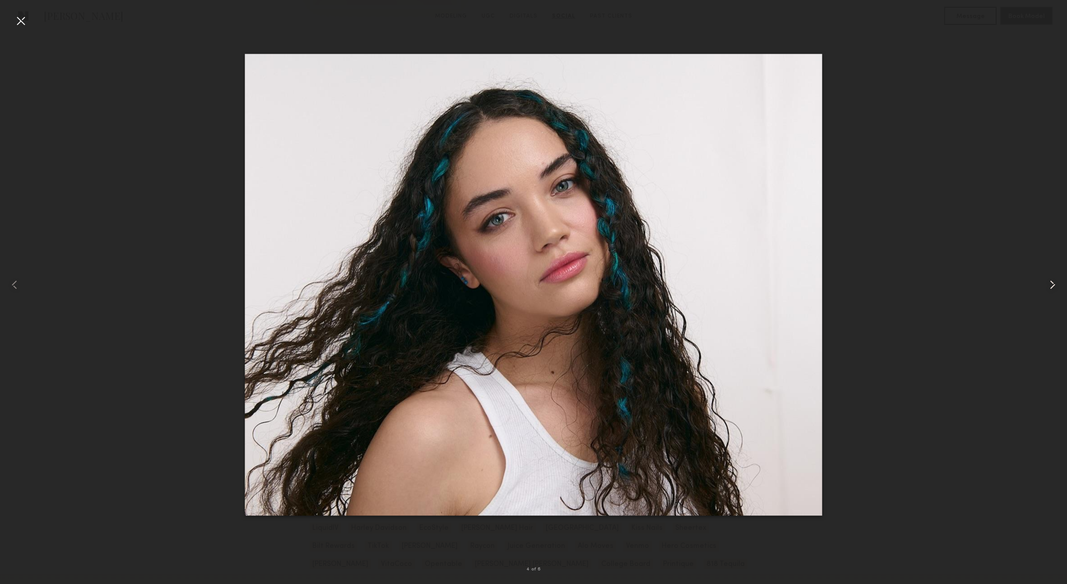
click at [1057, 288] on common-icon at bounding box center [1052, 285] width 14 height 14
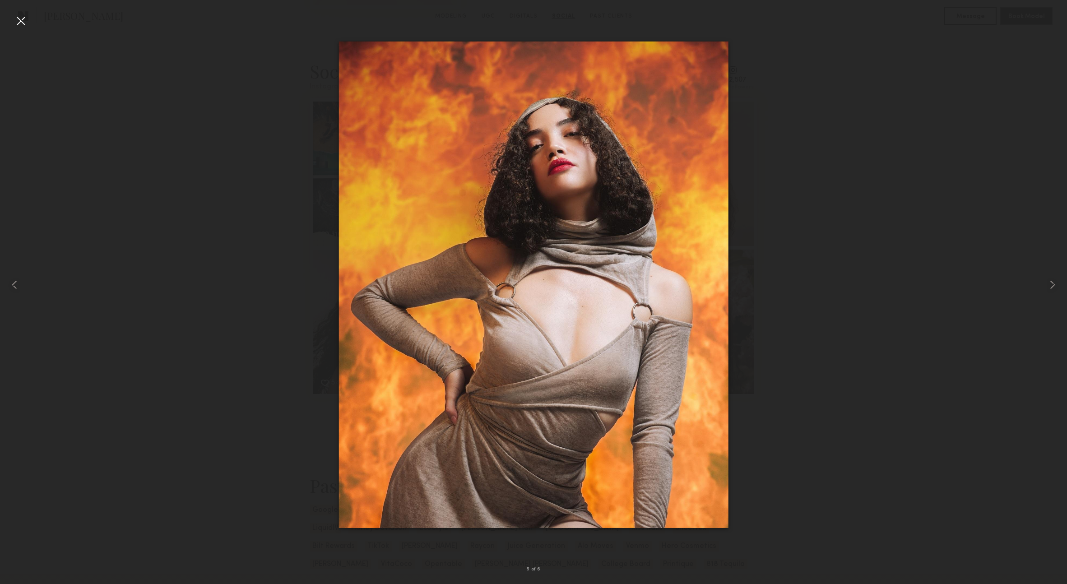
click at [1017, 308] on div at bounding box center [533, 284] width 1067 height 541
click at [26, 24] on div at bounding box center [21, 21] width 14 height 14
